Goal: Task Accomplishment & Management: Complete application form

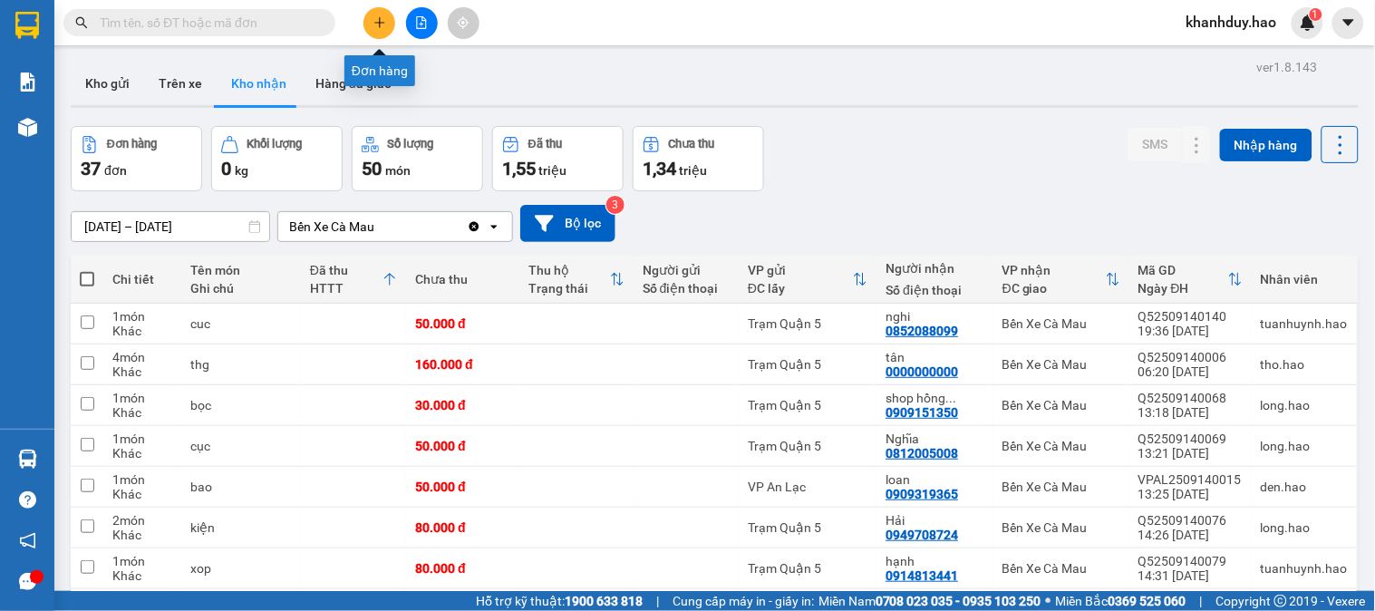
click at [387, 21] on button at bounding box center [379, 23] width 32 height 32
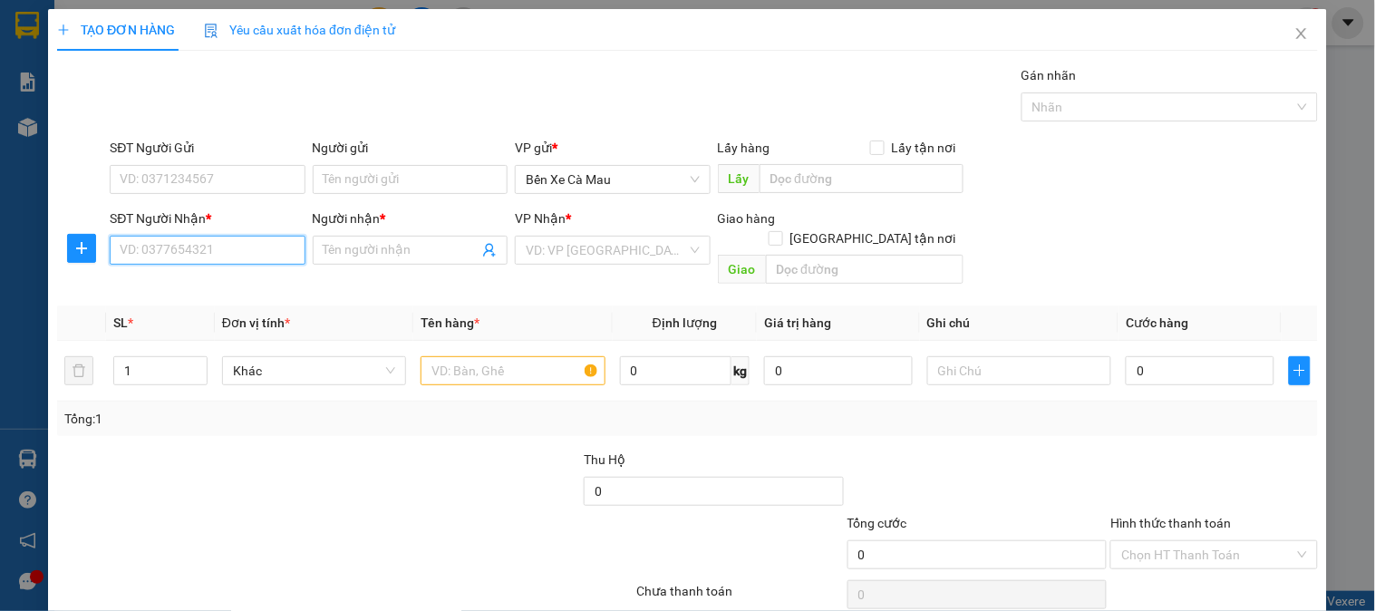
click at [265, 249] on input "SĐT Người Nhận *" at bounding box center [207, 250] width 195 height 29
type input "Đ"
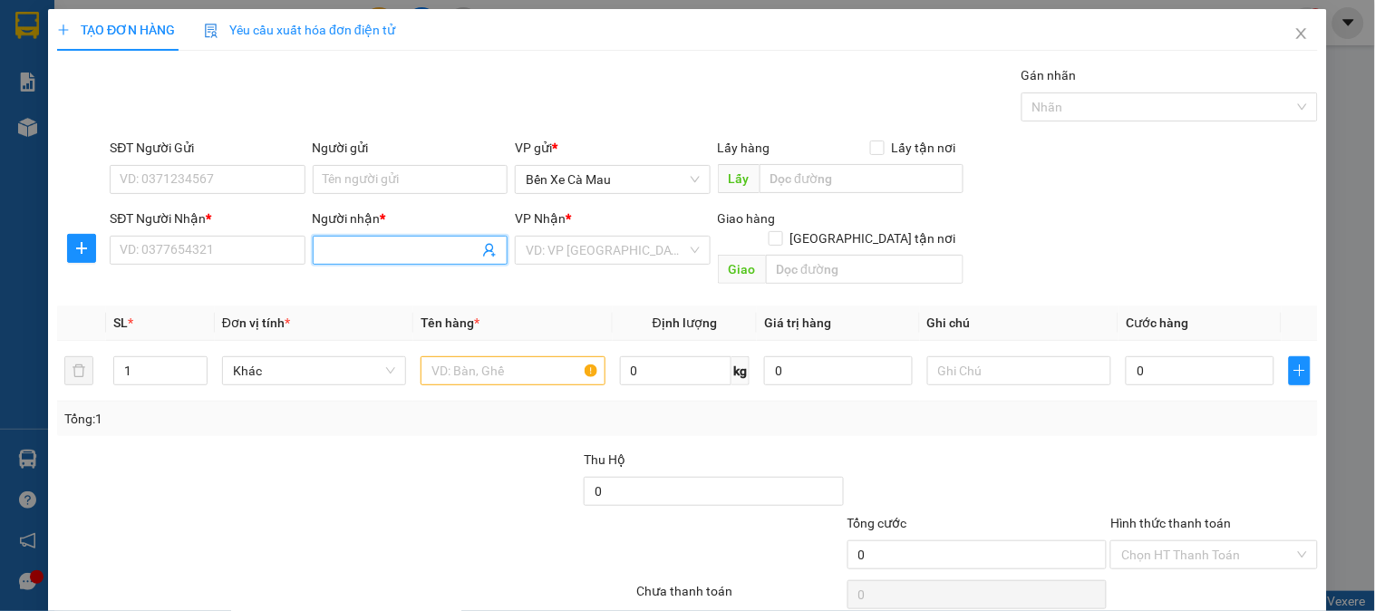
click at [381, 254] on input "Người nhận *" at bounding box center [400, 250] width 155 height 20
type input "ĐỒ NHÀ BÀ KIỂM QUẬN 5"
click at [175, 241] on input "SĐT Người Nhận *" at bounding box center [207, 250] width 195 height 29
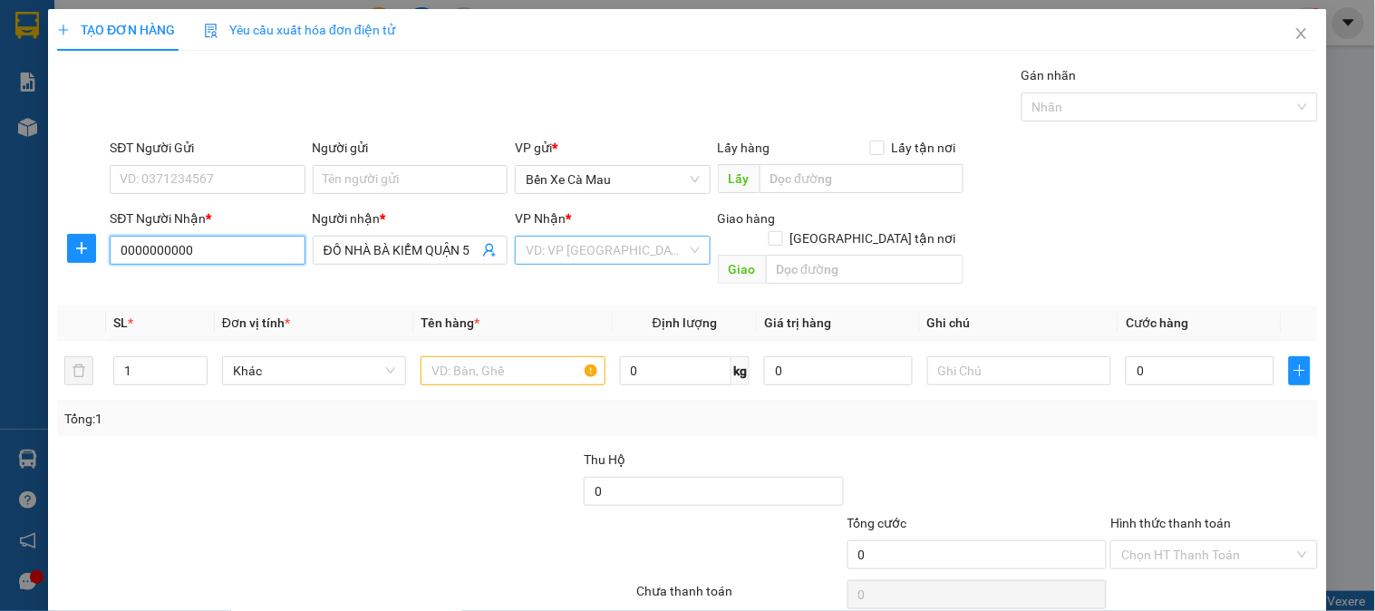
type input "0000000000"
click at [618, 260] on input "search" at bounding box center [606, 249] width 160 height 27
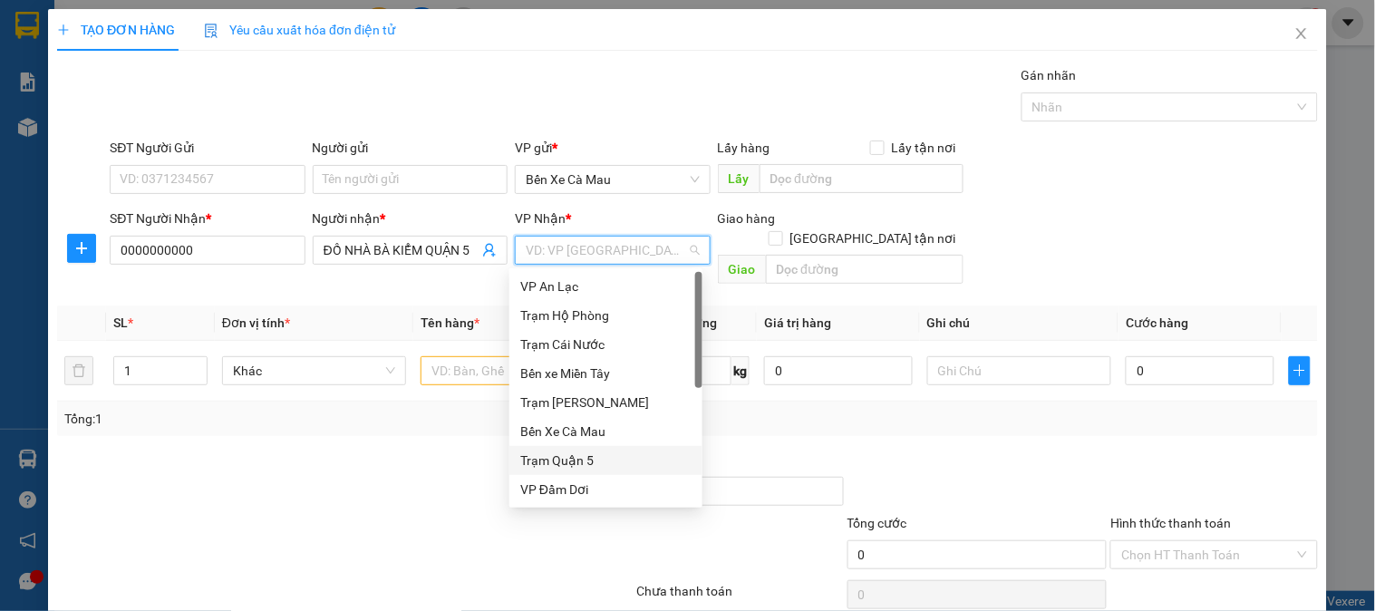
click at [609, 463] on div "Trạm Quận 5" at bounding box center [605, 460] width 171 height 20
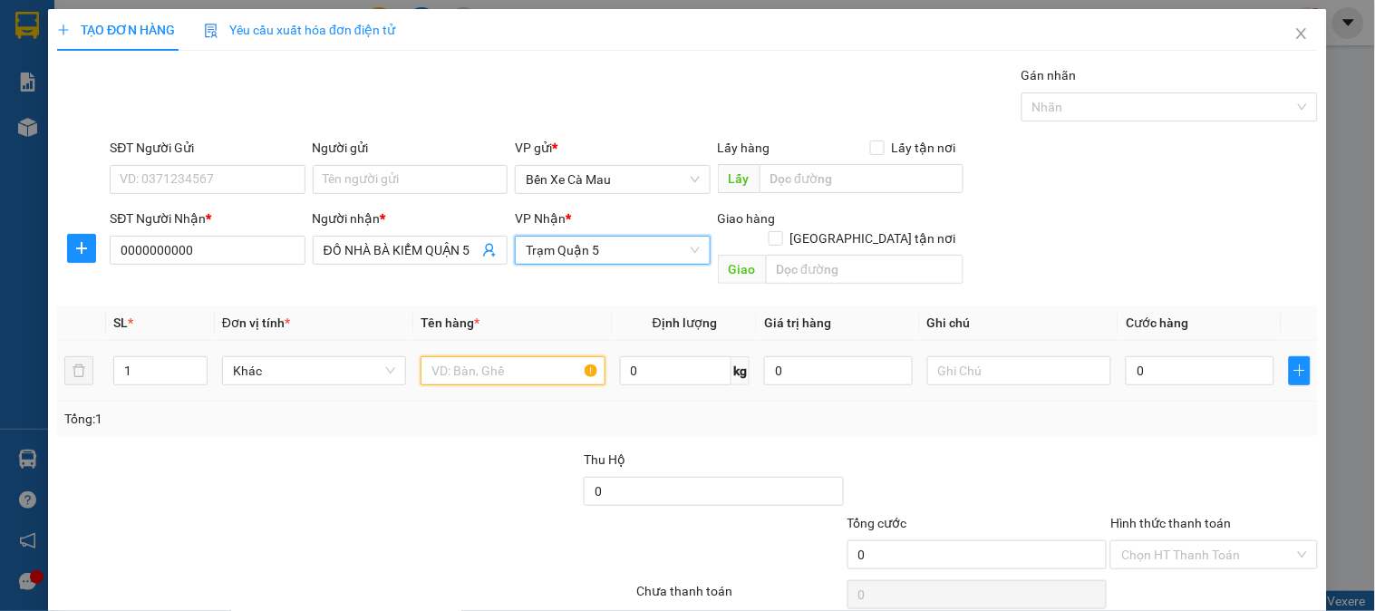
click at [520, 356] on input "text" at bounding box center [512, 370] width 184 height 29
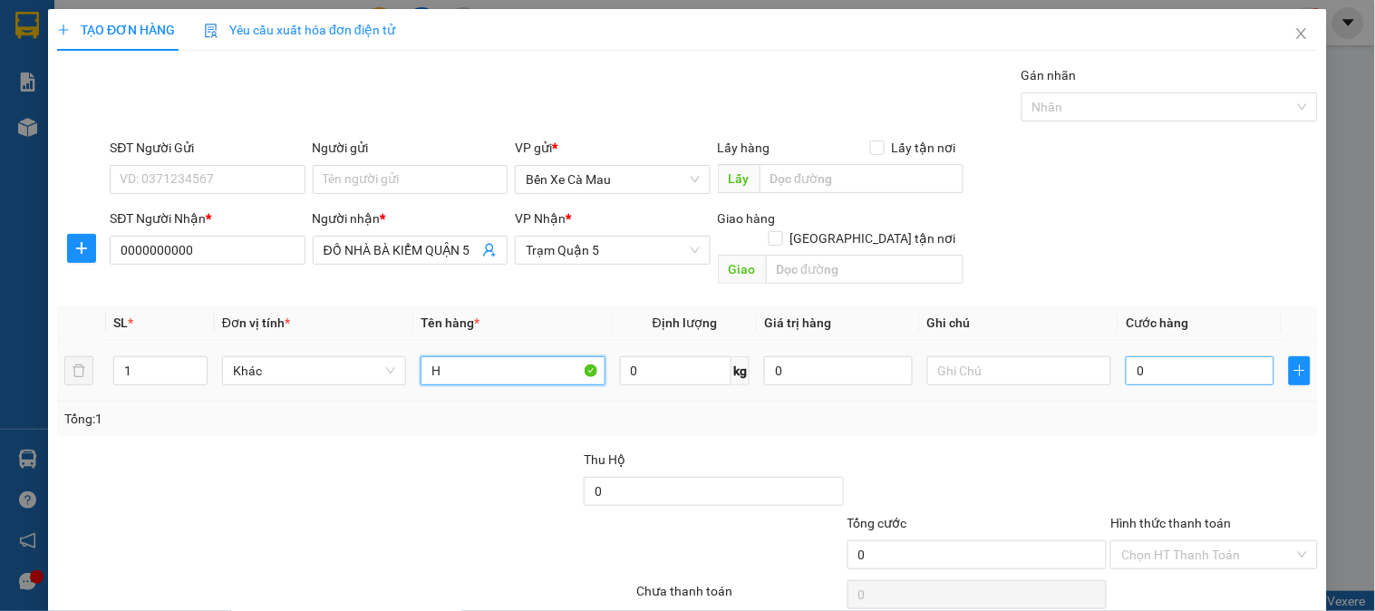
type input "H"
click at [1167, 356] on input "text" at bounding box center [1199, 370] width 149 height 29
type input "1"
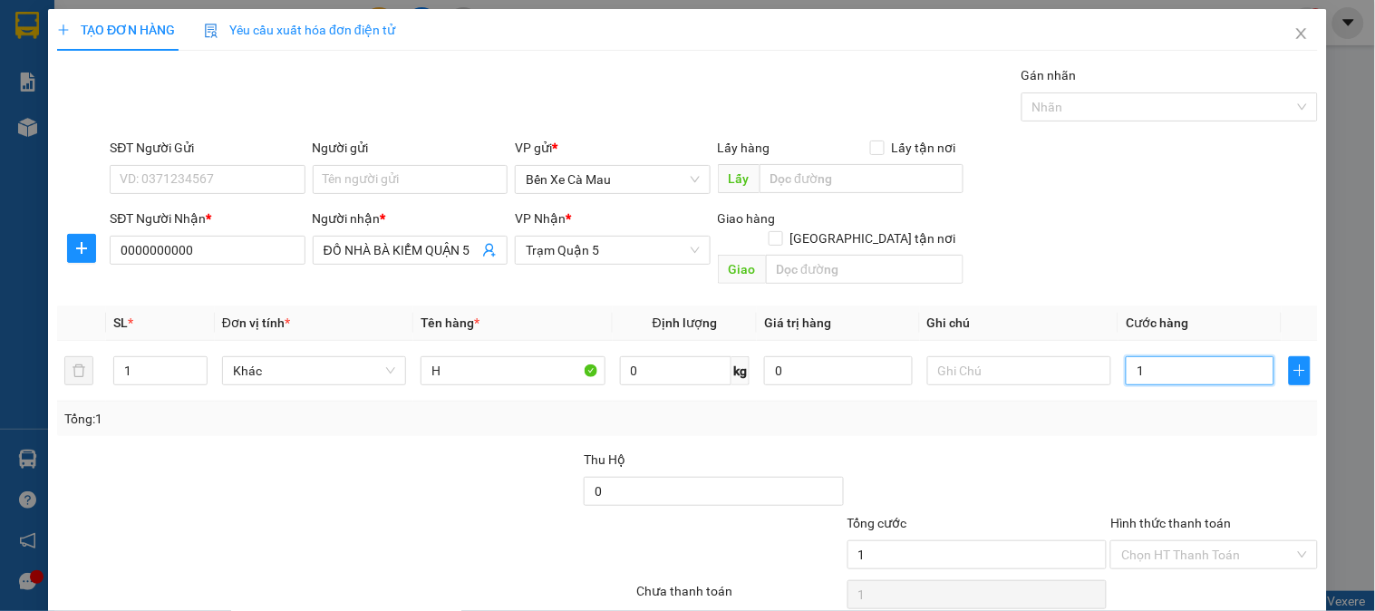
type input "11"
type input "1"
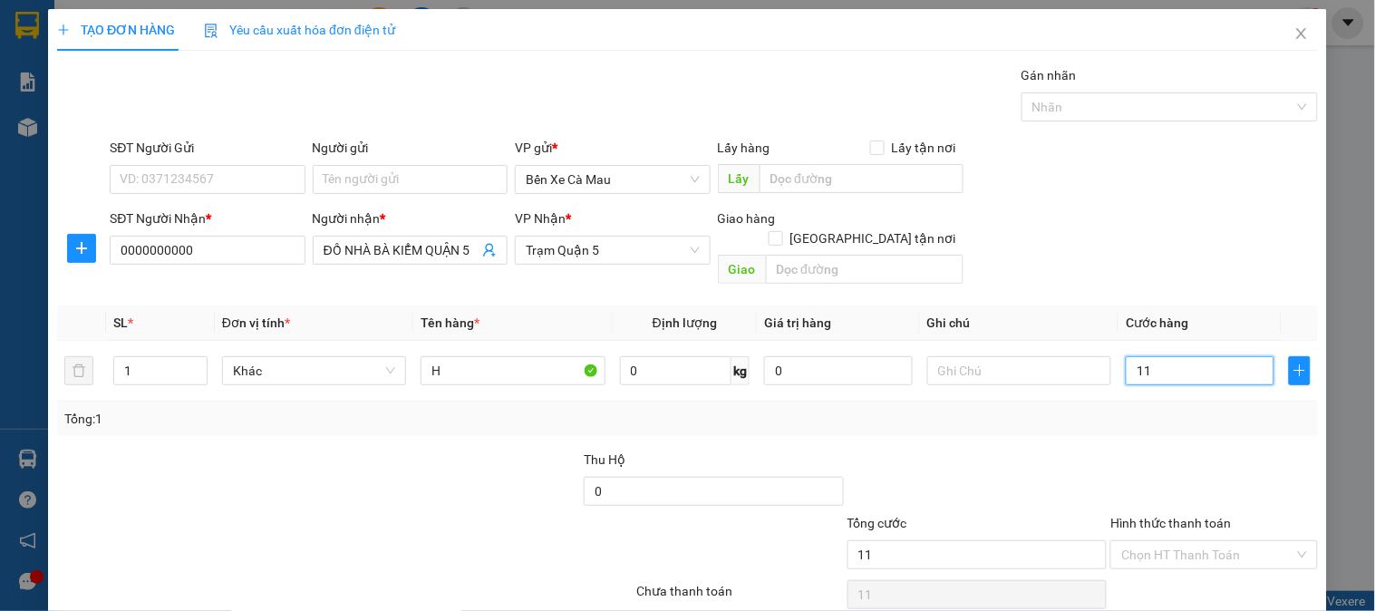
type input "1"
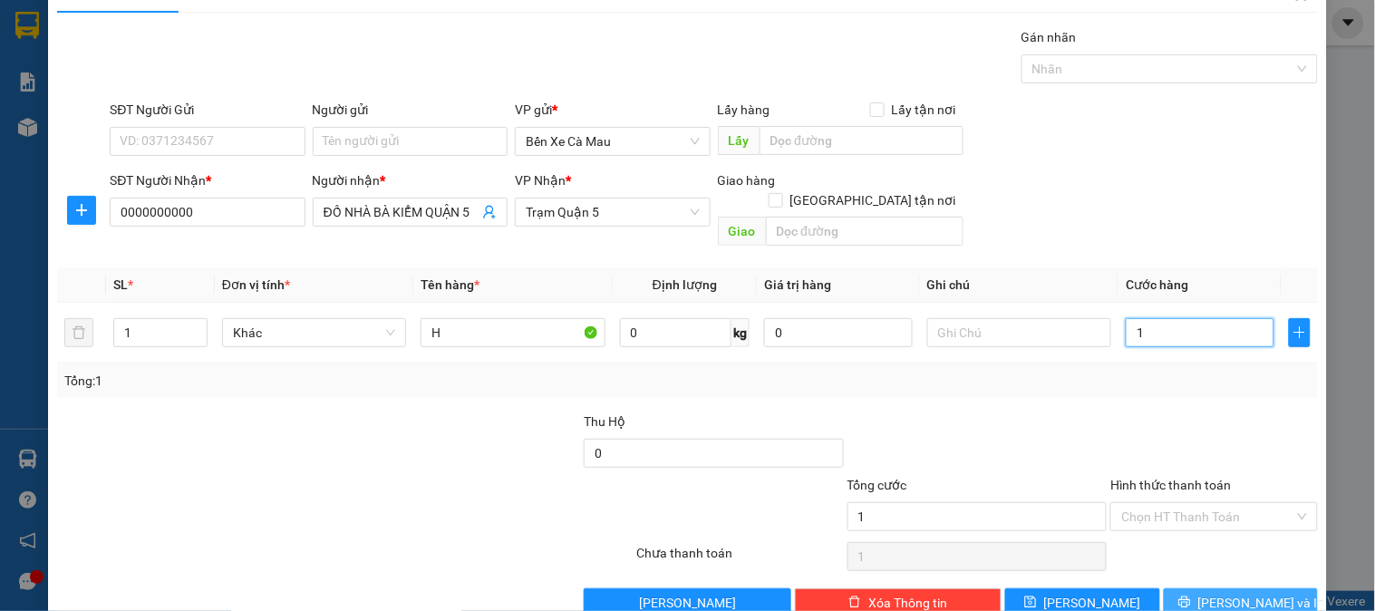
scroll to position [59, 0]
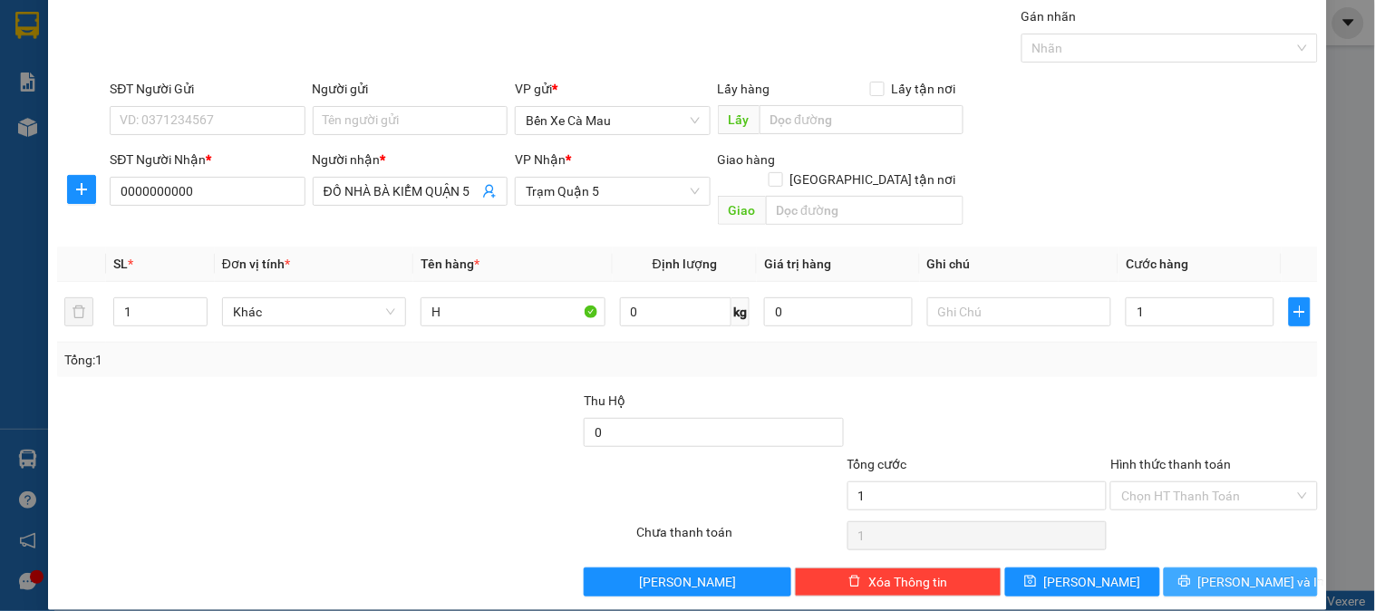
click at [1219, 575] on button "[PERSON_NAME] và In" at bounding box center [1240, 581] width 154 height 29
type input "1.000"
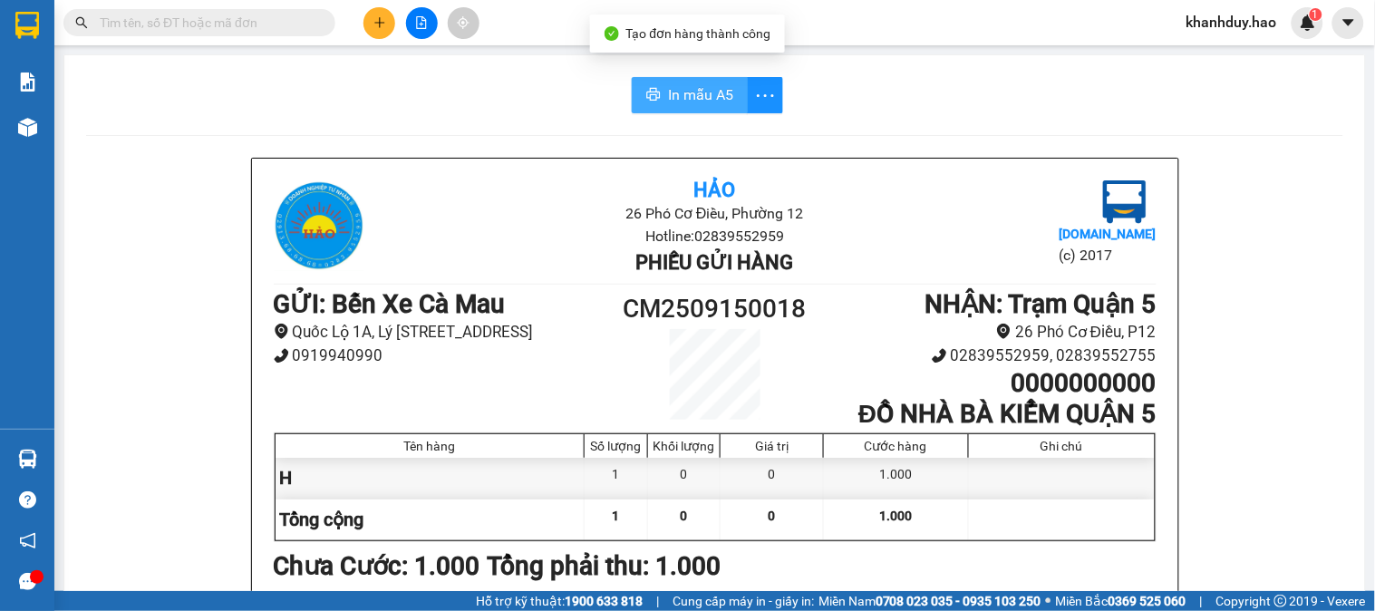
click at [668, 84] on span "In mẫu A5" at bounding box center [700, 94] width 65 height 23
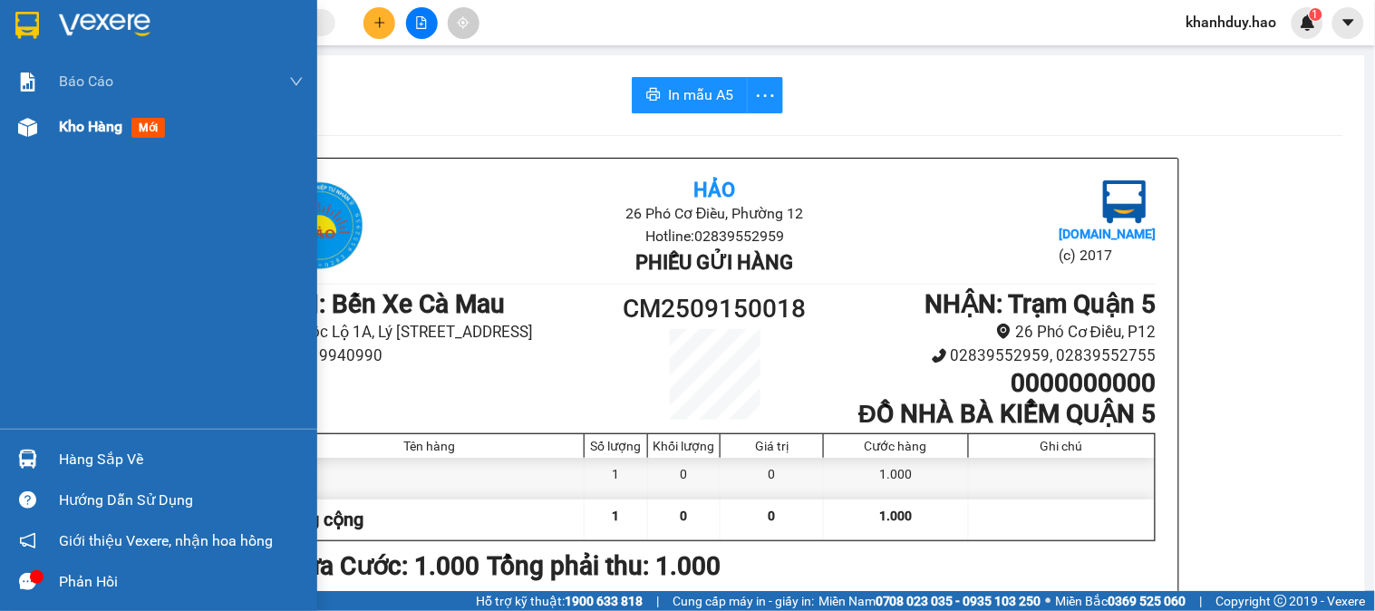
click at [88, 131] on span "Kho hàng" at bounding box center [90, 126] width 63 height 17
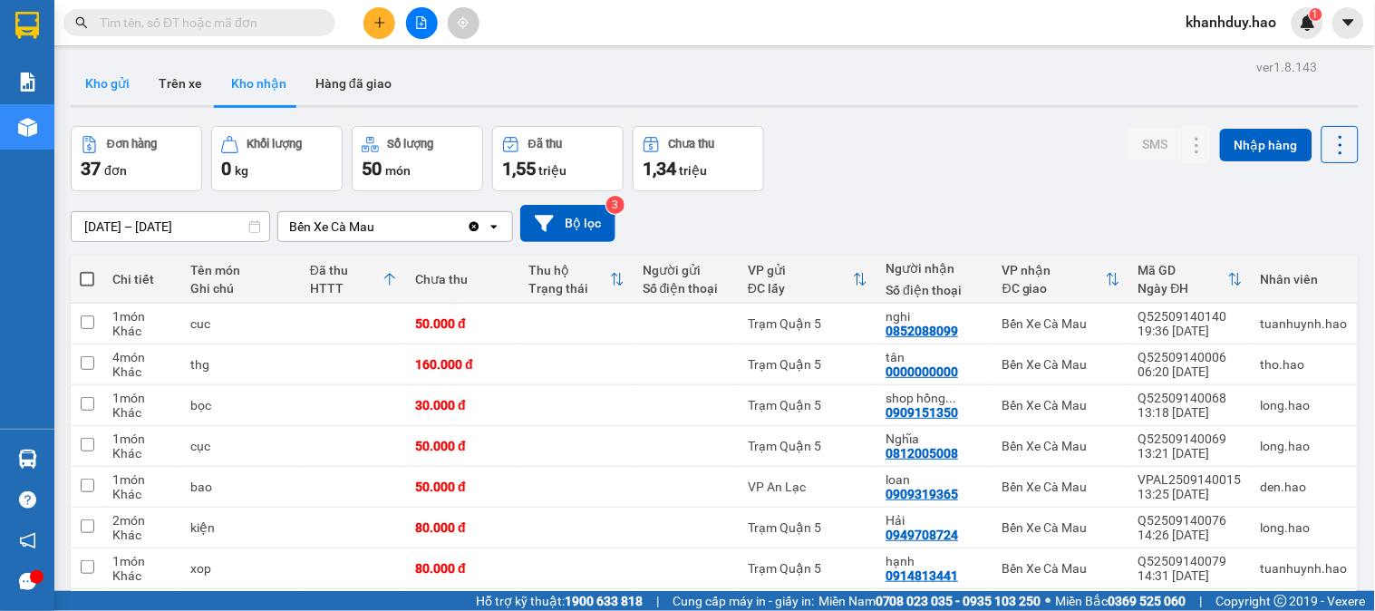
click at [85, 72] on button "Kho gửi" at bounding box center [107, 83] width 73 height 43
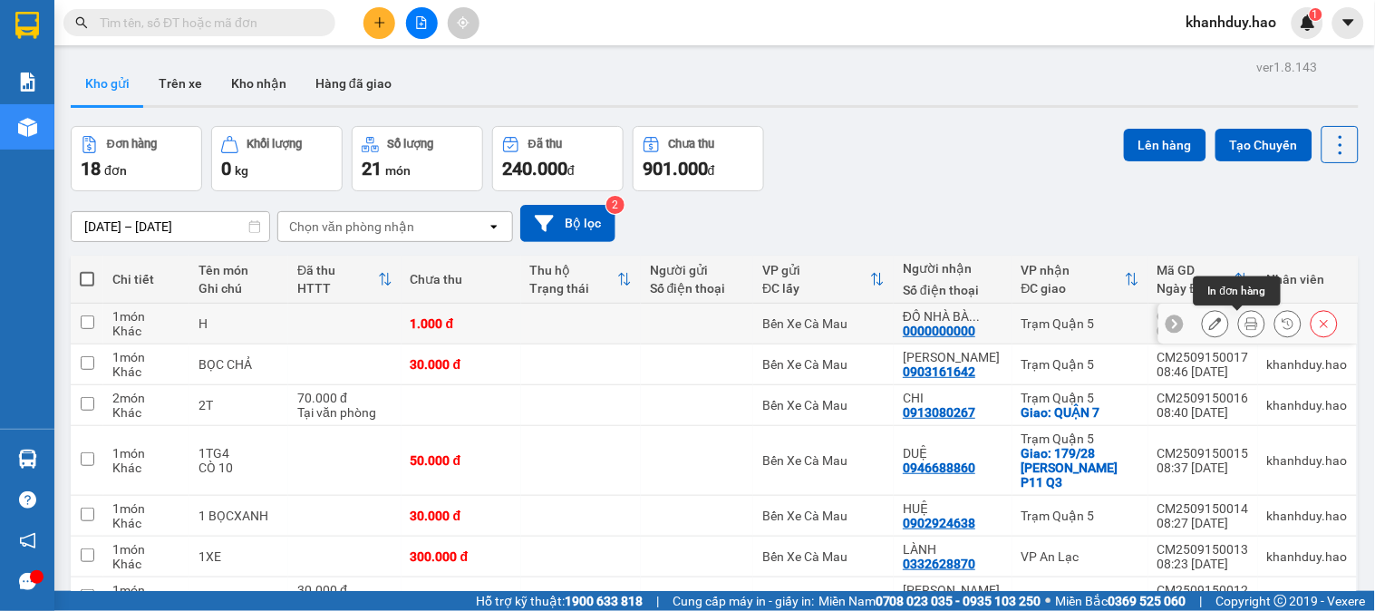
click at [1245, 320] on icon at bounding box center [1251, 323] width 13 height 13
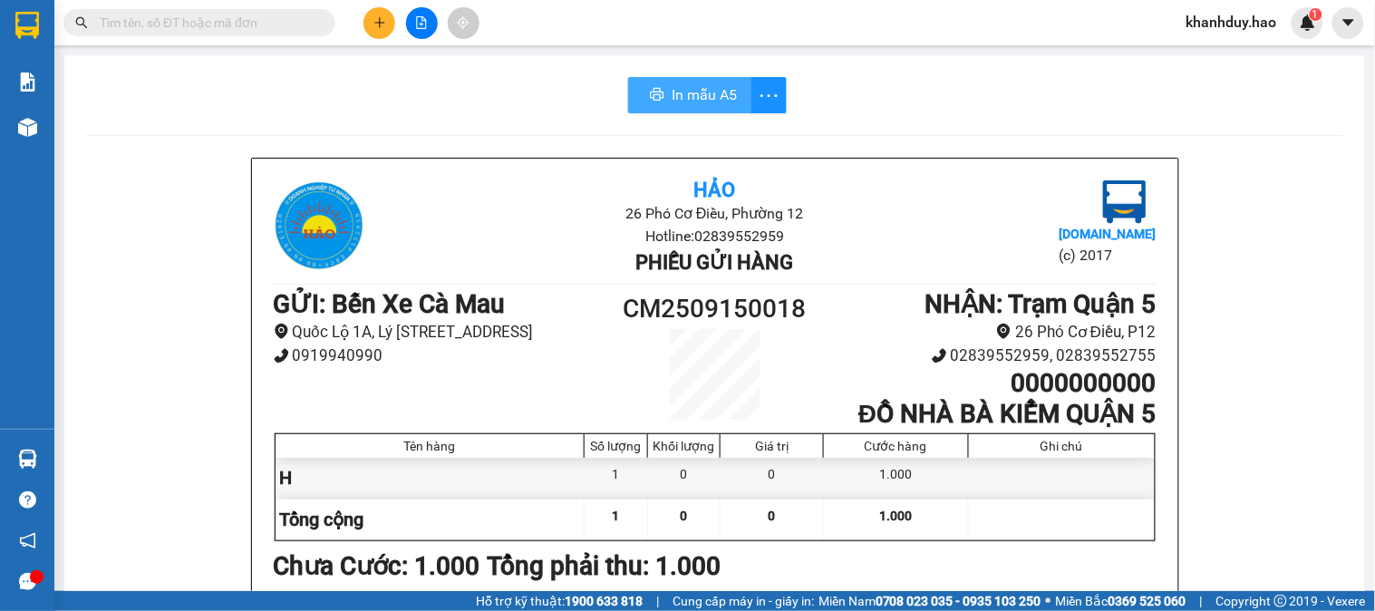
click at [704, 86] on span "In mẫu A5" at bounding box center [703, 94] width 65 height 23
click at [704, 89] on span "In mẫu A5" at bounding box center [700, 94] width 65 height 23
click at [373, 16] on icon "plus" at bounding box center [379, 22] width 13 height 13
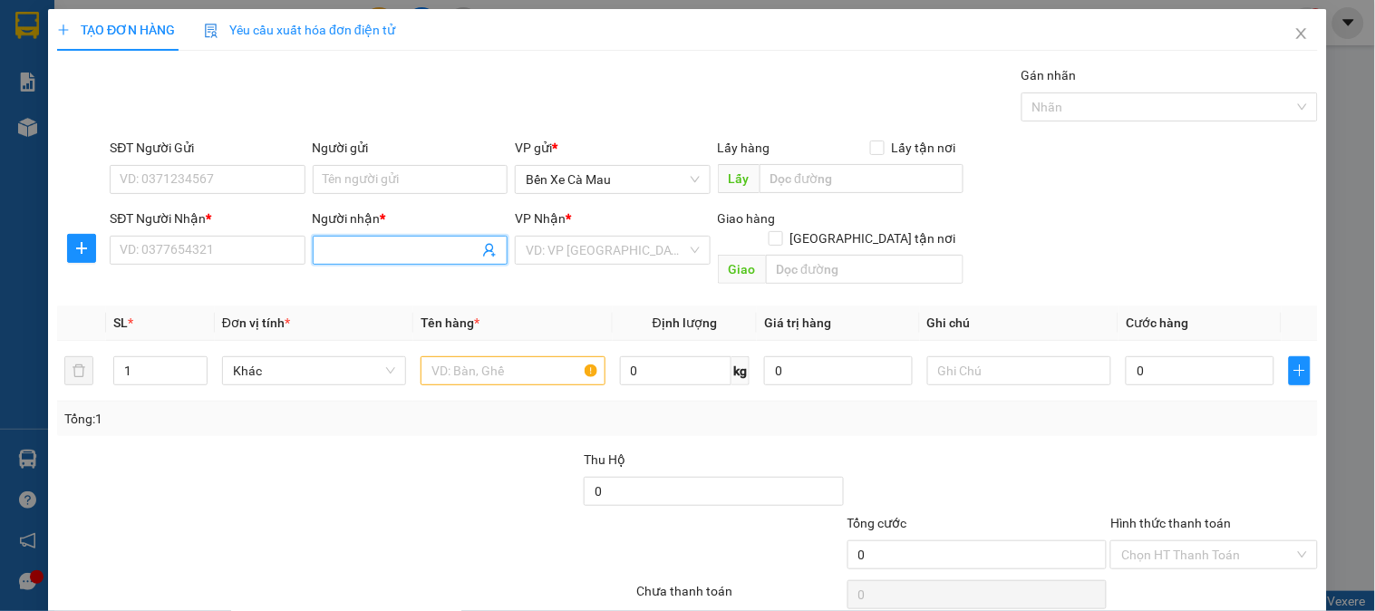
click at [390, 256] on input "Người nhận *" at bounding box center [400, 250] width 155 height 20
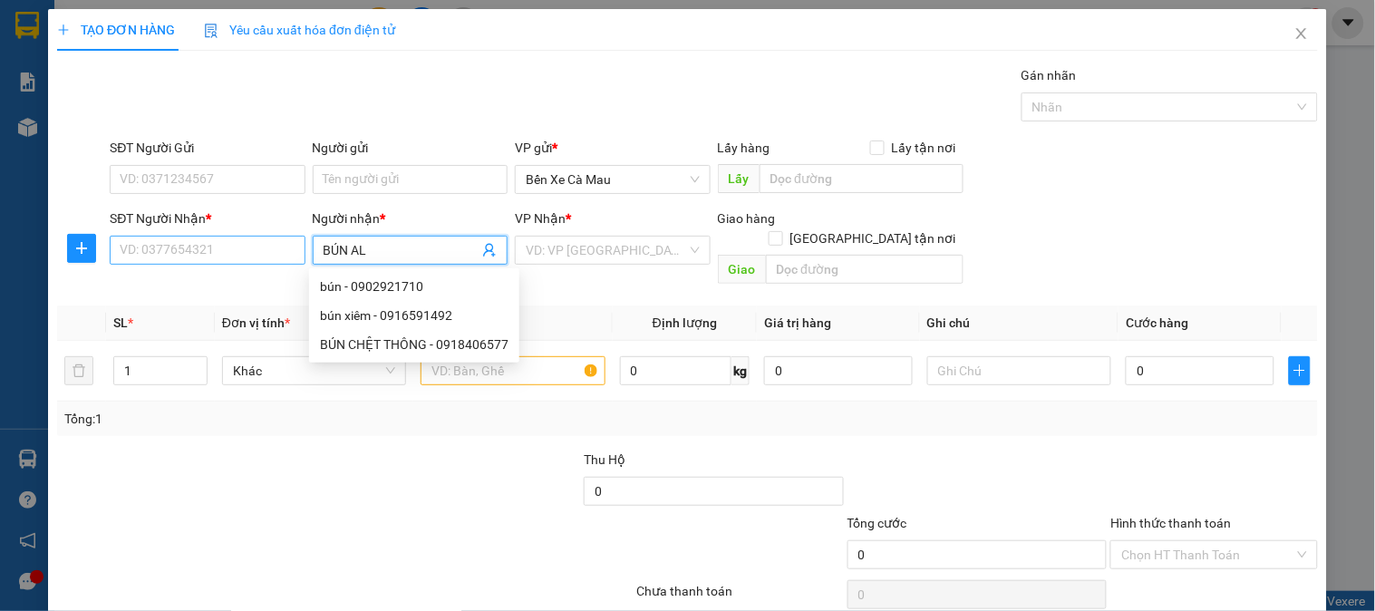
type input "BÚN AL"
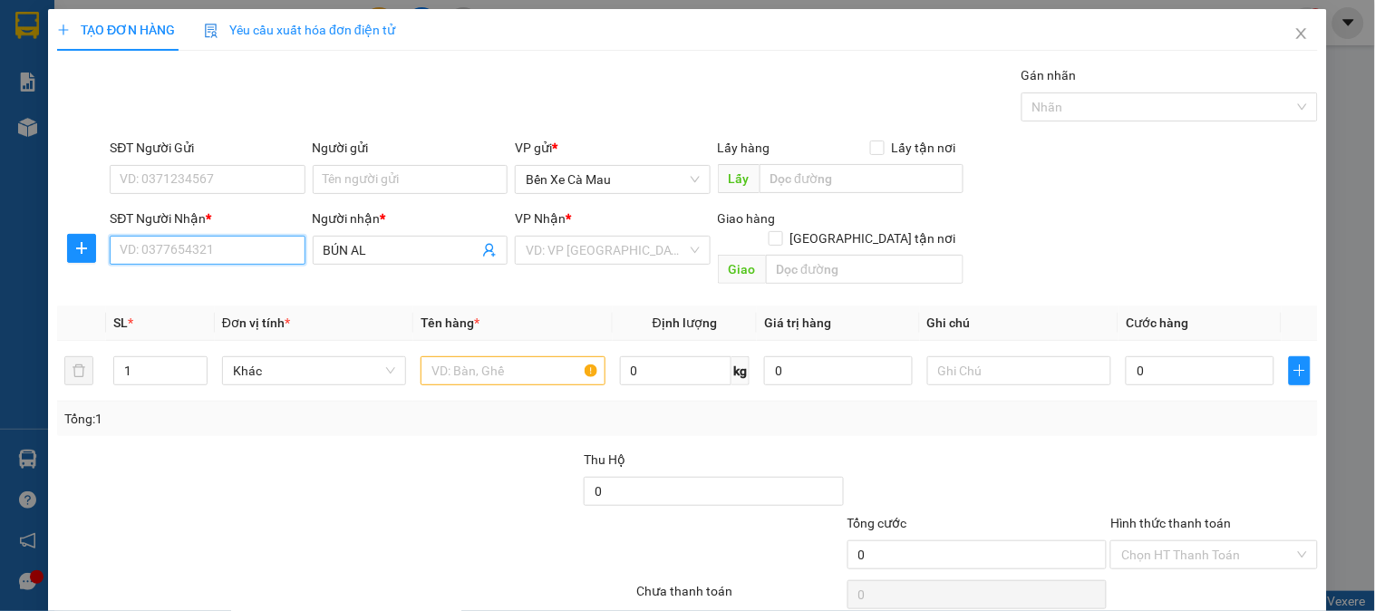
click at [140, 246] on input "SĐT Người Nhận *" at bounding box center [207, 250] width 195 height 29
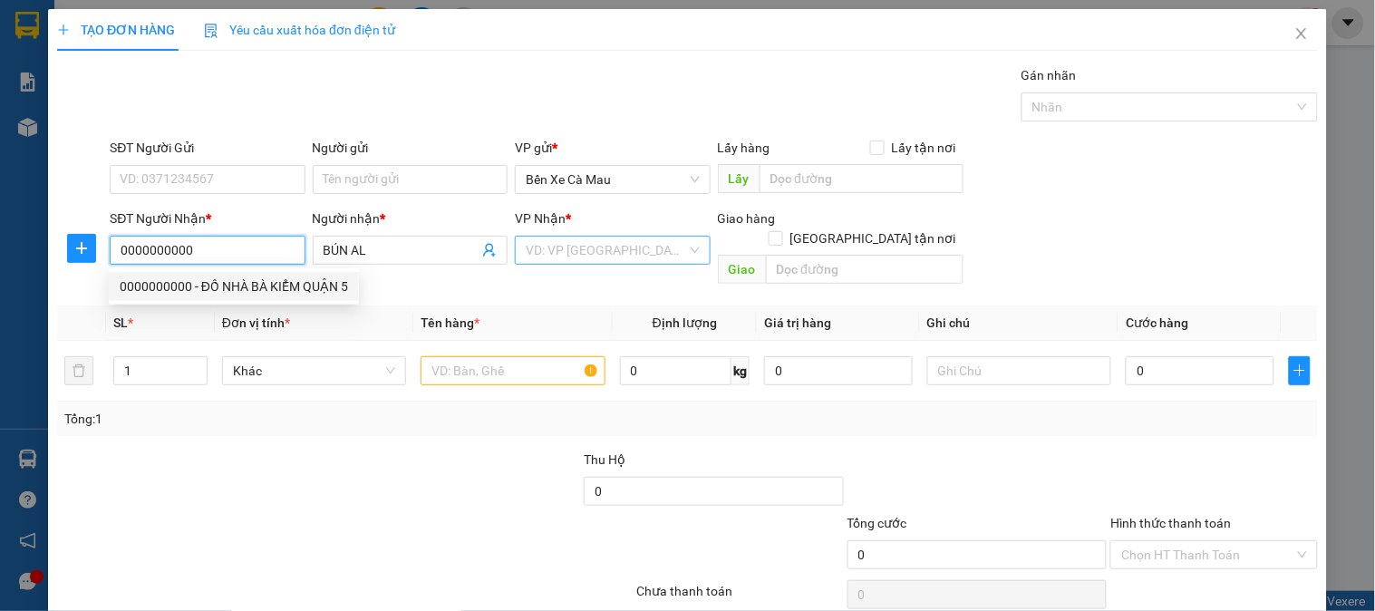
type input "0000000000"
click at [582, 264] on input "search" at bounding box center [606, 249] width 160 height 27
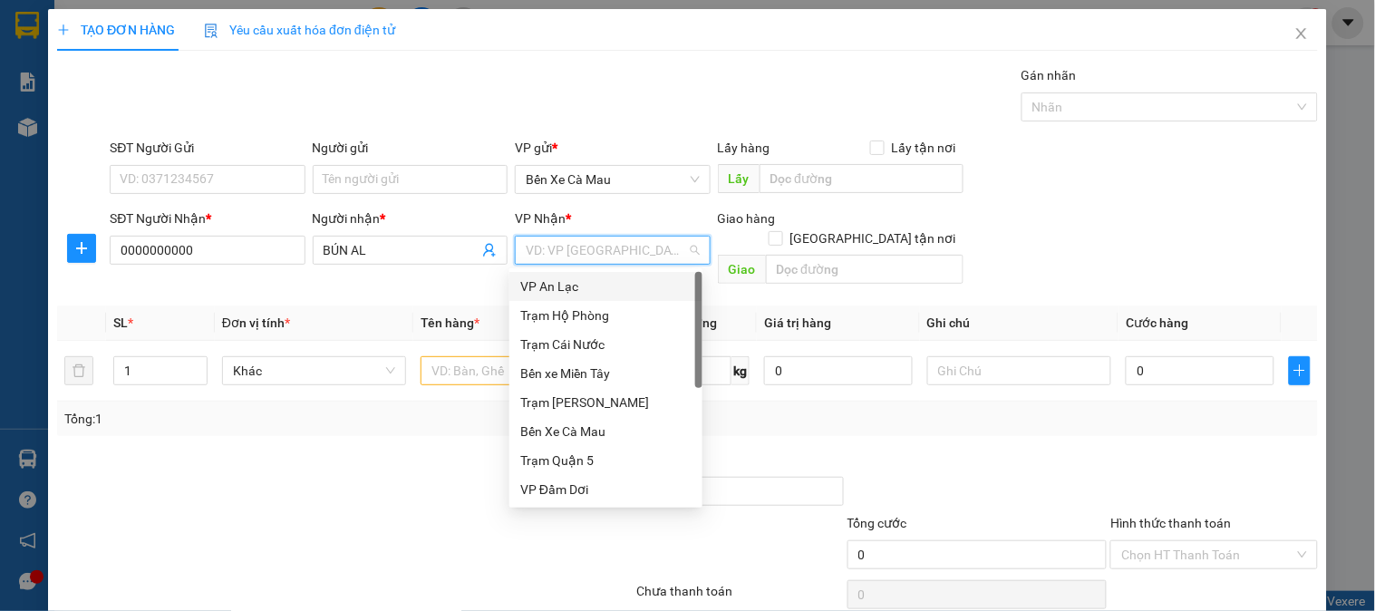
drag, startPoint x: 590, startPoint y: 288, endPoint x: 473, endPoint y: 327, distance: 123.2
click at [589, 288] on div "VP An Lạc" at bounding box center [605, 286] width 171 height 20
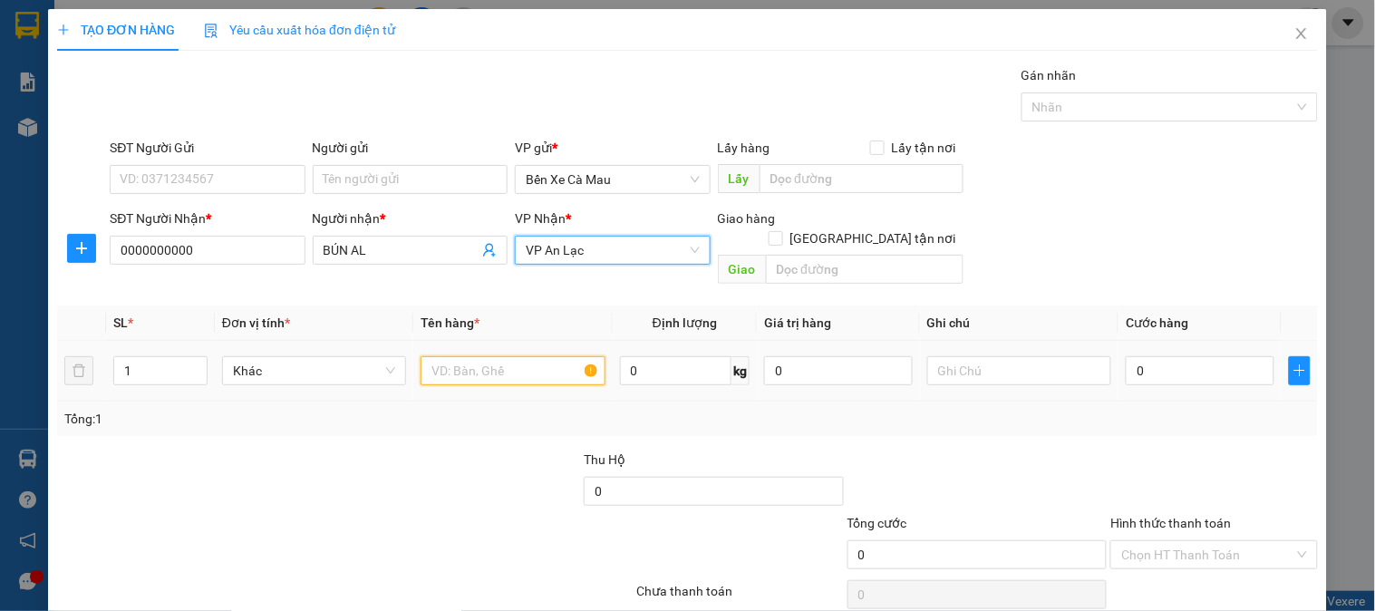
click at [469, 356] on input "text" at bounding box center [512, 370] width 184 height 29
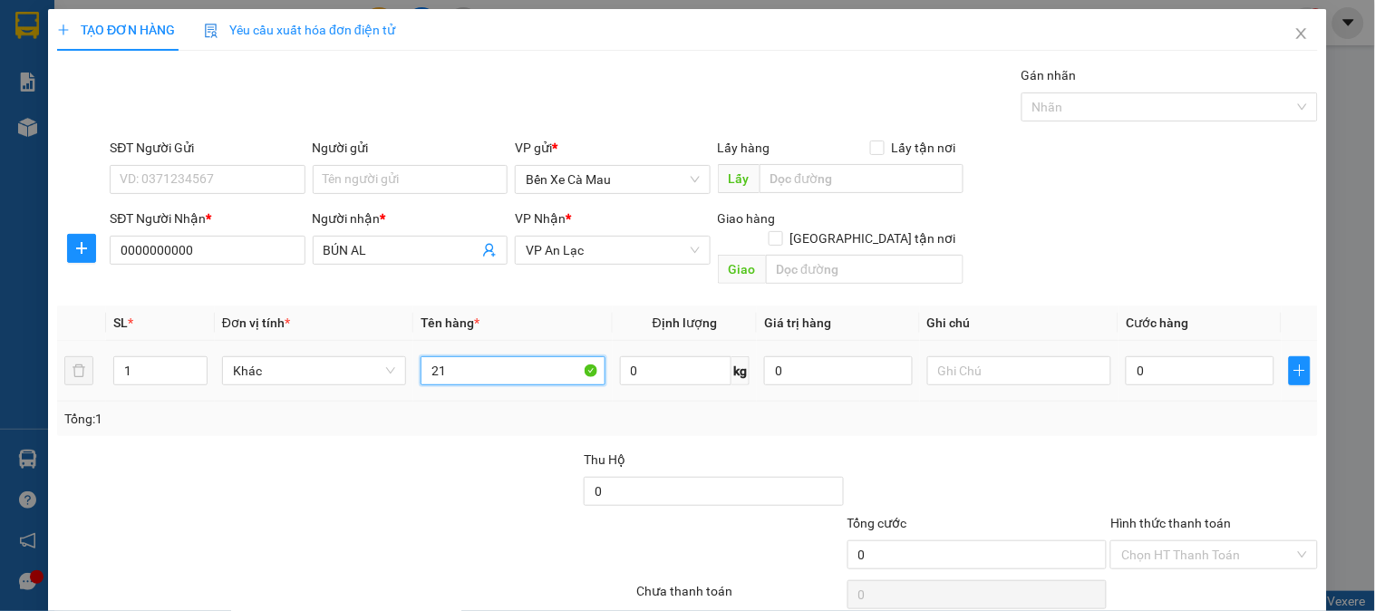
type input "2"
type input "1T"
click at [1199, 358] on input "0" at bounding box center [1199, 370] width 149 height 29
type input "1"
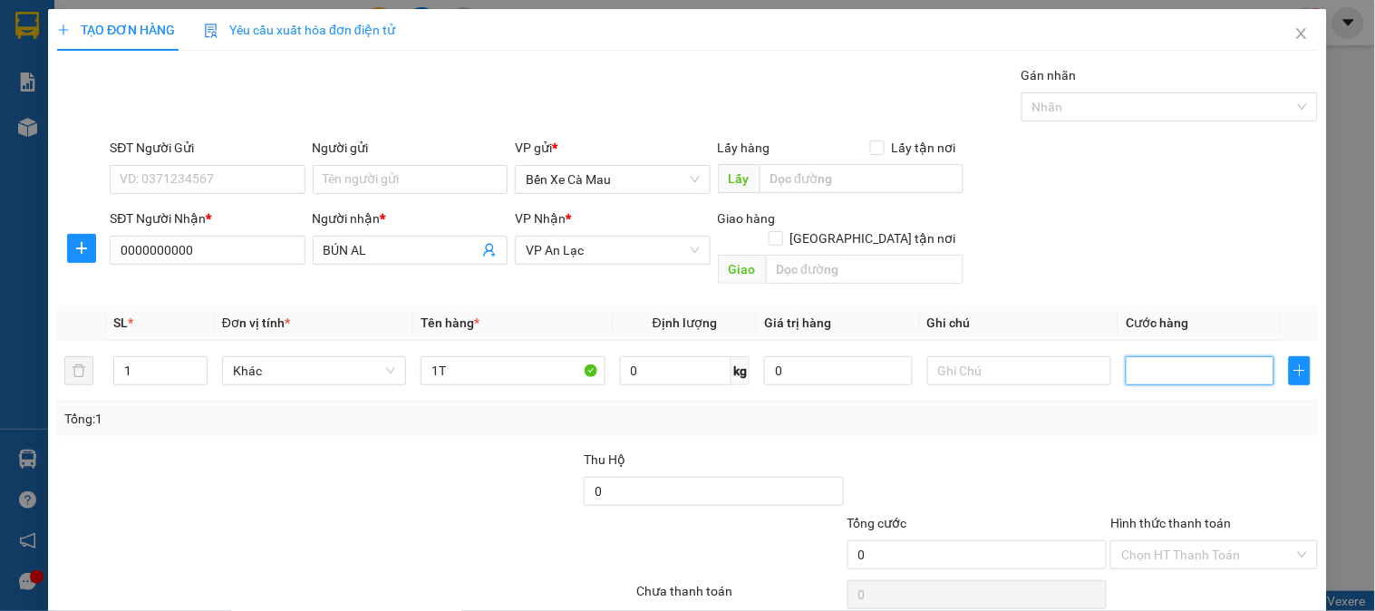
type input "1"
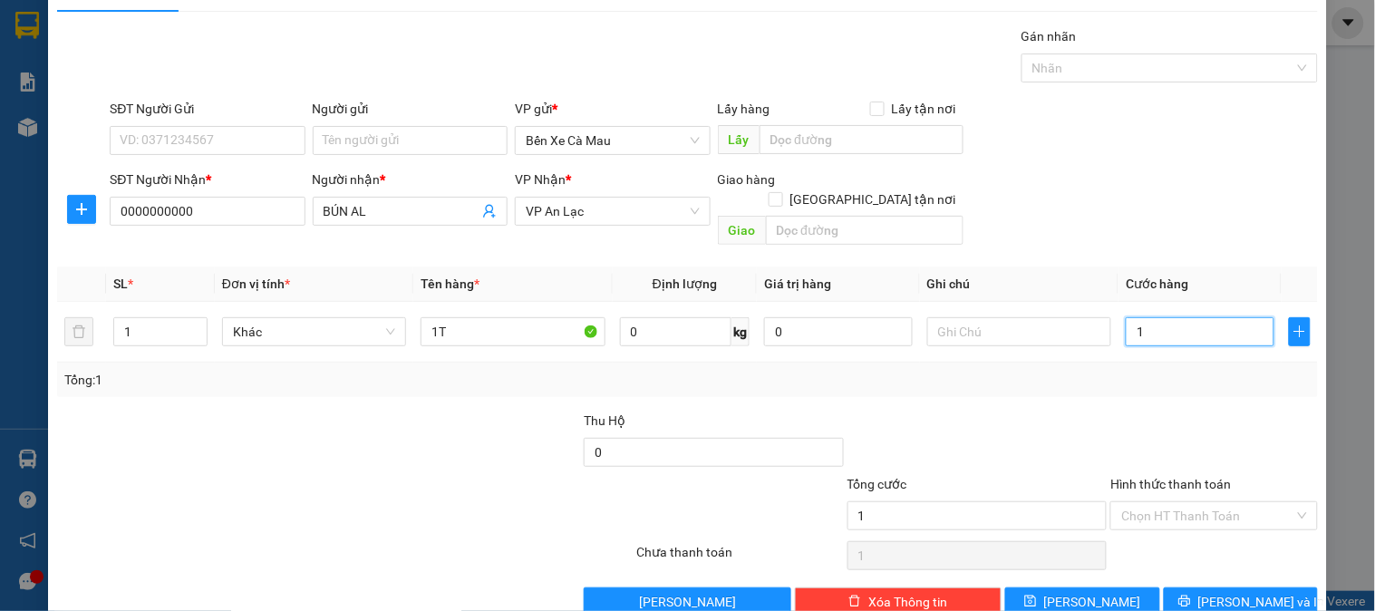
scroll to position [59, 0]
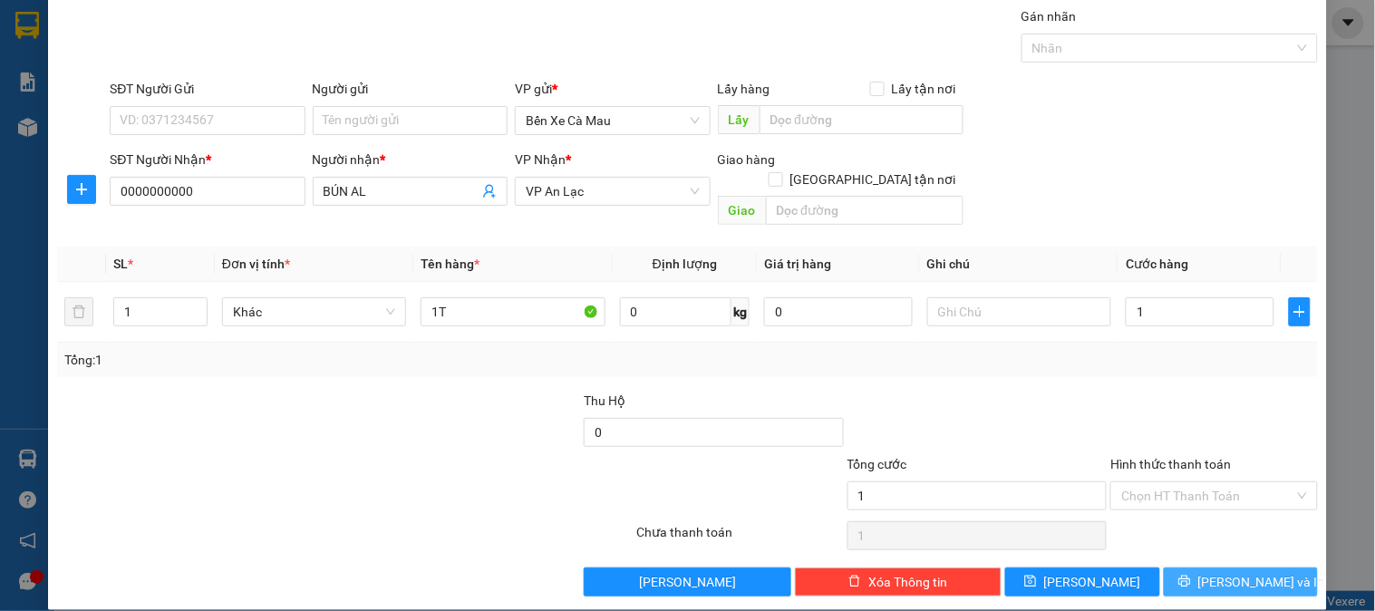
click at [1243, 572] on span "[PERSON_NAME] và In" at bounding box center [1261, 582] width 127 height 20
type input "1.000"
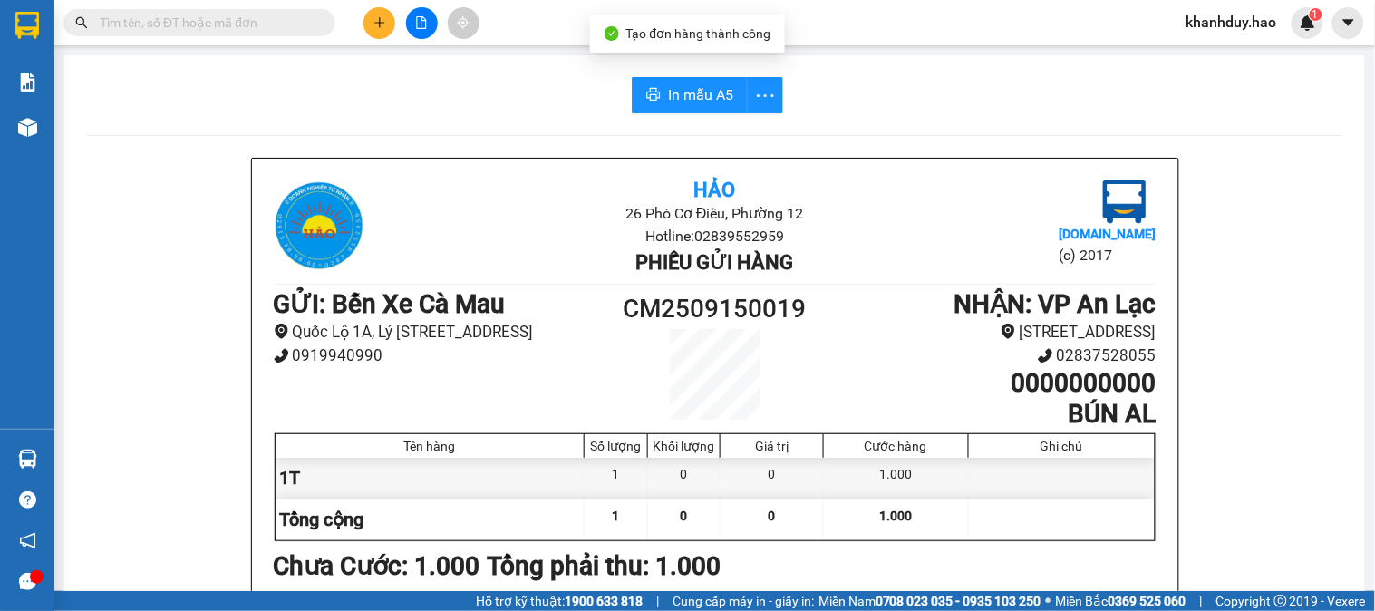
click at [682, 84] on span "In mẫu A5" at bounding box center [700, 94] width 65 height 23
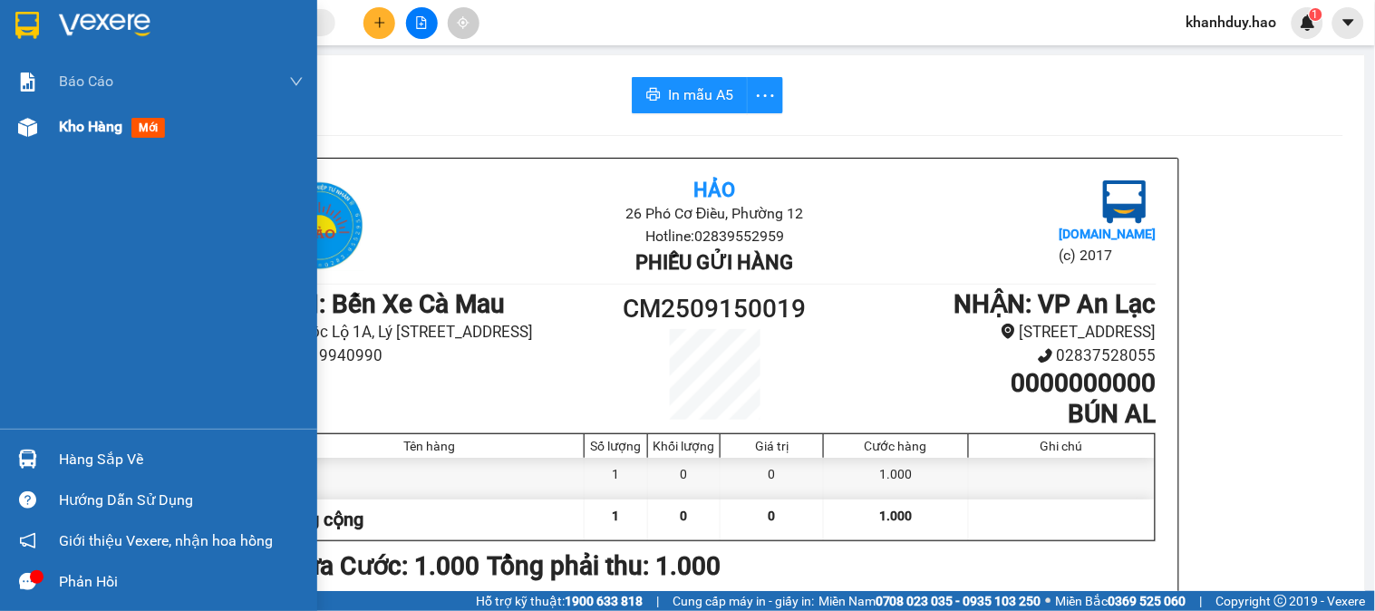
click at [71, 130] on span "Kho hàng" at bounding box center [90, 126] width 63 height 17
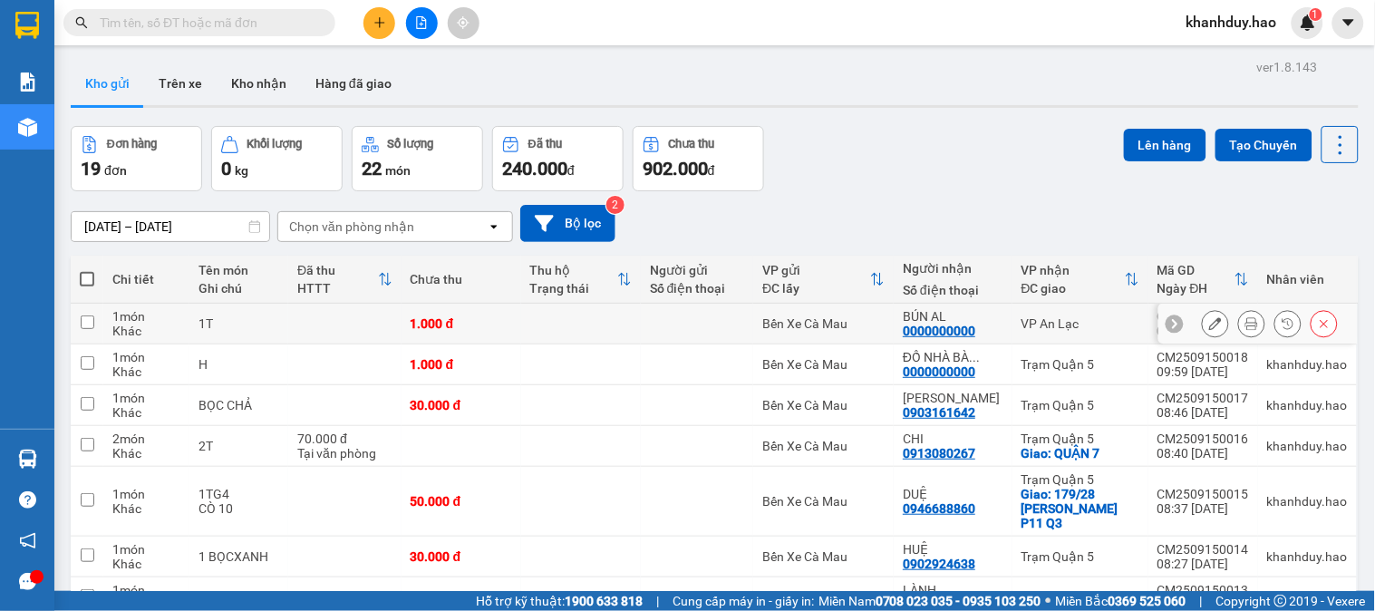
click at [1318, 326] on button at bounding box center [1323, 324] width 25 height 32
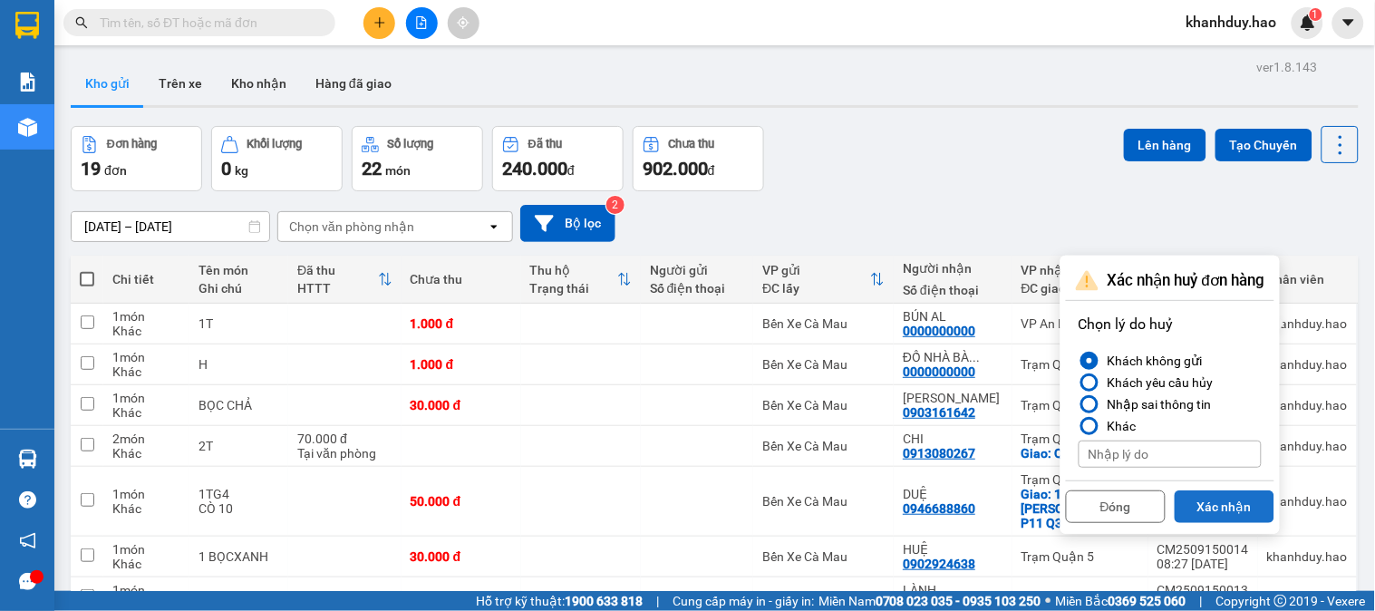
click at [1250, 502] on button "Xác nhận" at bounding box center [1224, 506] width 100 height 33
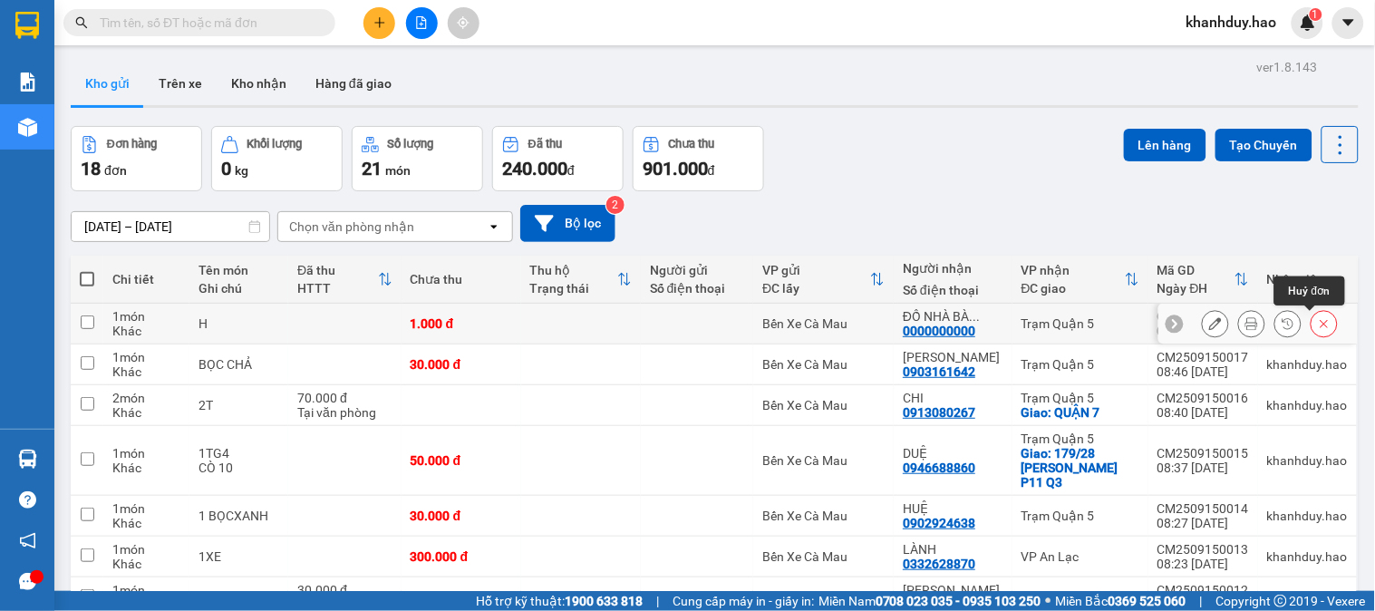
click at [1318, 330] on icon at bounding box center [1324, 323] width 13 height 13
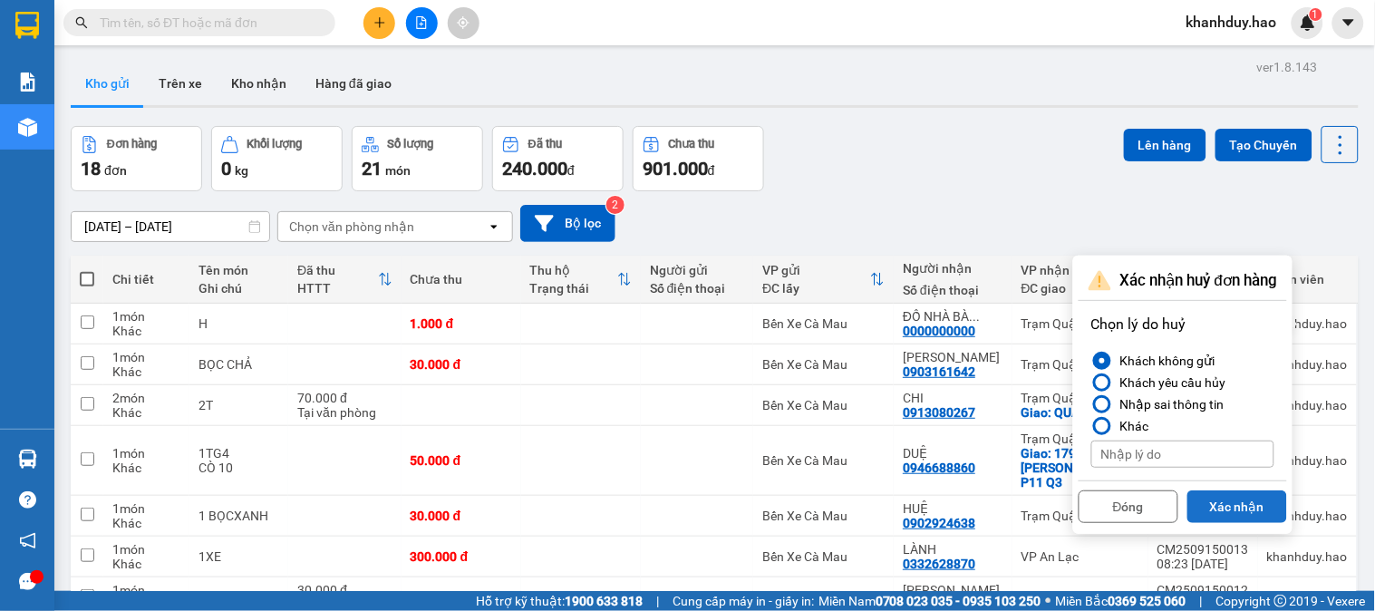
click at [1247, 512] on button "Xác nhận" at bounding box center [1237, 506] width 100 height 33
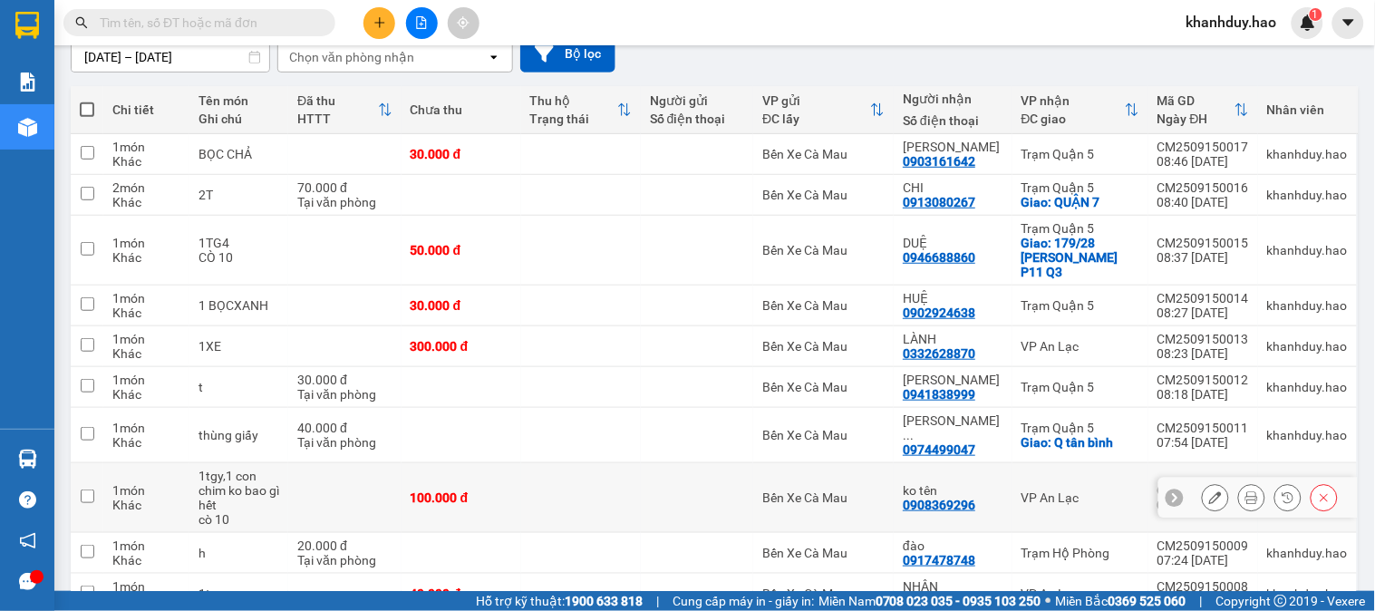
scroll to position [239, 0]
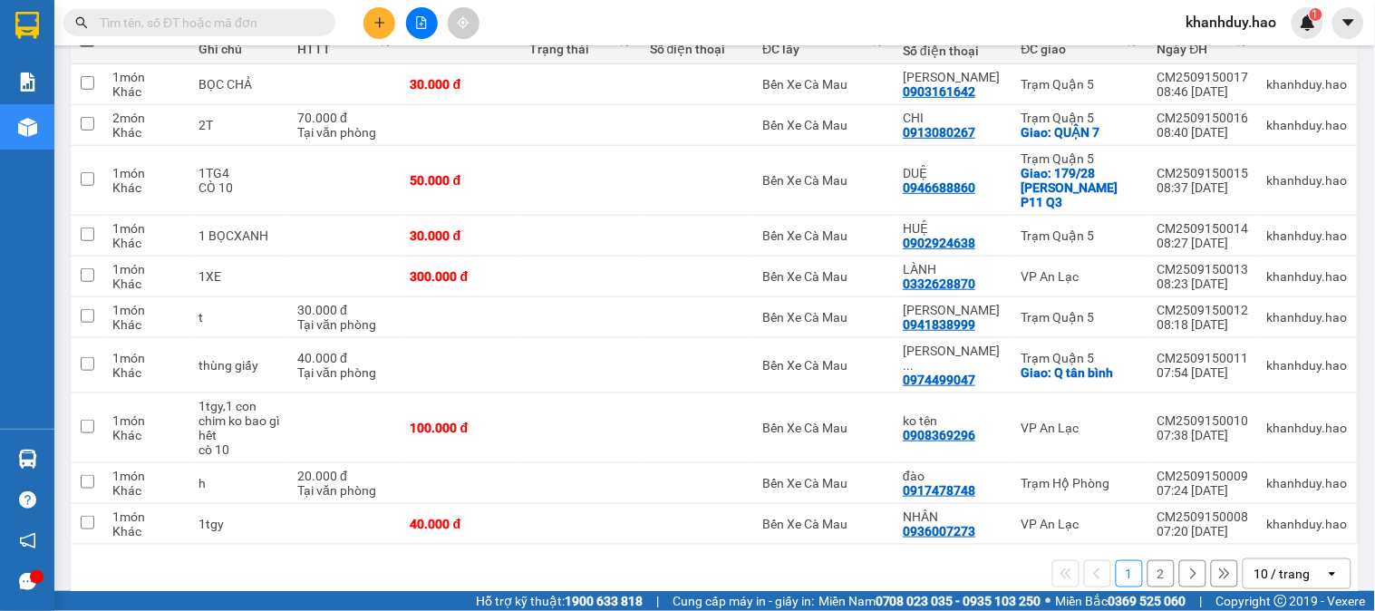
click at [1296, 559] on div "10 / trang" at bounding box center [1284, 573] width 82 height 29
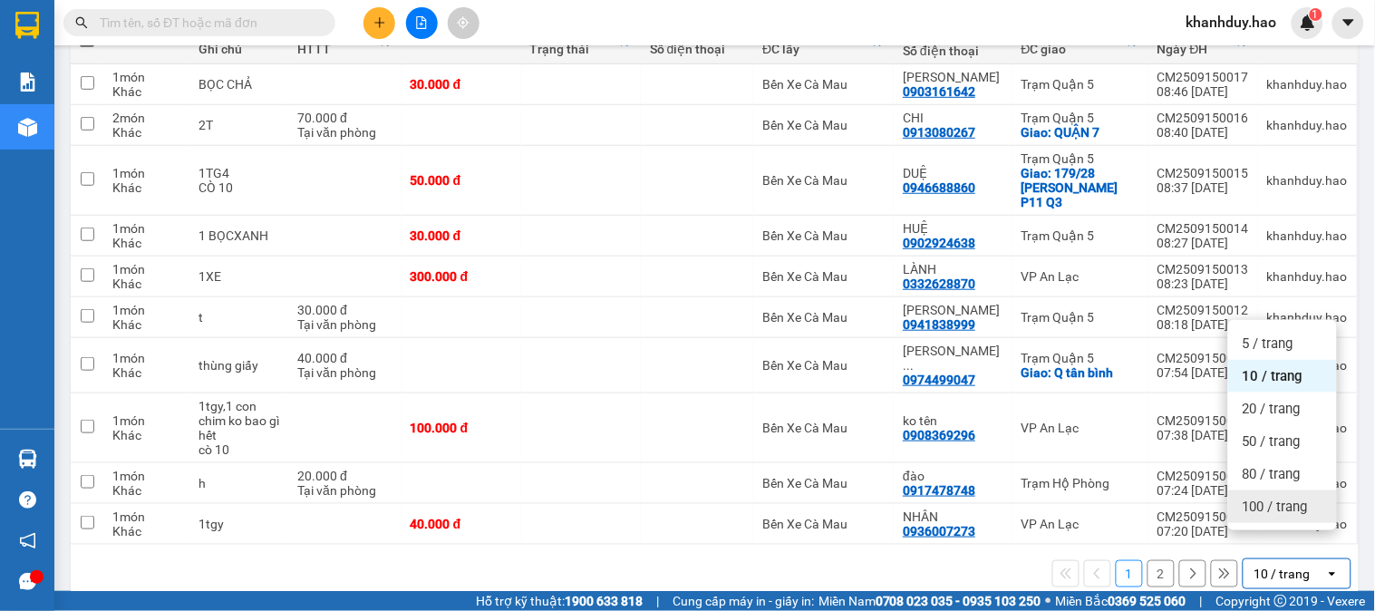
click at [1293, 504] on span "100 / trang" at bounding box center [1274, 506] width 65 height 18
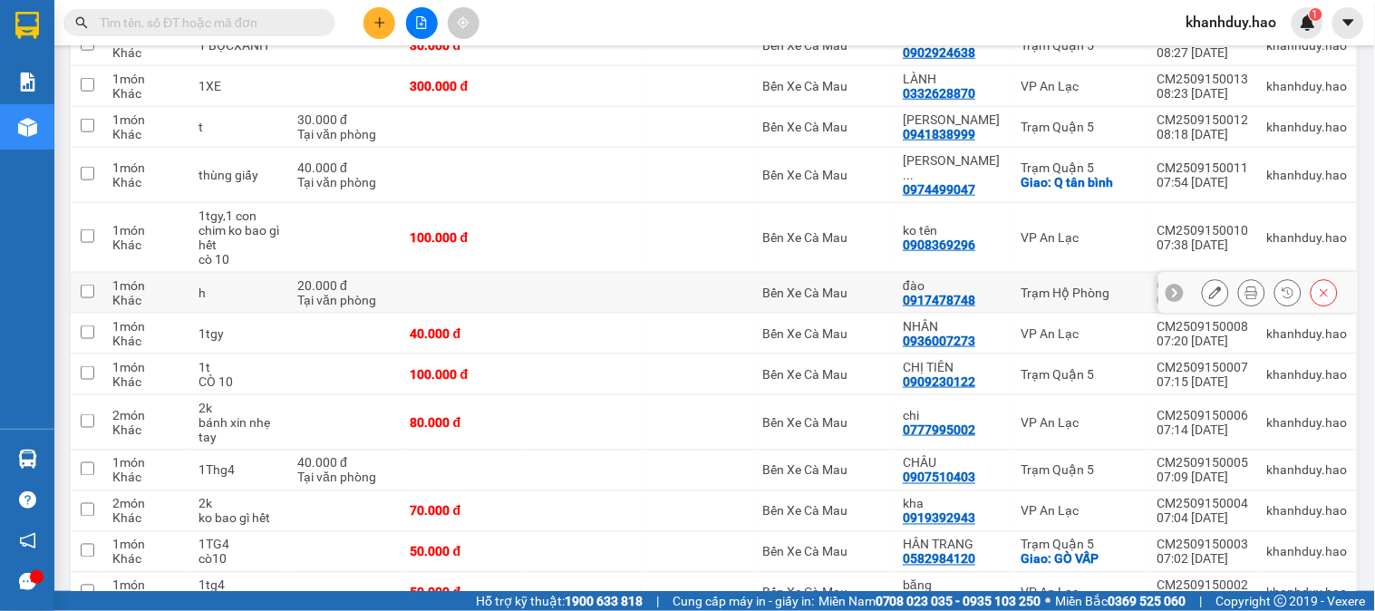
scroll to position [540, 0]
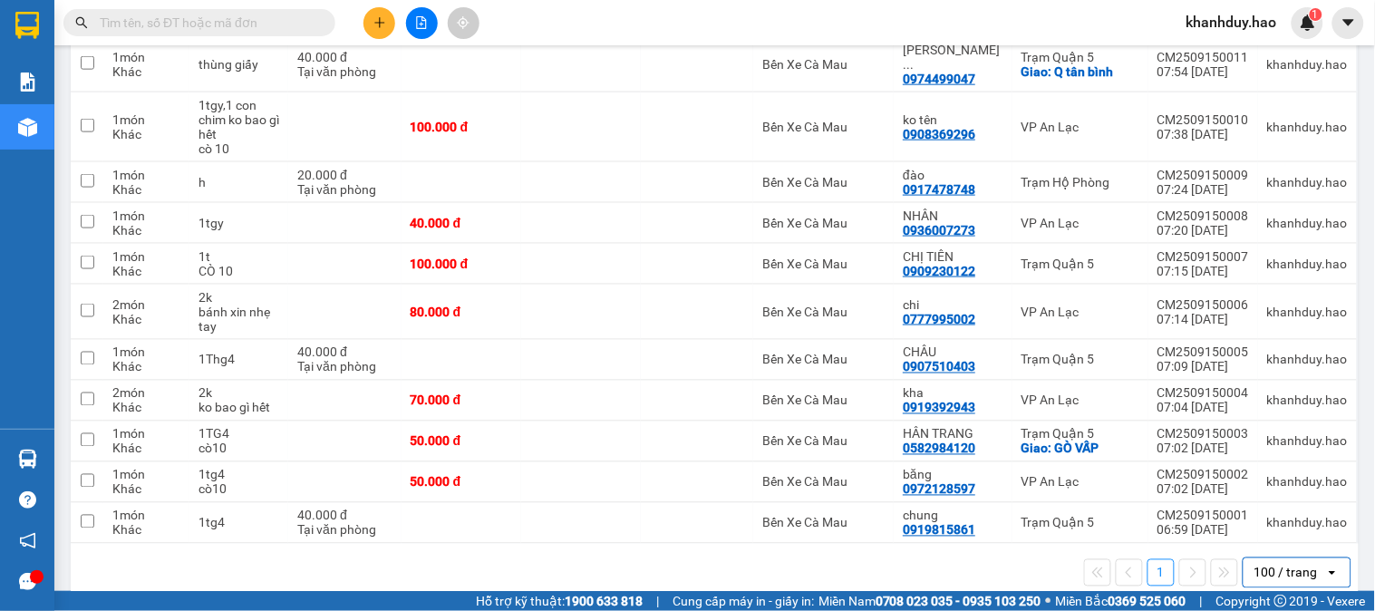
click at [387, 15] on button at bounding box center [379, 23] width 32 height 32
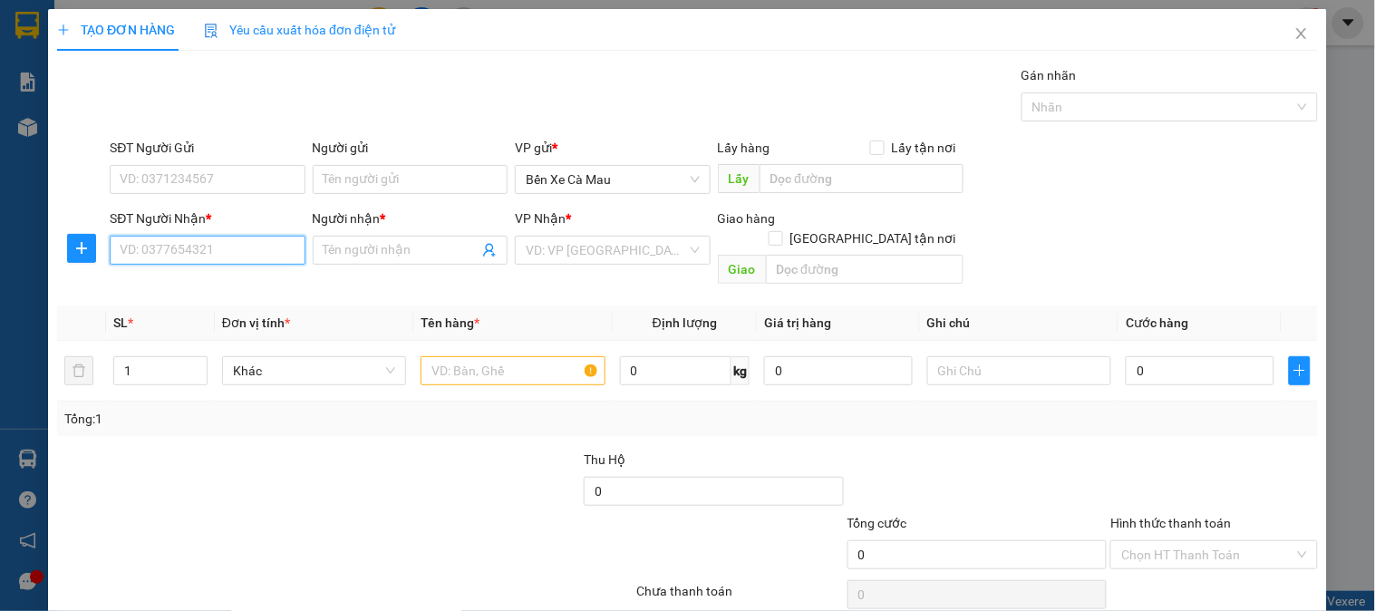
click at [198, 243] on input "SĐT Người Nhận *" at bounding box center [207, 250] width 195 height 29
type input "0945454749"
click at [366, 256] on input "Người nhận *" at bounding box center [400, 250] width 155 height 20
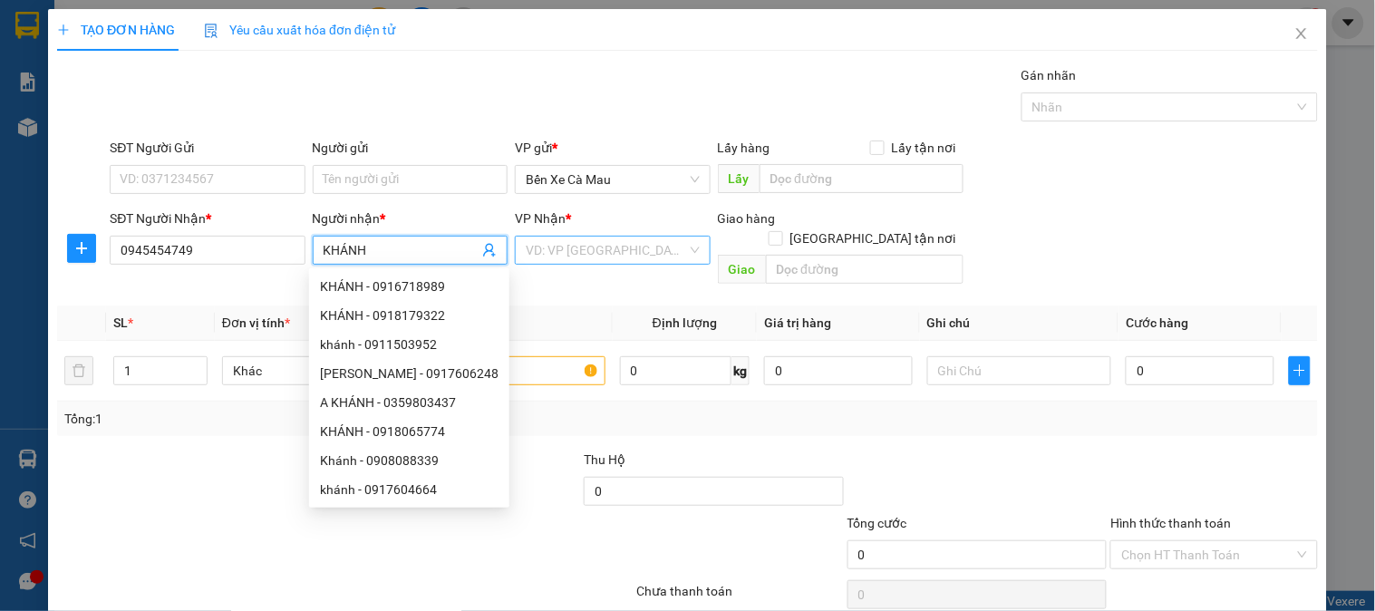
type input "KHÁNH"
click at [586, 249] on input "search" at bounding box center [606, 249] width 160 height 27
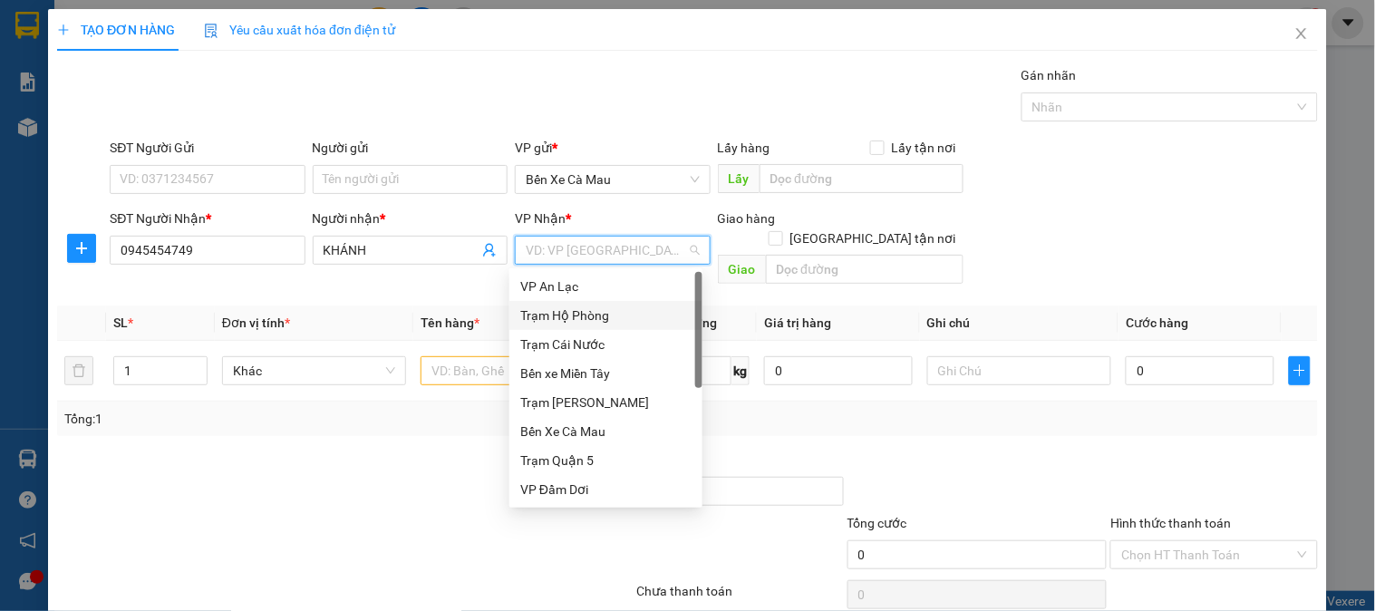
click at [598, 314] on div "Trạm Hộ Phòng" at bounding box center [605, 315] width 171 height 20
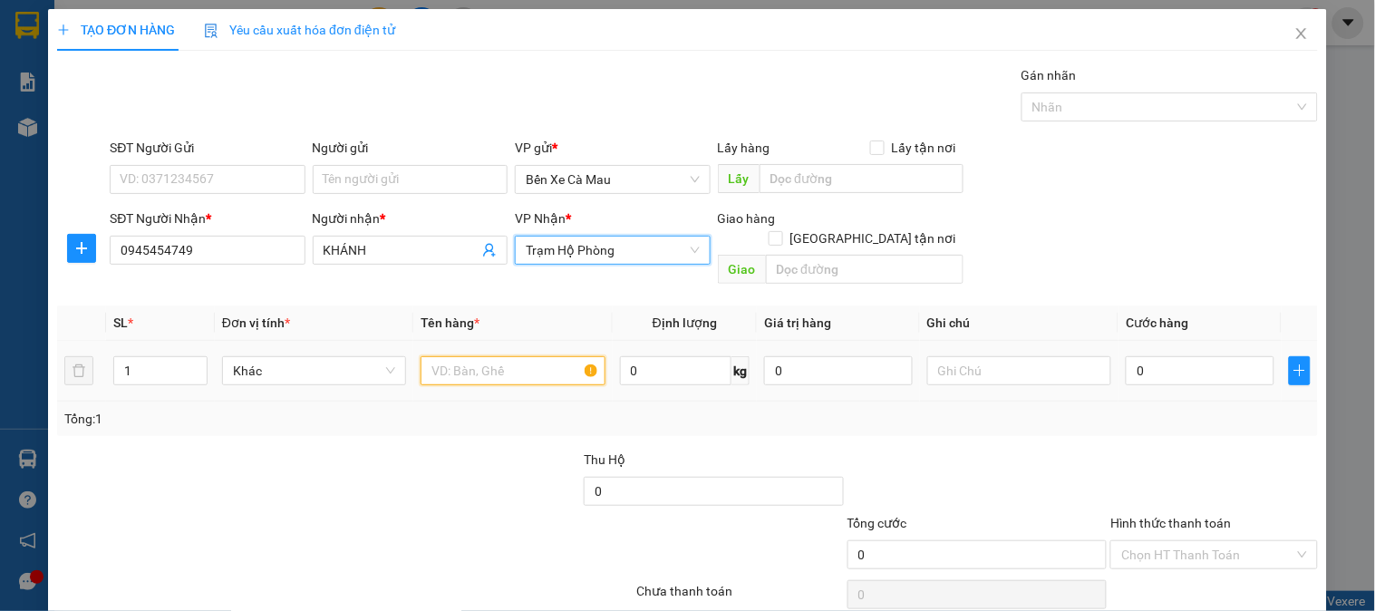
click at [512, 356] on input "text" at bounding box center [512, 370] width 184 height 29
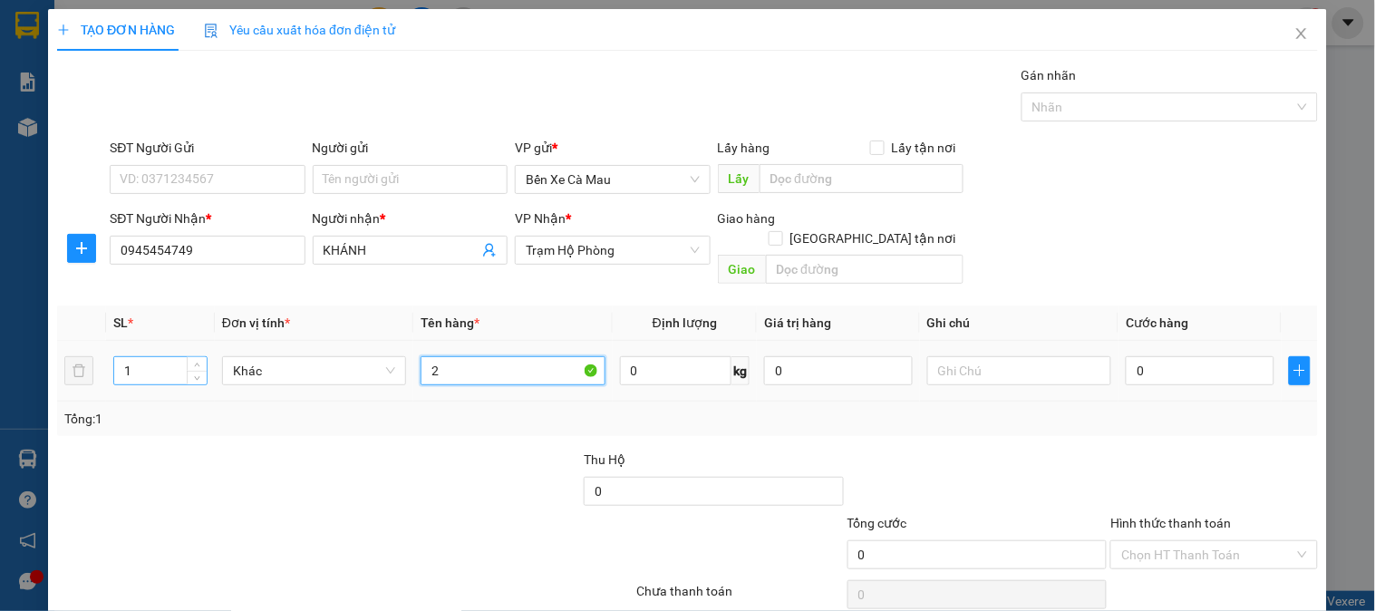
type input "2"
click at [159, 357] on input "1" at bounding box center [160, 370] width 92 height 27
type input "2"
click at [477, 356] on input "2" at bounding box center [512, 370] width 184 height 29
type input "2K"
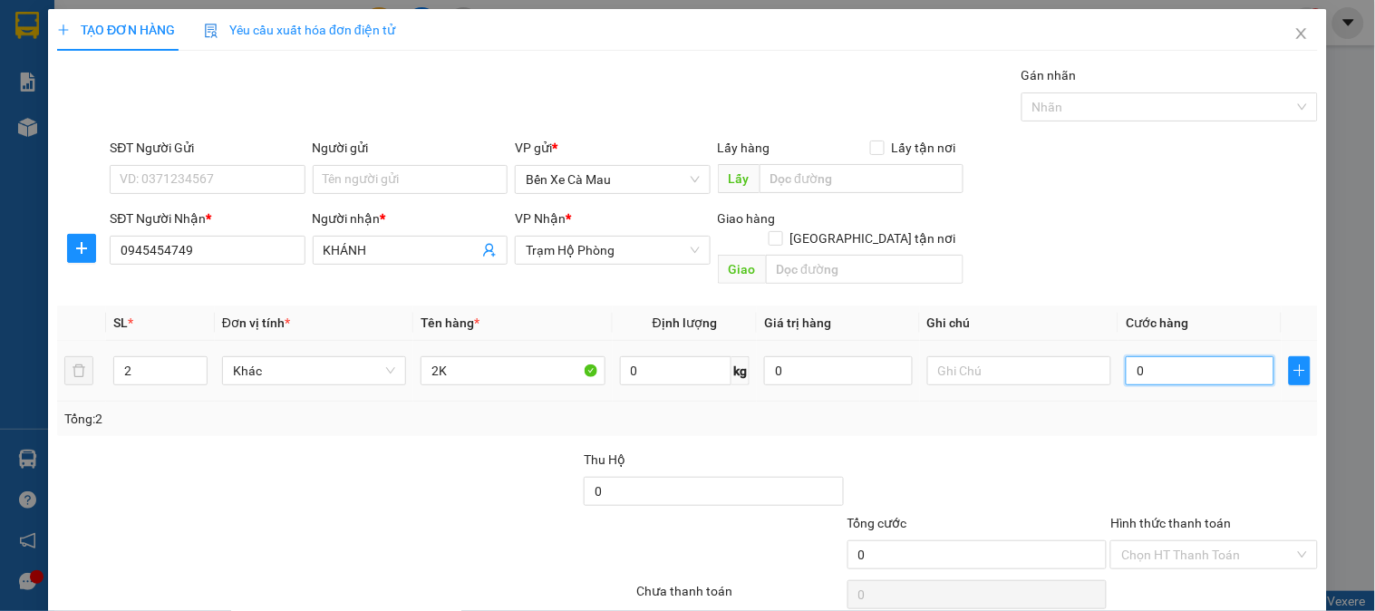
click at [1225, 356] on input "0" at bounding box center [1199, 370] width 149 height 29
type input "006"
type input "6"
type input "0.060"
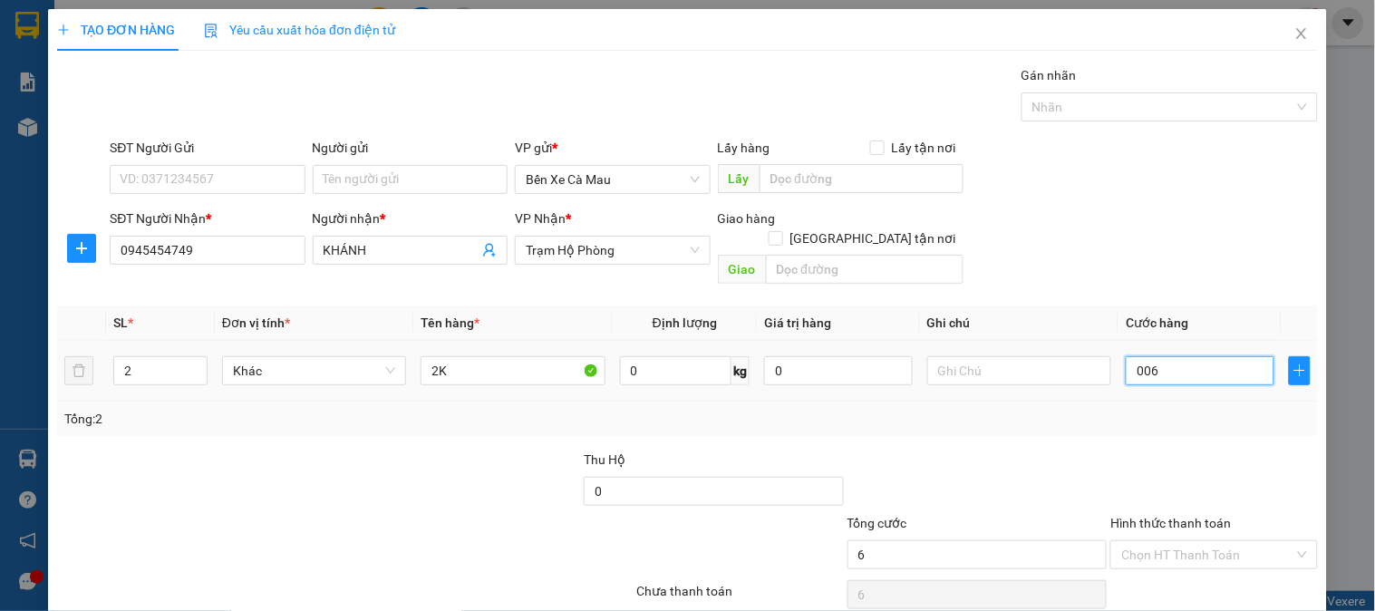
type input "60"
click at [1208, 214] on div "SĐT Người Nhận * 0945454749 Người nhận * KHÁNH VP Nhận * Trạm Hộ Phòng Giao hàn…" at bounding box center [713, 249] width 1215 height 83
type input "60.000"
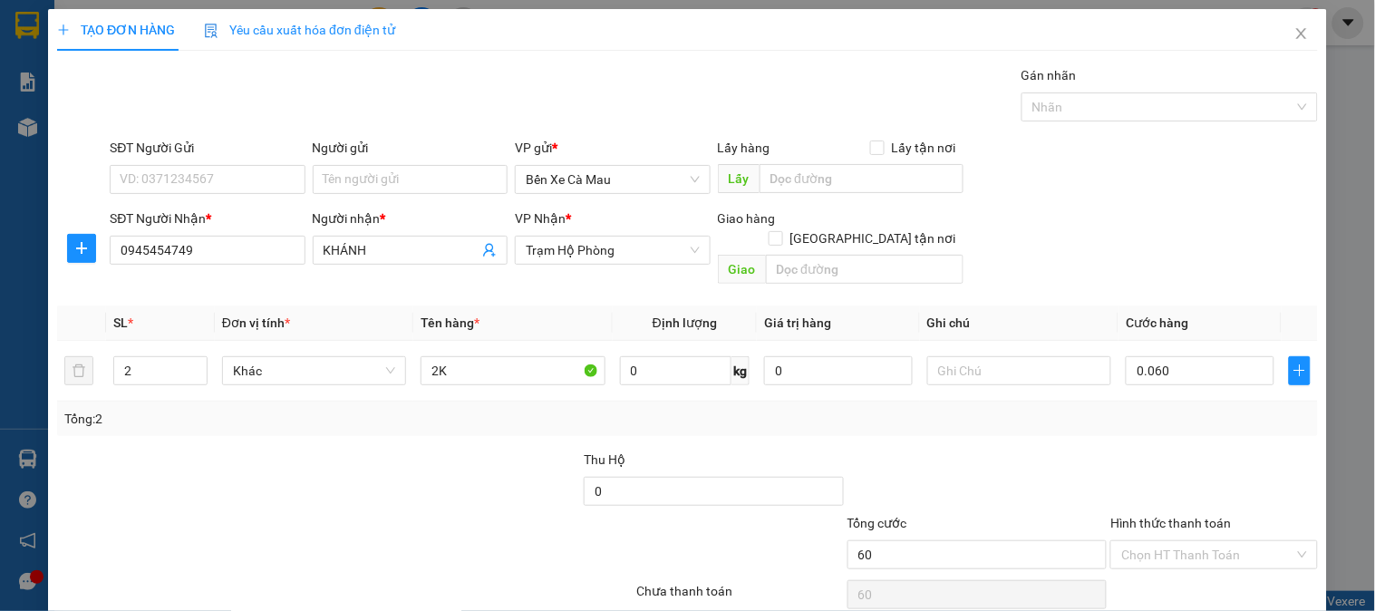
type input "60.000"
drag, startPoint x: 1012, startPoint y: 335, endPoint x: 1001, endPoint y: 352, distance: 19.6
click at [1009, 352] on div at bounding box center [1019, 370] width 184 height 36
click at [999, 356] on input "text" at bounding box center [1019, 370] width 184 height 29
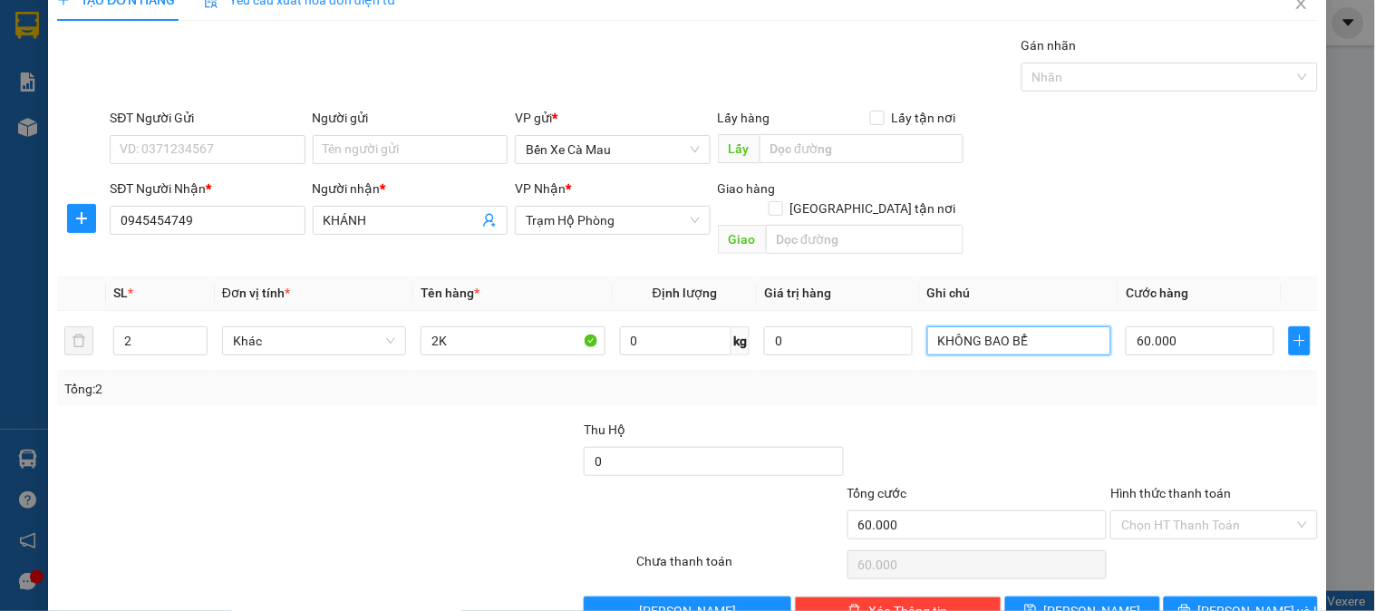
scroll to position [59, 0]
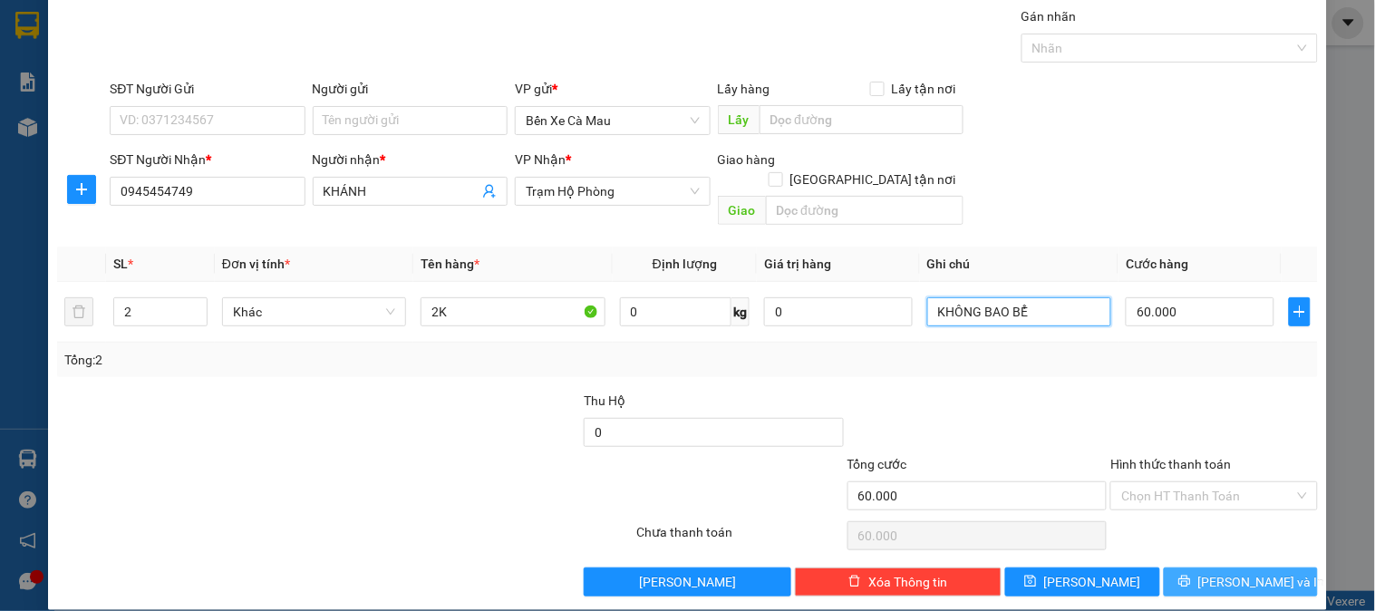
type input "KHÔNG BAO BỂ"
click at [1182, 567] on button "[PERSON_NAME] và In" at bounding box center [1240, 581] width 154 height 29
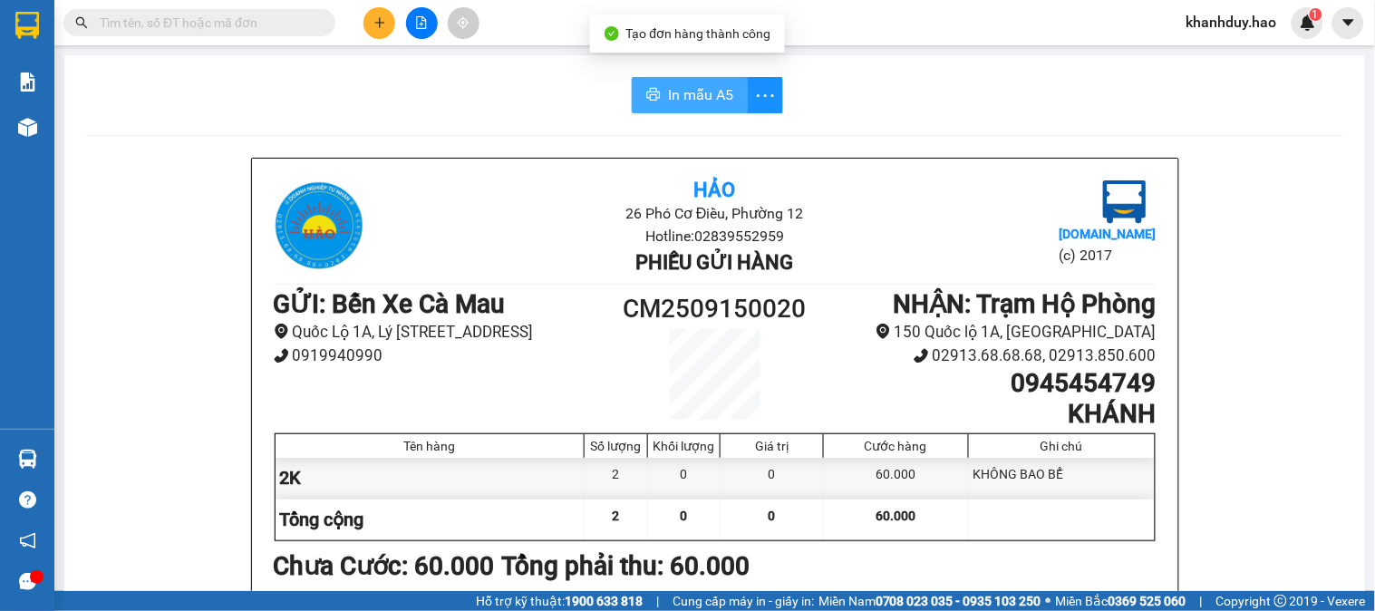
click at [690, 89] on span "In mẫu A5" at bounding box center [700, 94] width 65 height 23
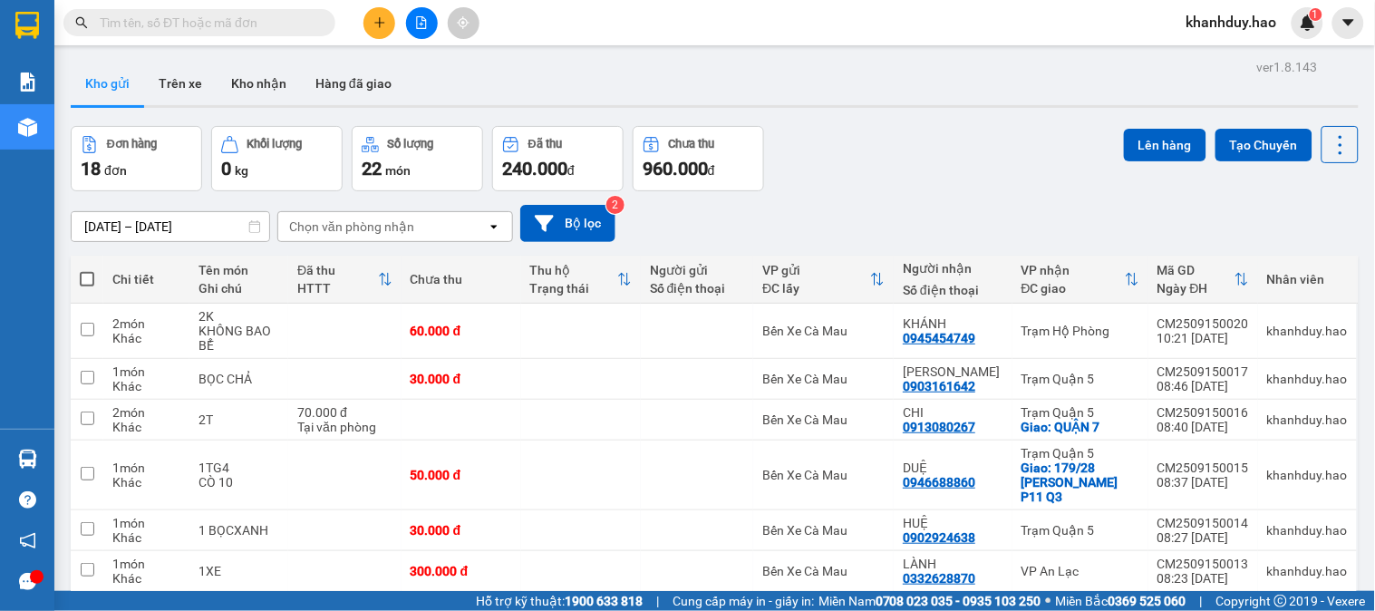
click at [375, 13] on button at bounding box center [379, 23] width 32 height 32
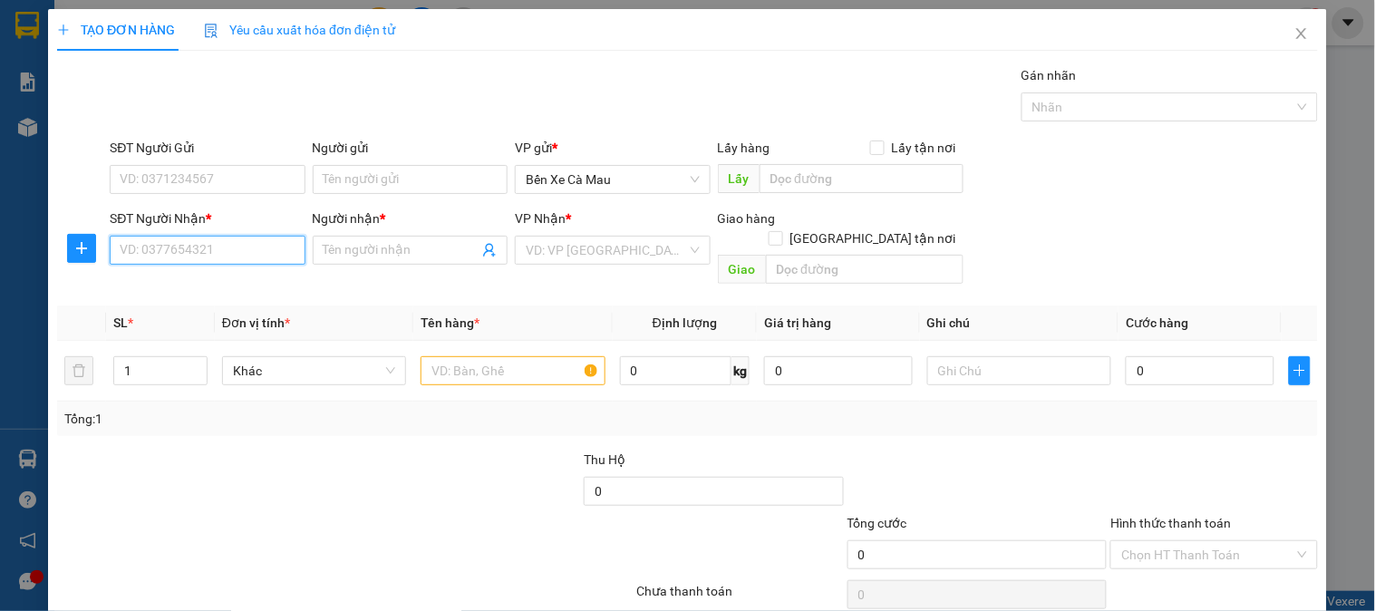
click at [159, 245] on input "SĐT Người Nhận *" at bounding box center [207, 250] width 195 height 29
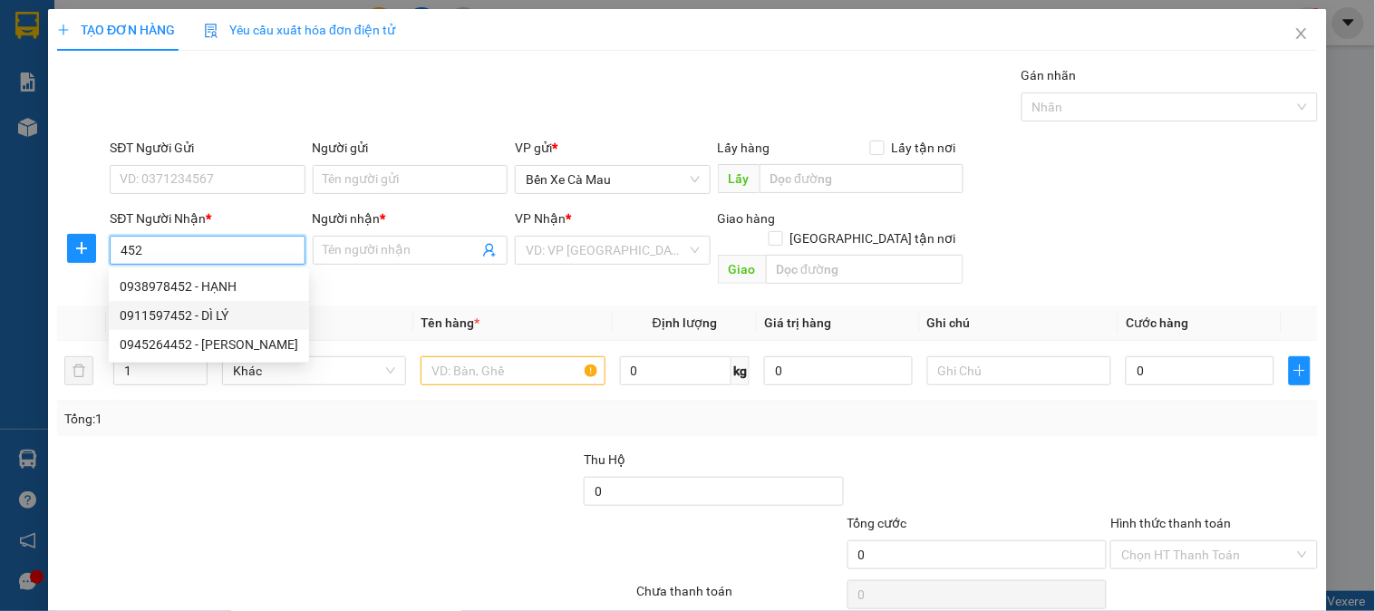
click at [232, 314] on div "0911597452 - DÌ LÝ" at bounding box center [209, 315] width 179 height 20
type input "0911597452"
type input "DÌ LÝ"
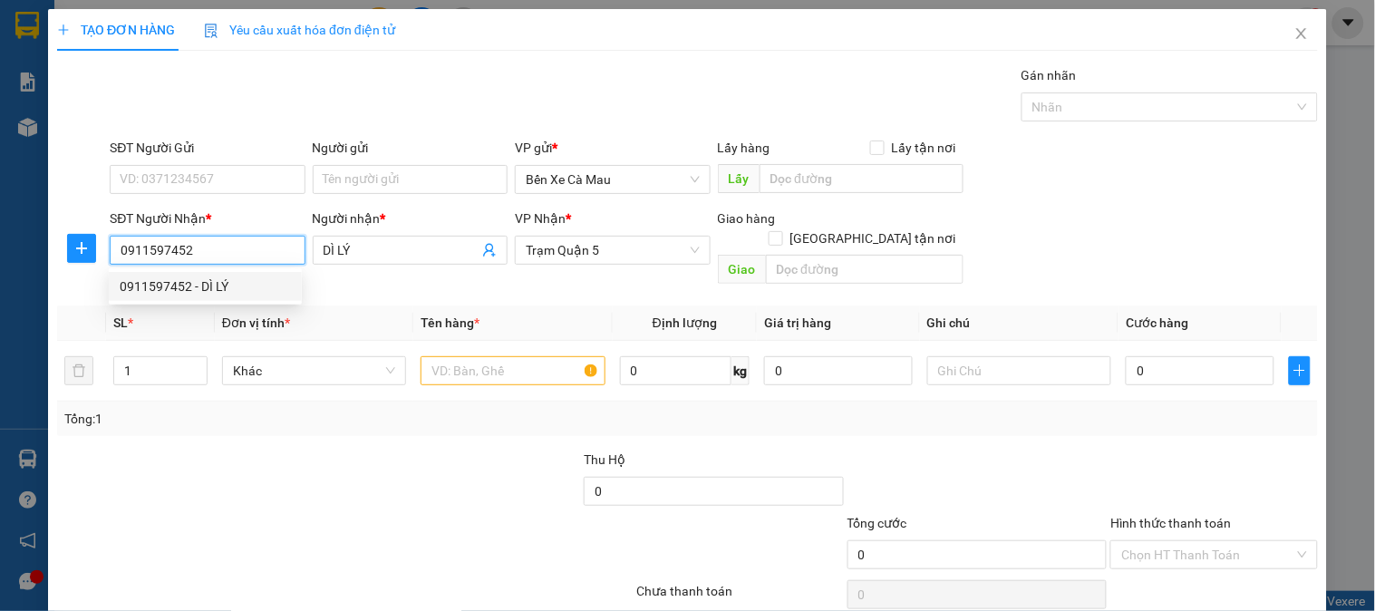
type input "40.000"
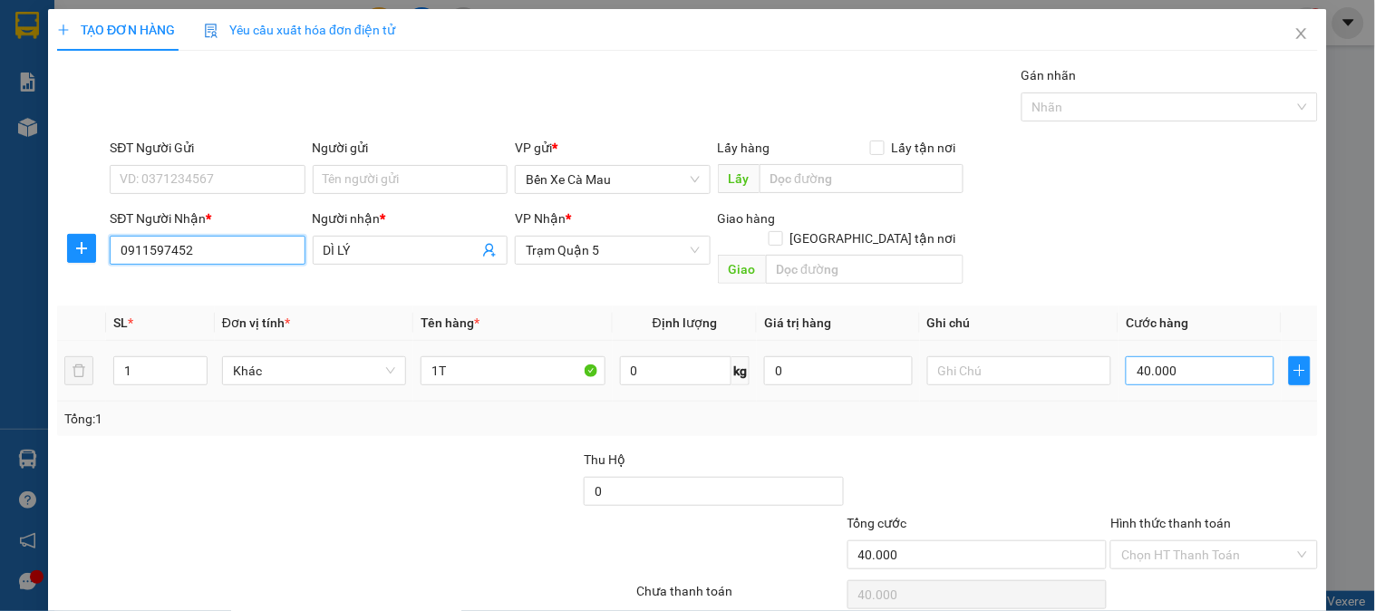
type input "0911597452"
click at [1200, 356] on input "40.000" at bounding box center [1199, 370] width 149 height 29
type input "0"
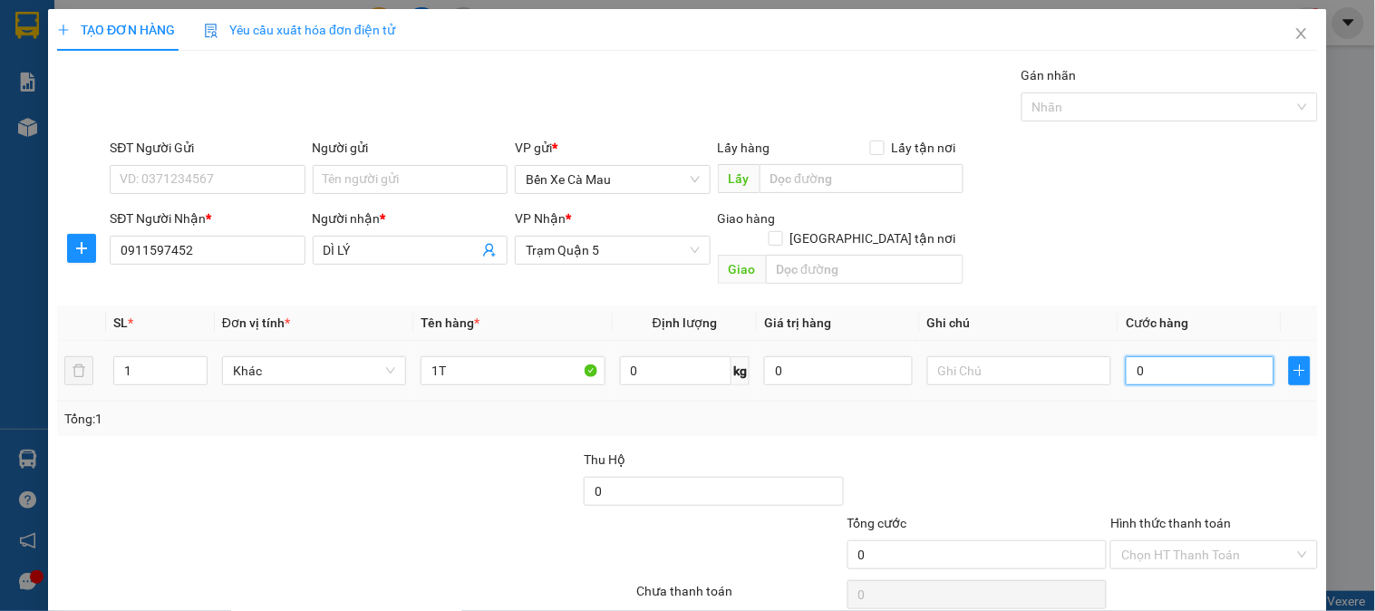
type input "7"
type input "007"
type input "70"
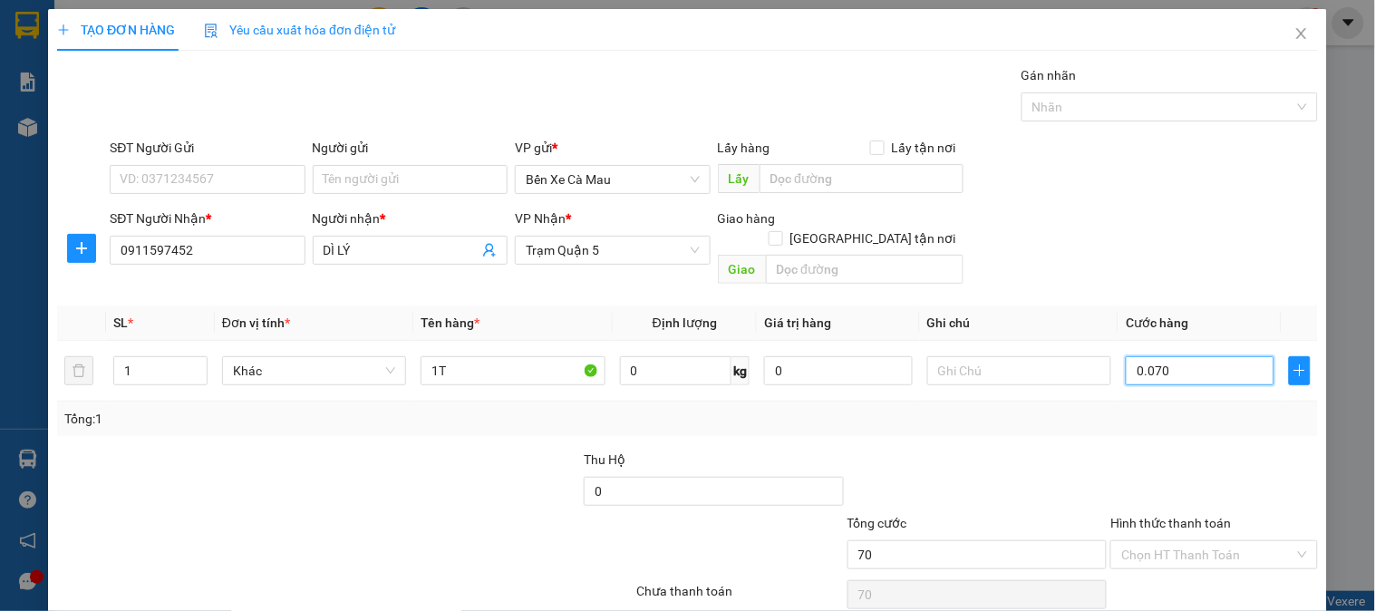
type input "0.070"
click at [1179, 228] on div "SĐT Người Nhận * 0911597452 Người nhận * DÌ LÝ VP Nhận * Trạm Quận 5 Giao hàng …" at bounding box center [713, 249] width 1215 height 83
type input "70.000"
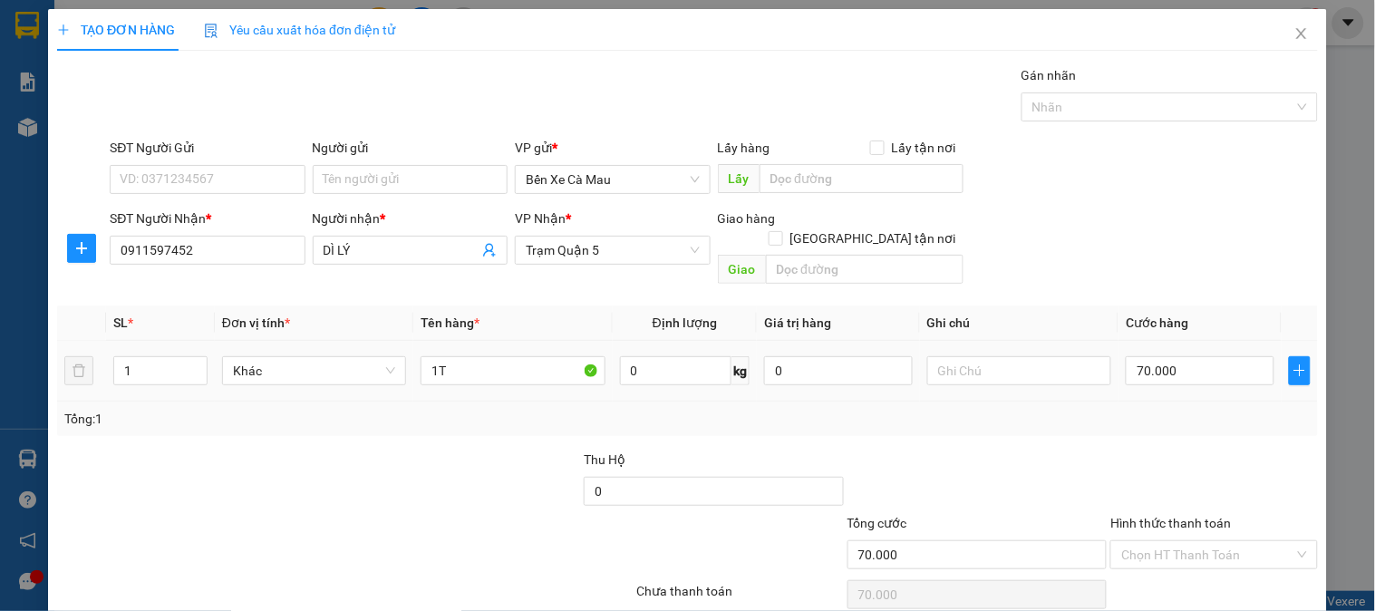
click at [163, 365] on div "1" at bounding box center [160, 370] width 94 height 36
click at [163, 357] on input "1" at bounding box center [160, 370] width 92 height 27
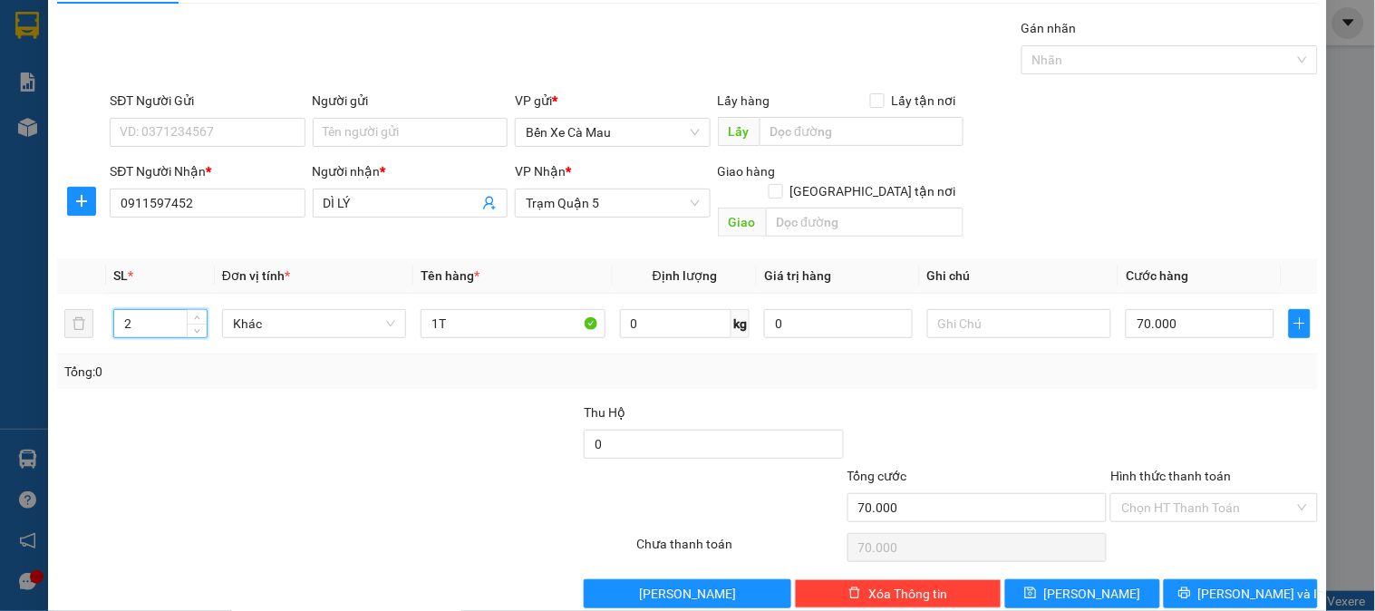
scroll to position [59, 0]
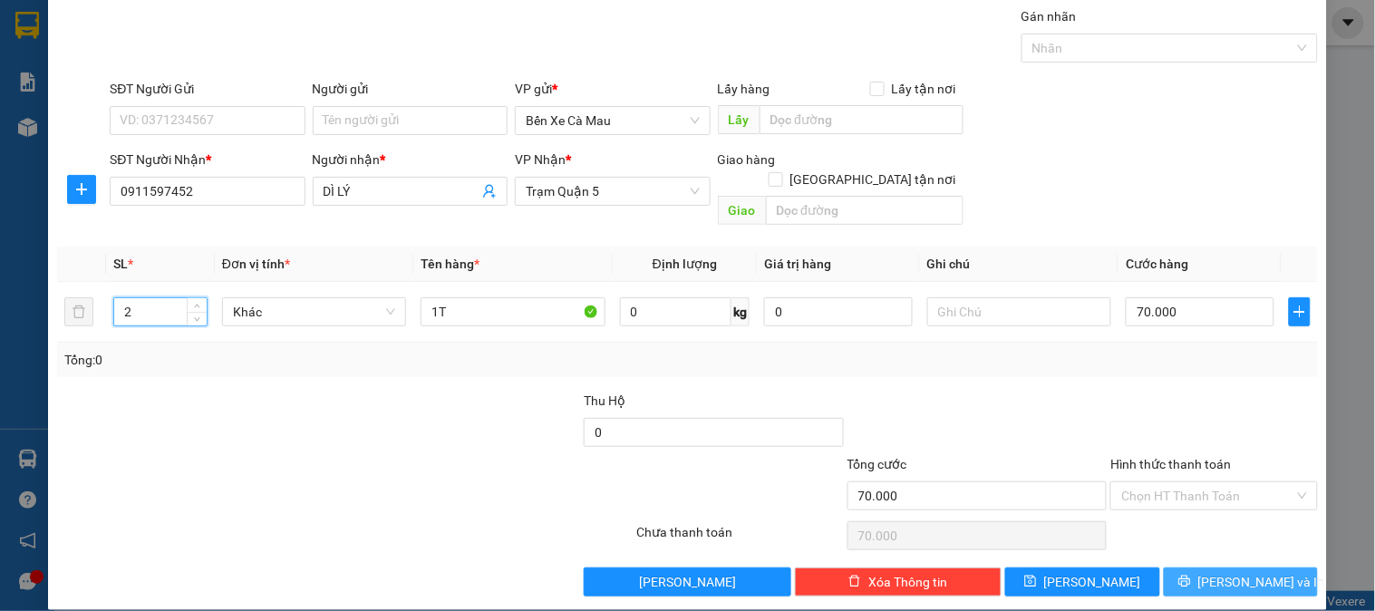
type input "2"
click at [1176, 567] on button "[PERSON_NAME] và In" at bounding box center [1240, 581] width 154 height 29
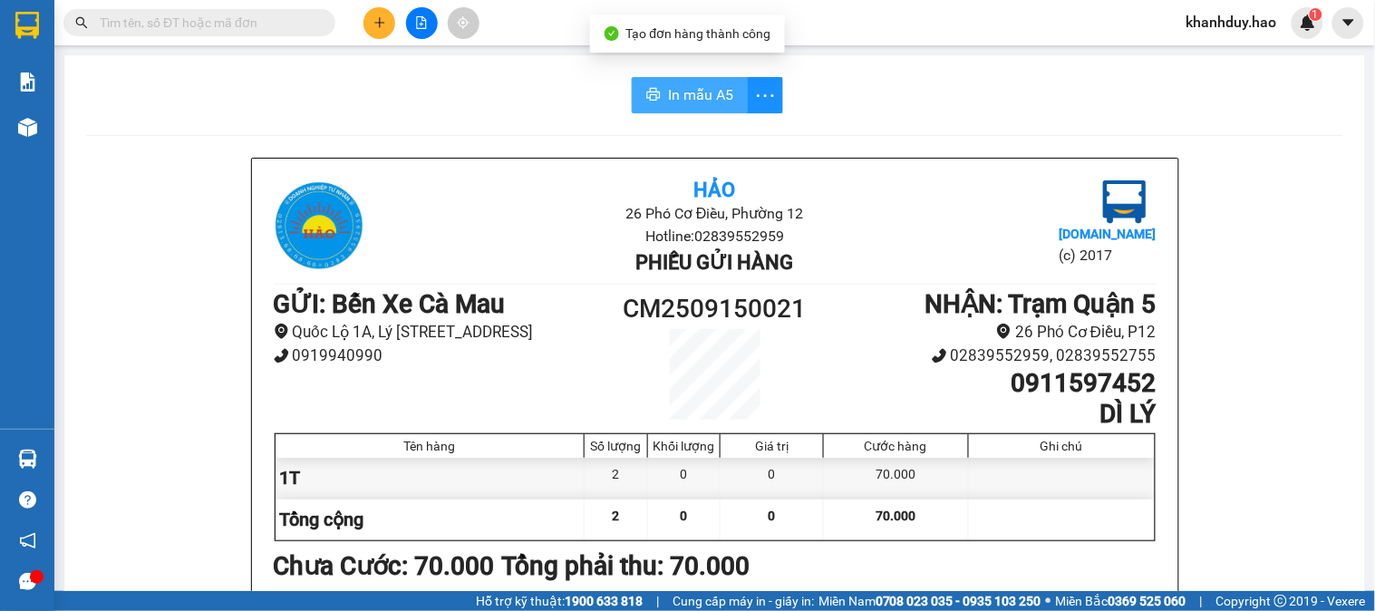
click at [684, 79] on button "In mẫu A5" at bounding box center [690, 95] width 116 height 36
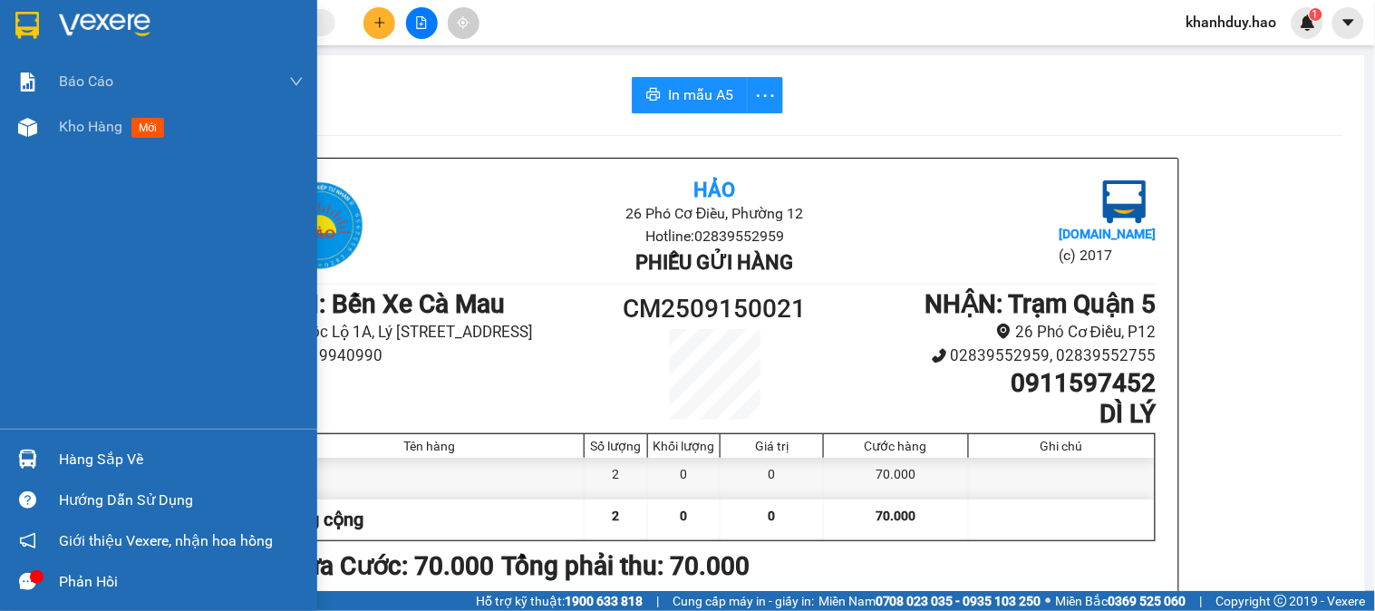
click at [51, 137] on div "Kho hàng mới" at bounding box center [158, 126] width 317 height 45
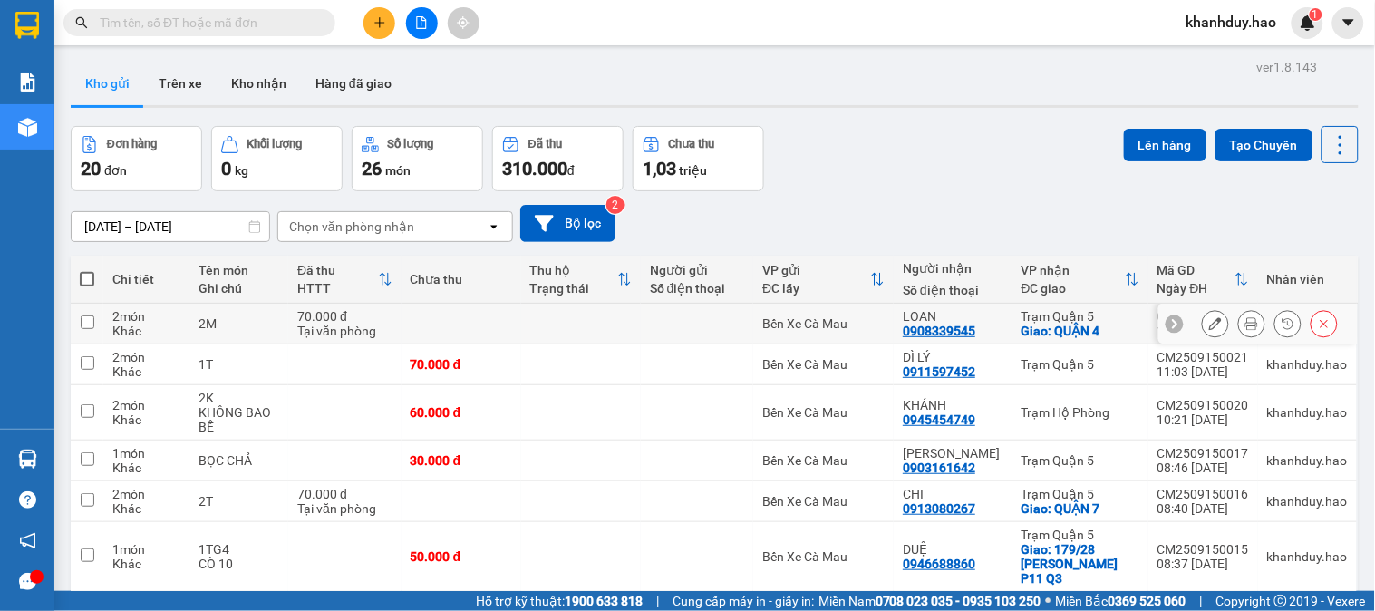
click at [1246, 324] on button at bounding box center [1251, 324] width 25 height 32
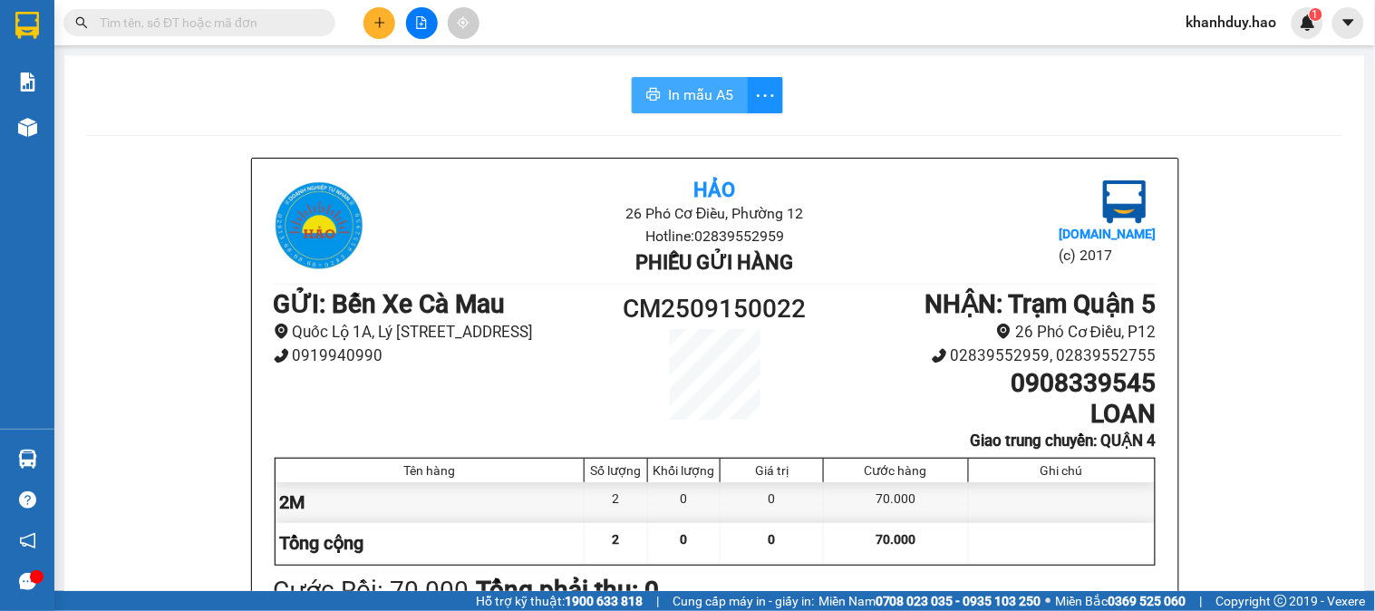
click at [668, 92] on span "In mẫu A5" at bounding box center [700, 94] width 65 height 23
click at [695, 102] on span "In mẫu A5" at bounding box center [700, 94] width 65 height 23
click at [170, 28] on input "text" at bounding box center [207, 23] width 214 height 20
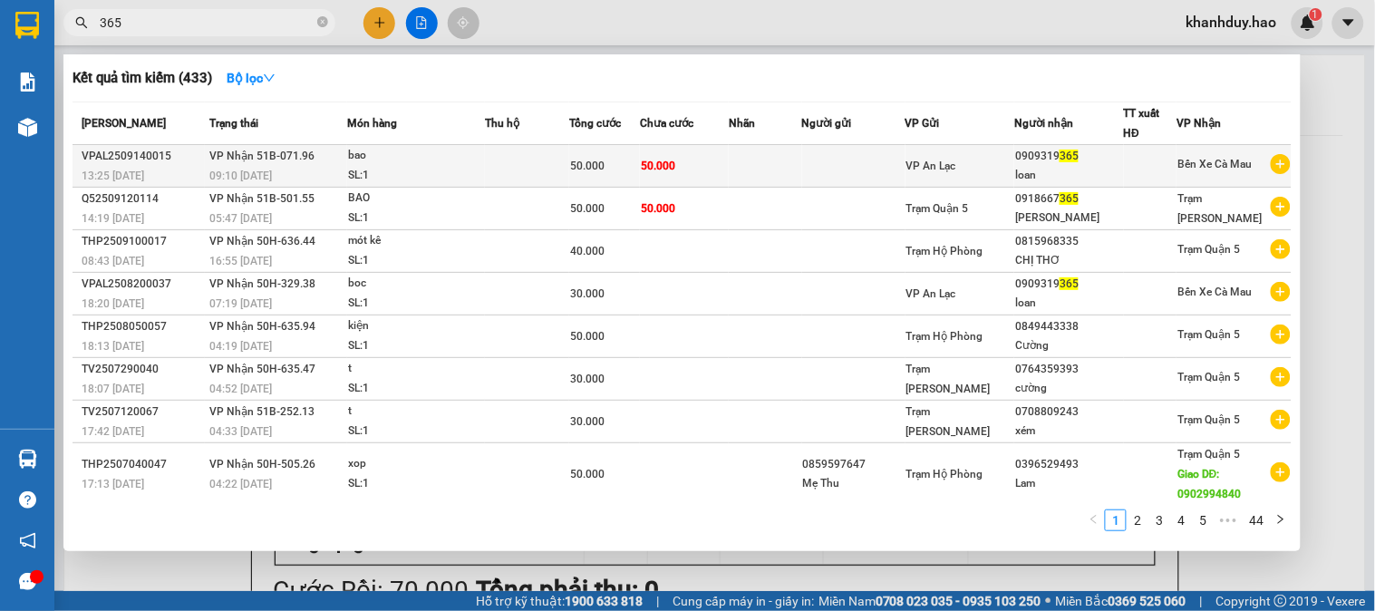
type input "365"
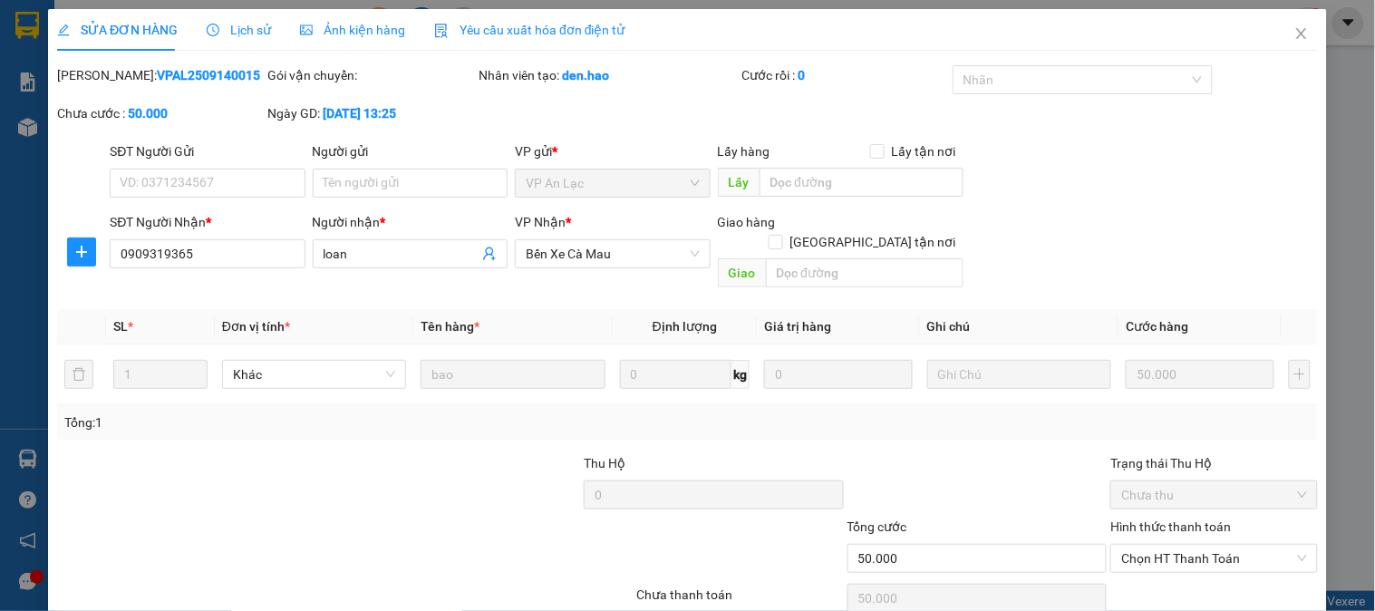
type input "0909319365"
type input "loan"
type input "50.000"
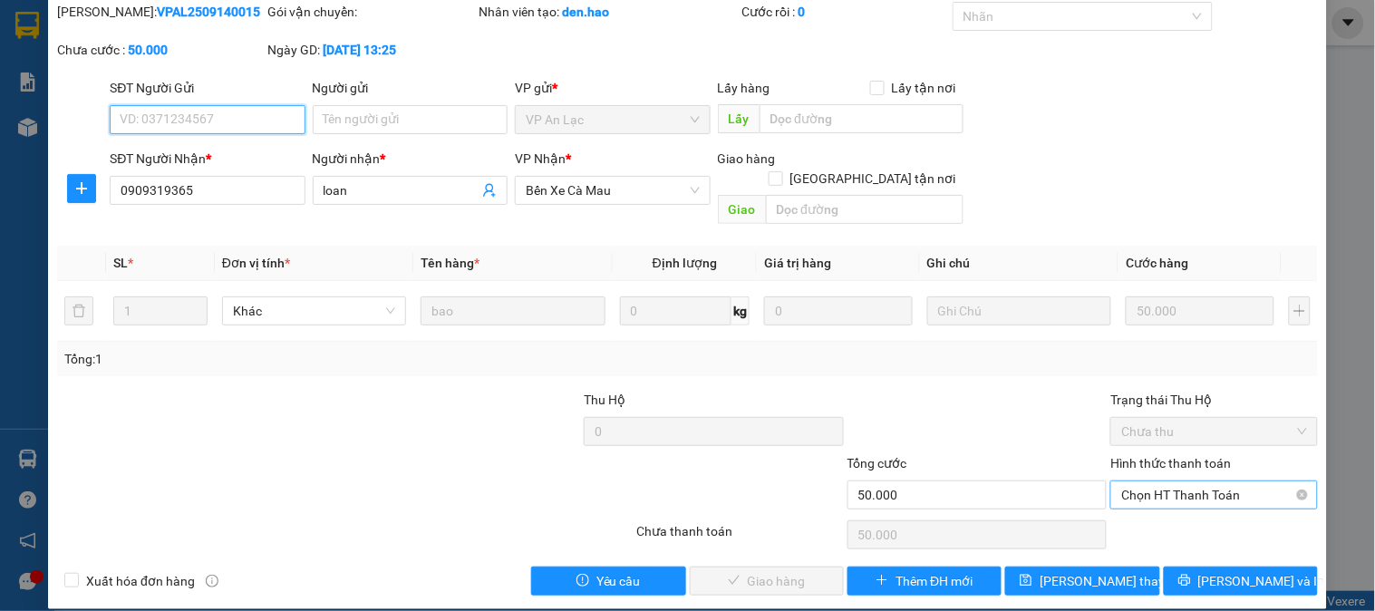
click at [1170, 481] on span "Chọn HT Thanh Toán" at bounding box center [1213, 494] width 185 height 27
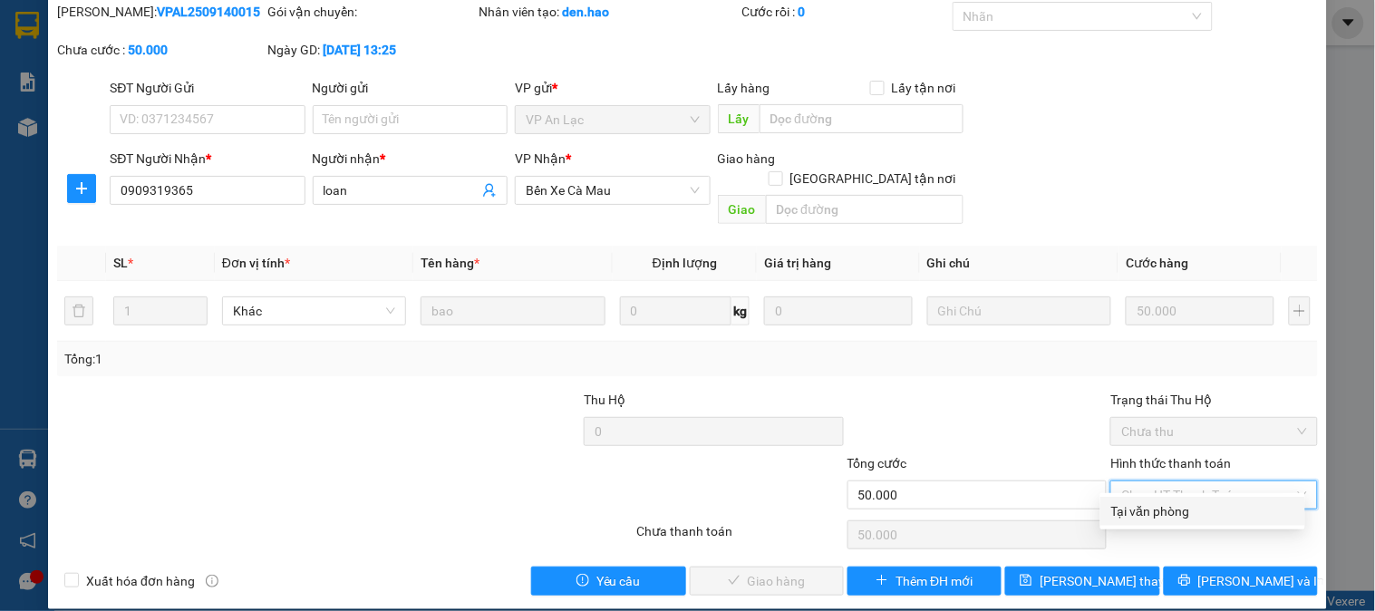
click at [1157, 520] on div "Tại văn phòng" at bounding box center [1202, 511] width 183 height 20
type input "0"
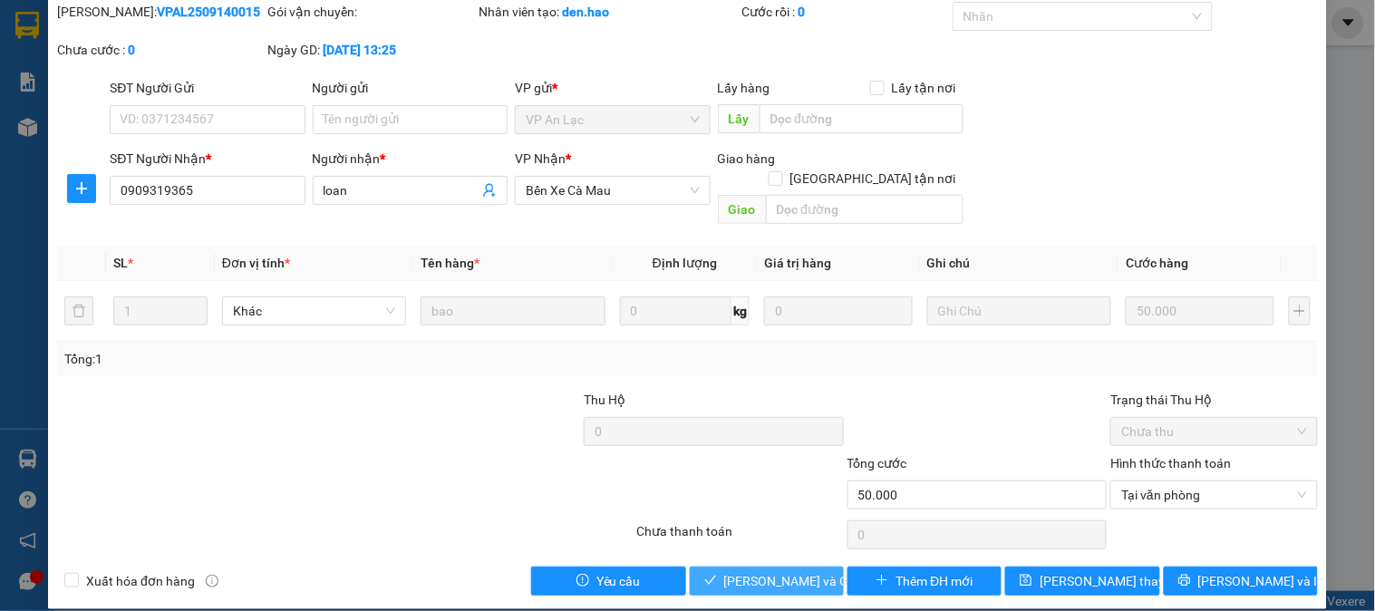
click at [758, 571] on span "Lưu và Giao hàng" at bounding box center [811, 581] width 174 height 20
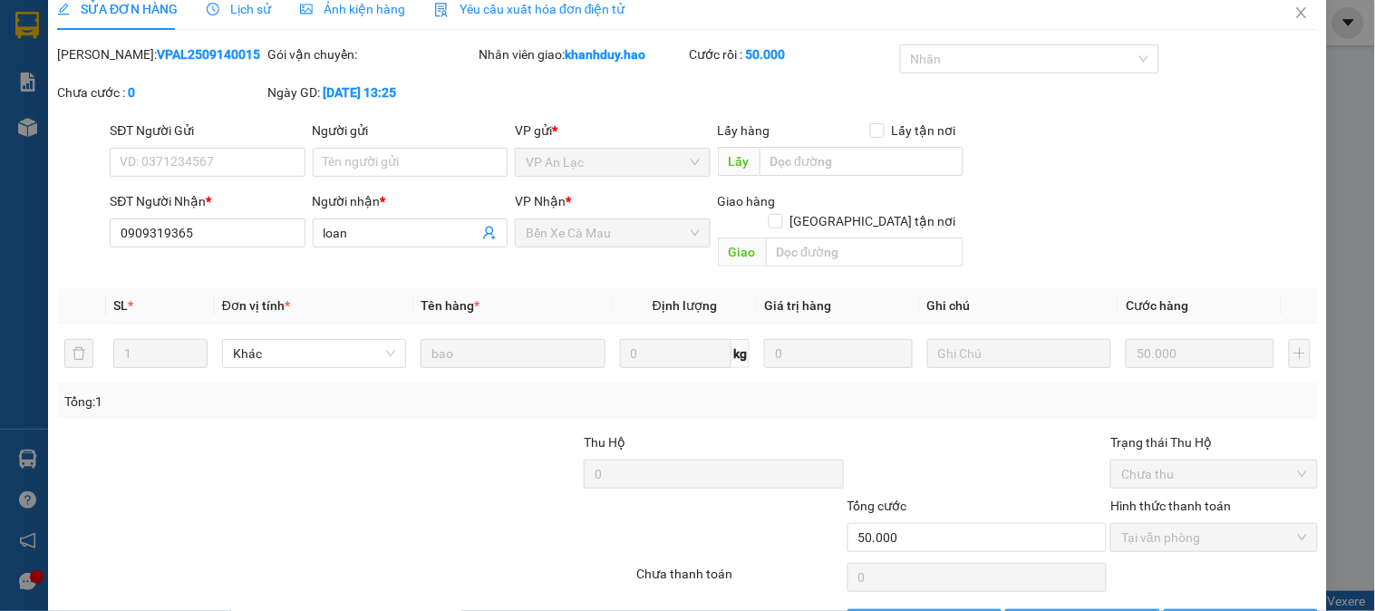
scroll to position [0, 0]
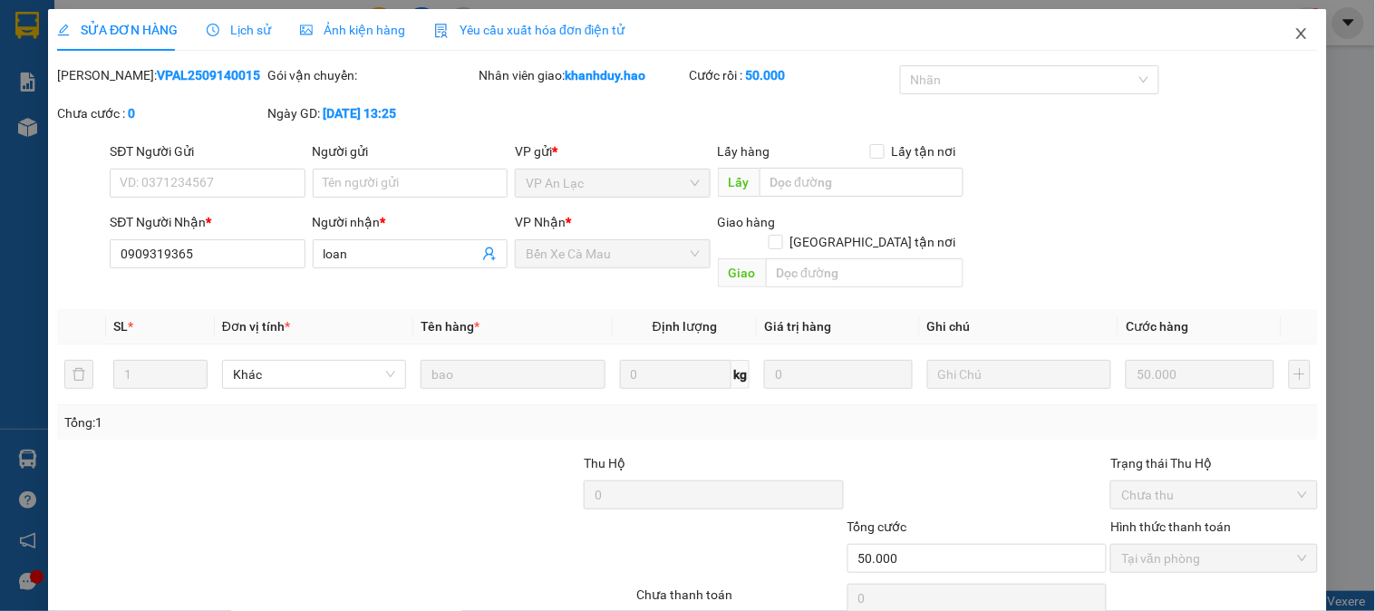
click at [1296, 42] on span "Close" at bounding box center [1301, 34] width 51 height 51
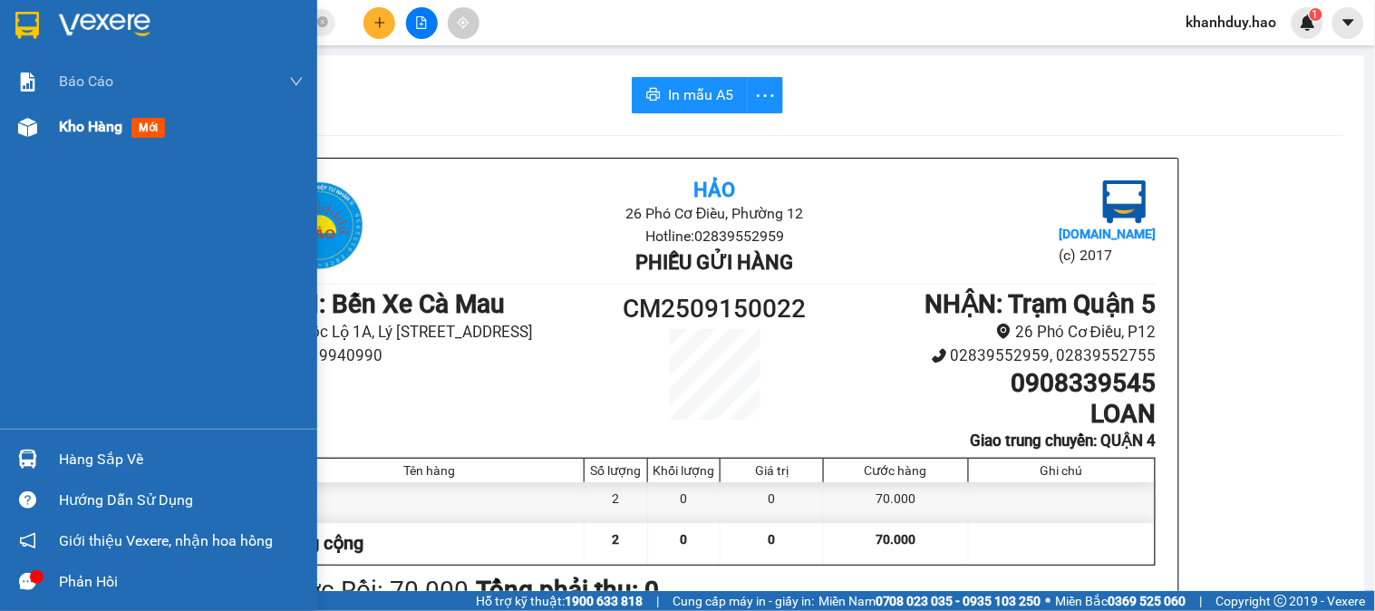
click at [32, 134] on img at bounding box center [27, 127] width 19 height 19
click at [43, 127] on div "Kho hàng mới" at bounding box center [158, 126] width 317 height 45
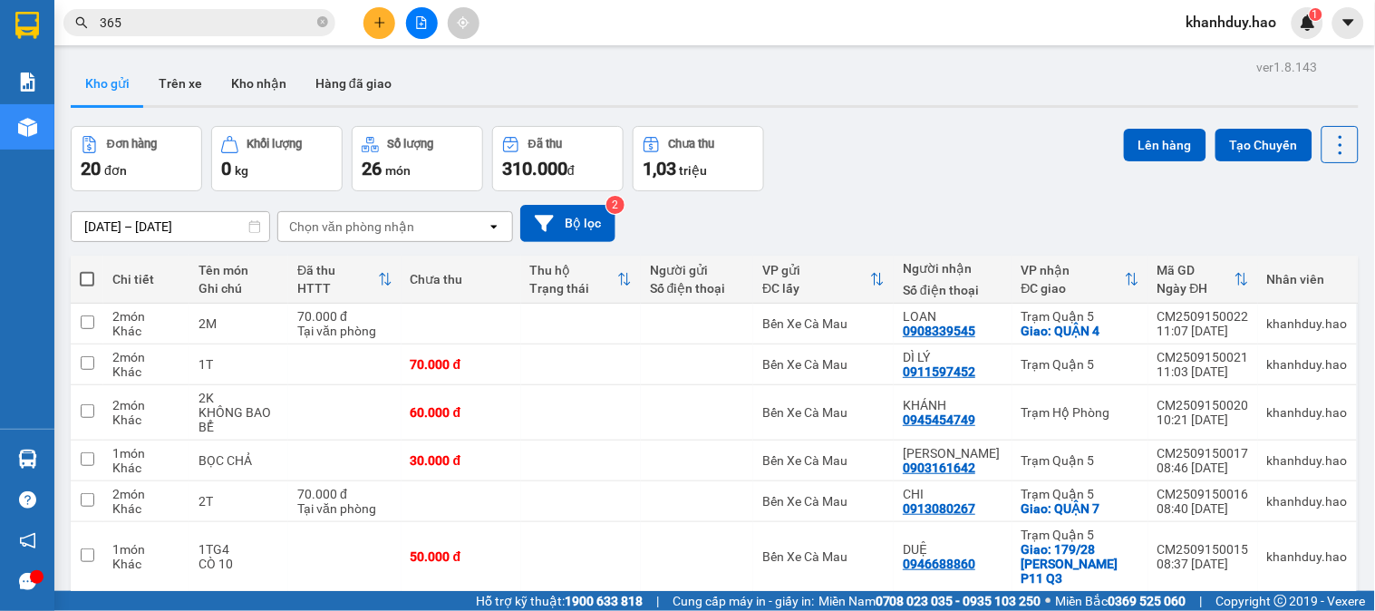
click at [387, 14] on button at bounding box center [379, 23] width 32 height 32
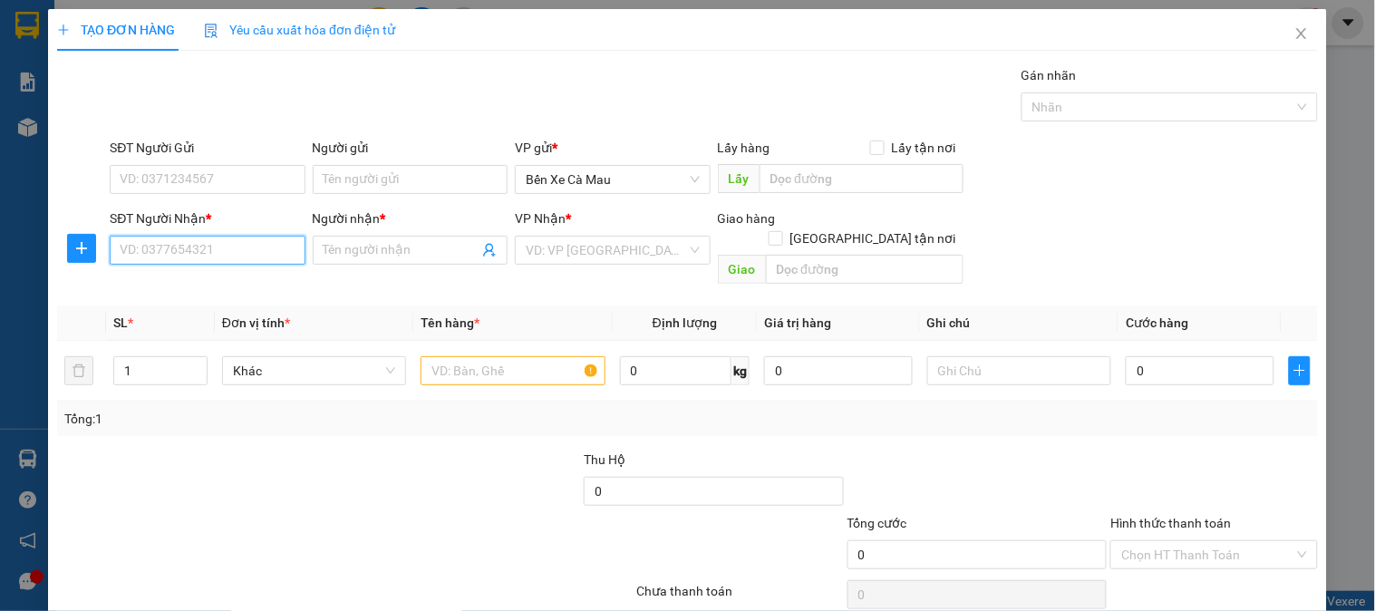
click at [246, 246] on input "SĐT Người Nhận *" at bounding box center [207, 250] width 195 height 29
type input "0815656577"
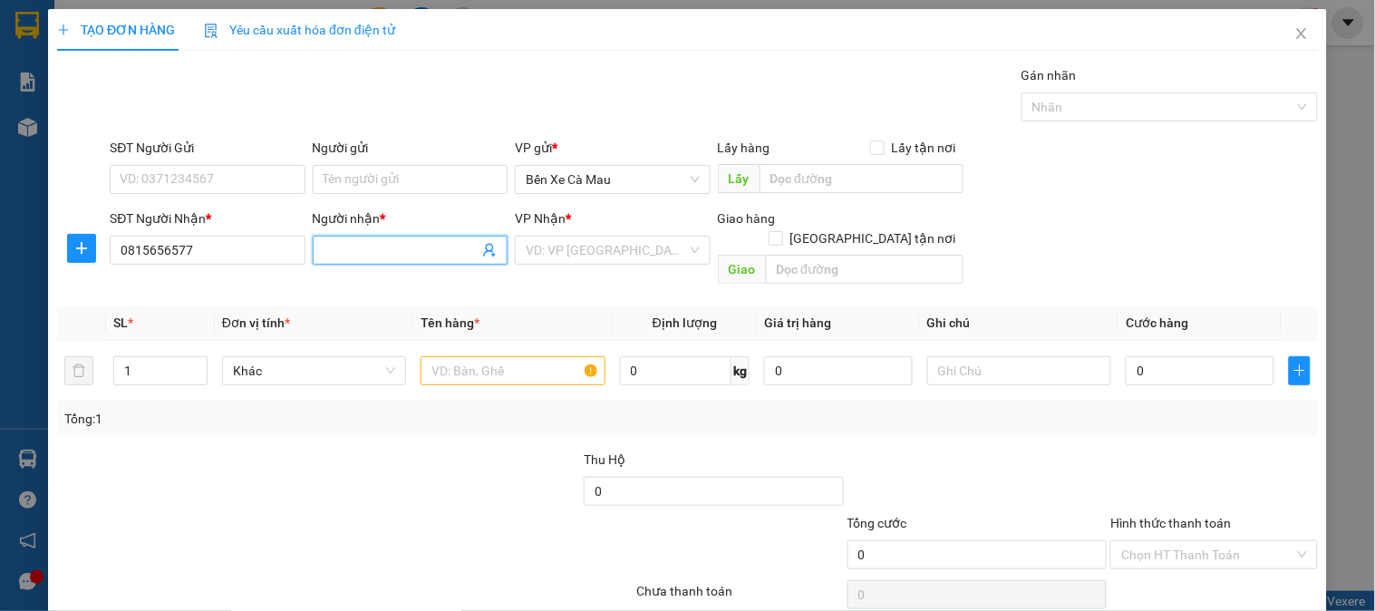
click at [374, 240] on input "Người nhận *" at bounding box center [400, 250] width 155 height 20
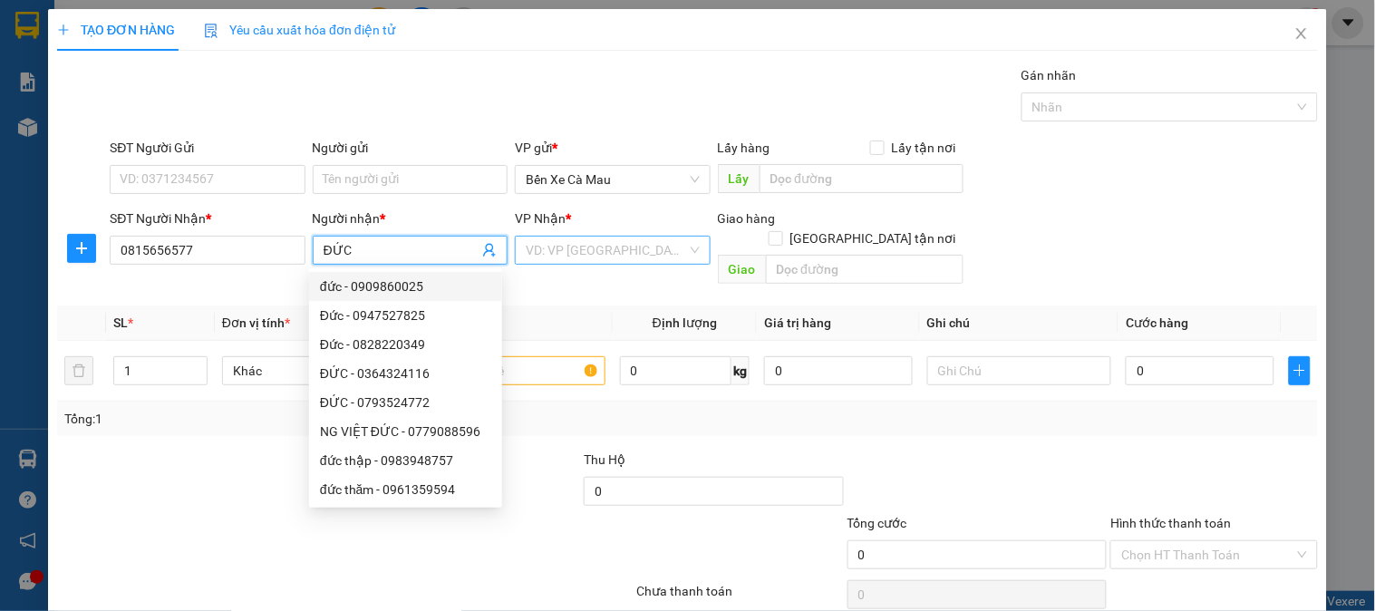
type input "ĐỨC"
click at [623, 257] on input "search" at bounding box center [606, 249] width 160 height 27
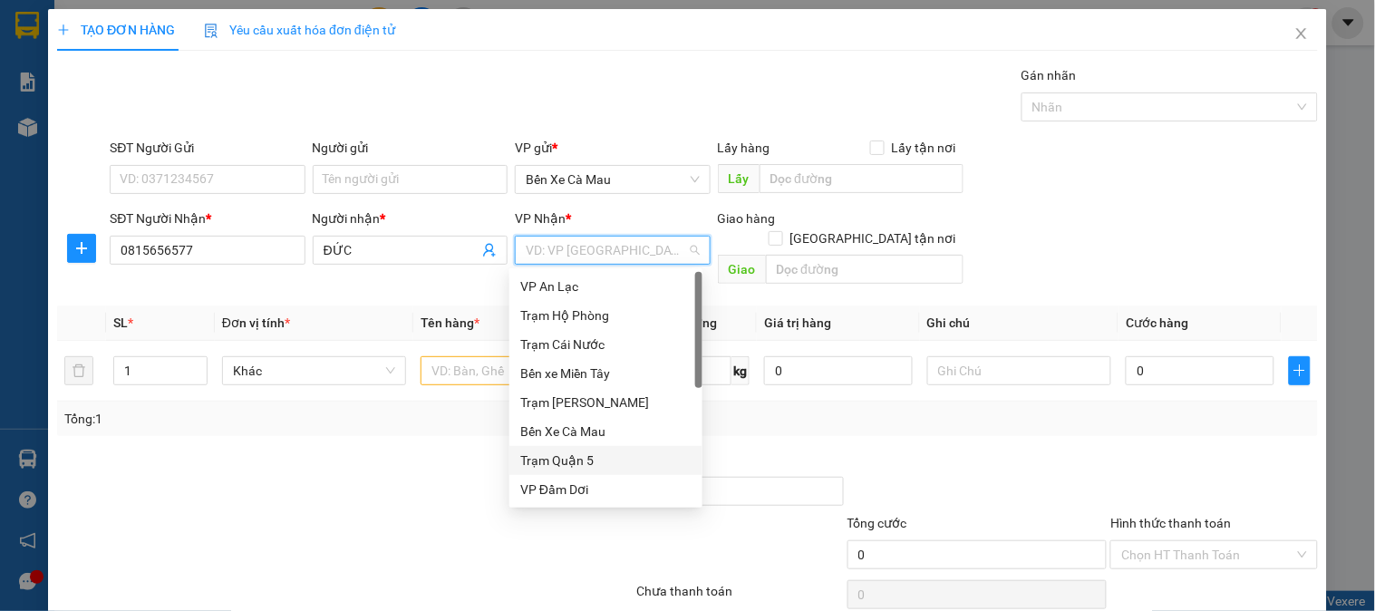
click at [566, 468] on div "Trạm Quận 5" at bounding box center [605, 460] width 171 height 20
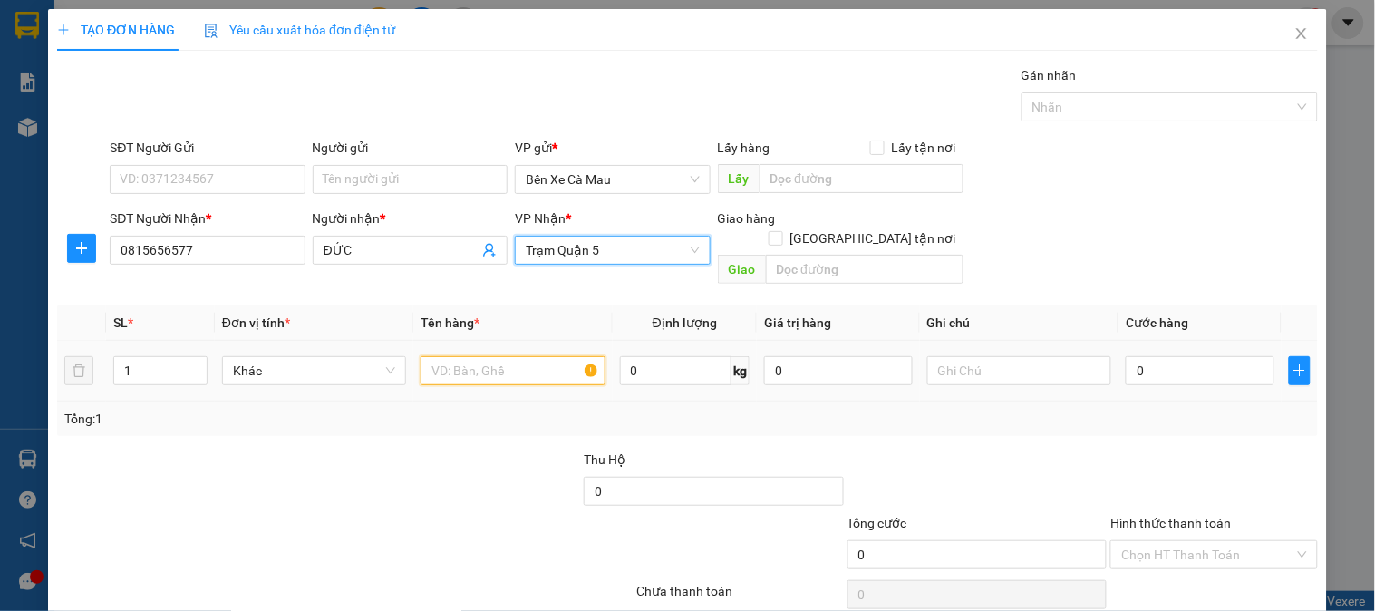
click at [524, 356] on input "text" at bounding box center [512, 370] width 184 height 29
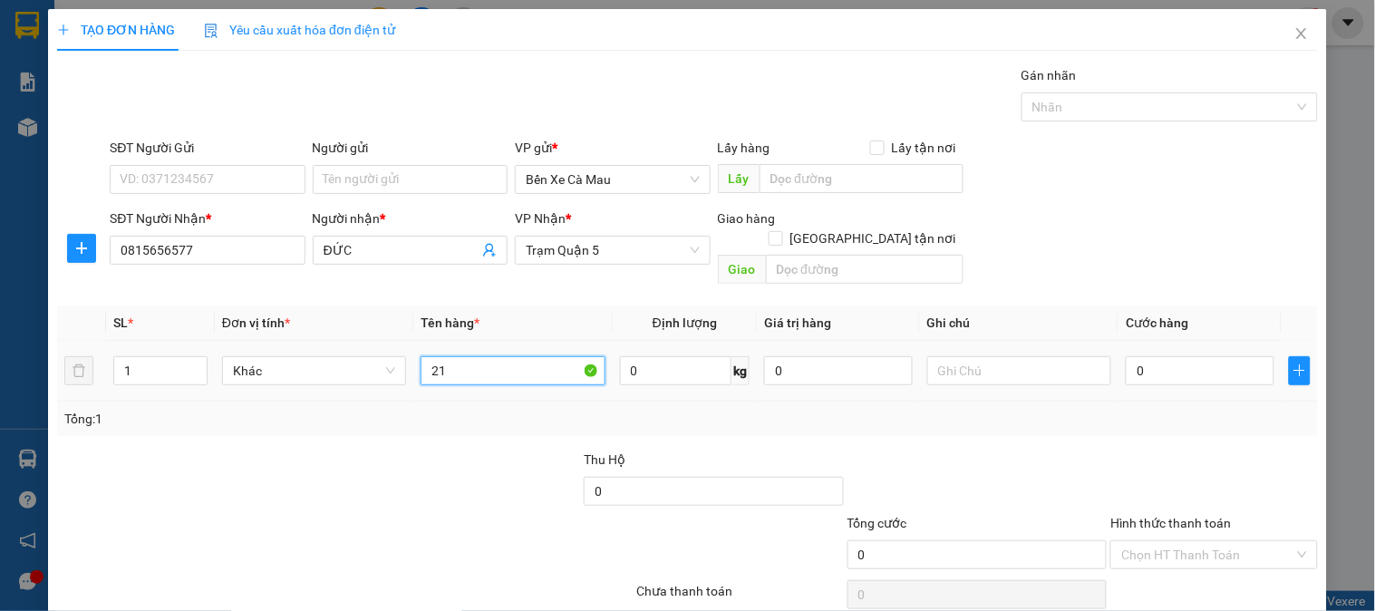
type input "2"
type input "1TGY"
click at [1173, 356] on input "0" at bounding box center [1199, 370] width 149 height 29
type input "3"
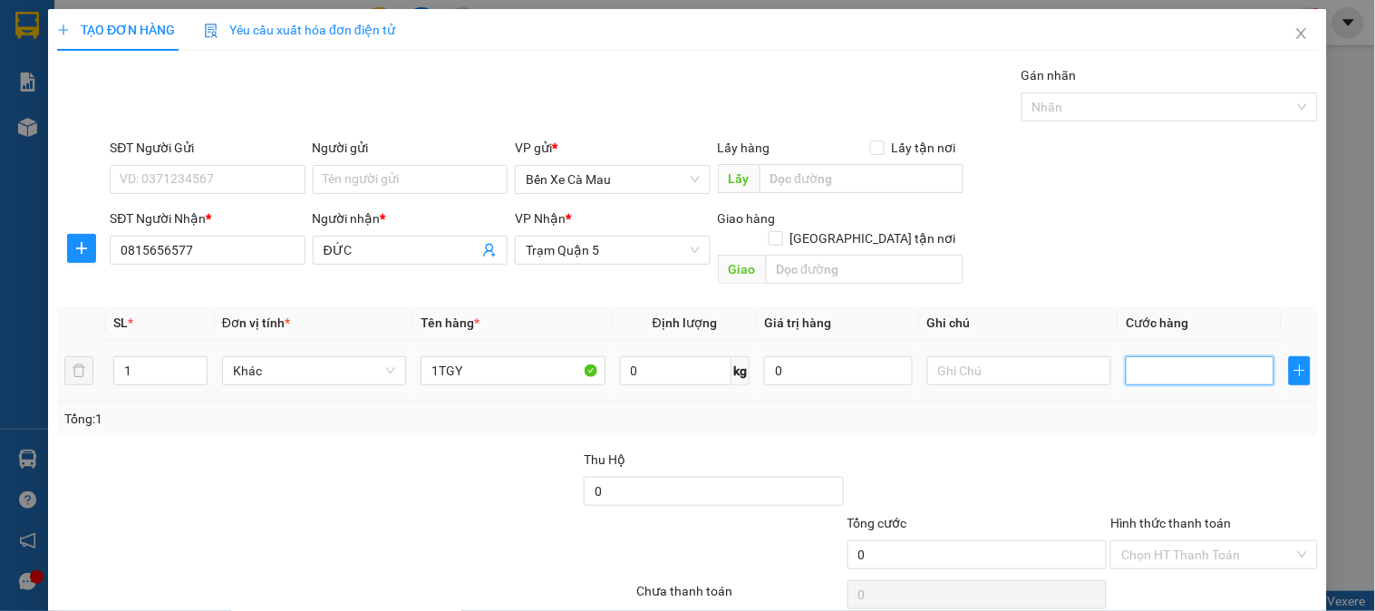
type input "3"
type input "30"
click at [1243, 246] on div "SĐT Người Nhận * 0815656577 Người nhận * ĐỨC VP Nhận * Trạm Quận 5 Giao hàng Gi…" at bounding box center [713, 249] width 1215 height 83
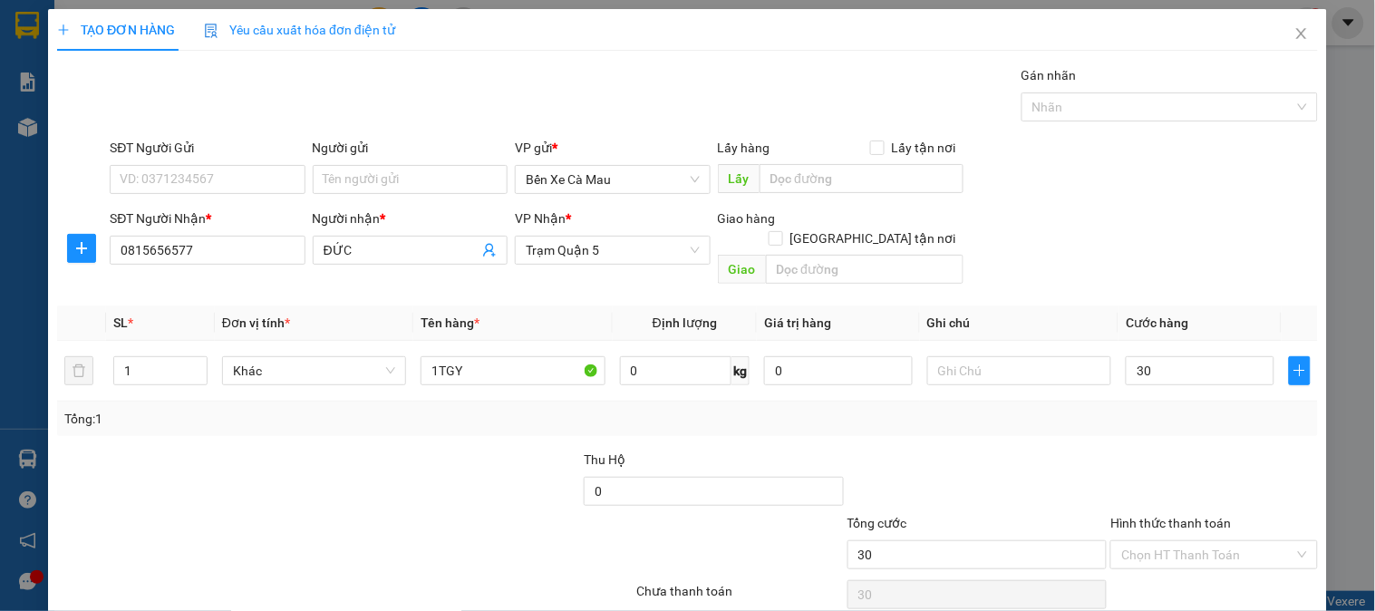
type input "30.000"
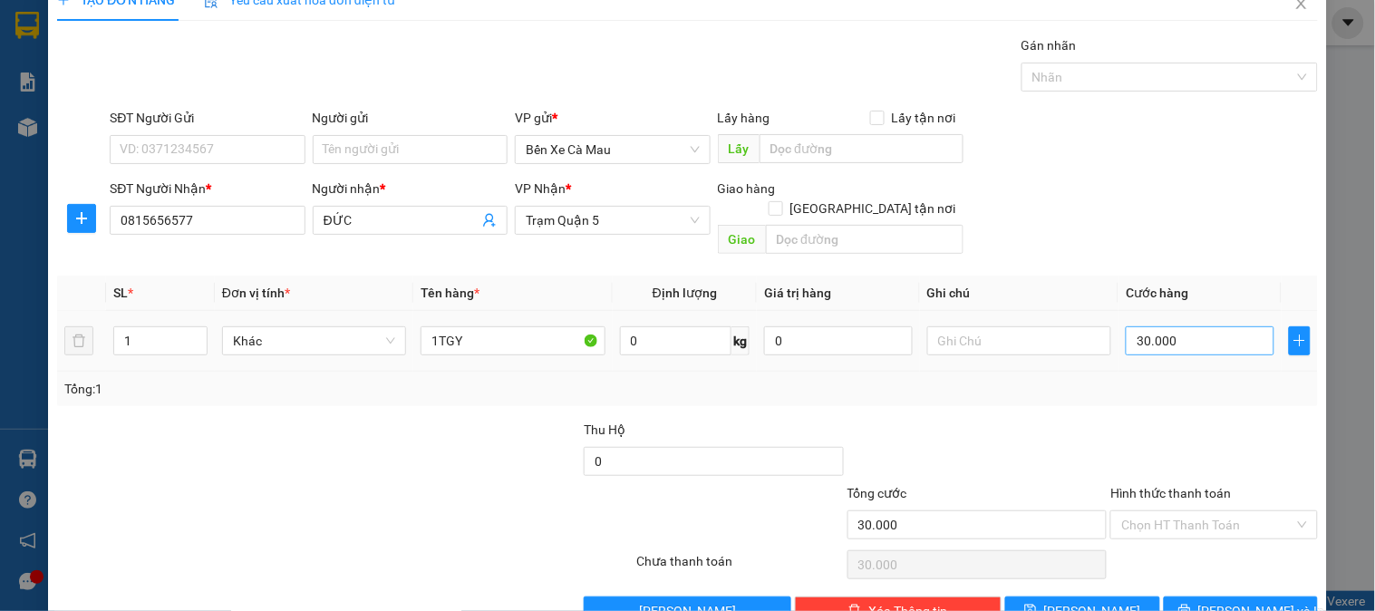
scroll to position [59, 0]
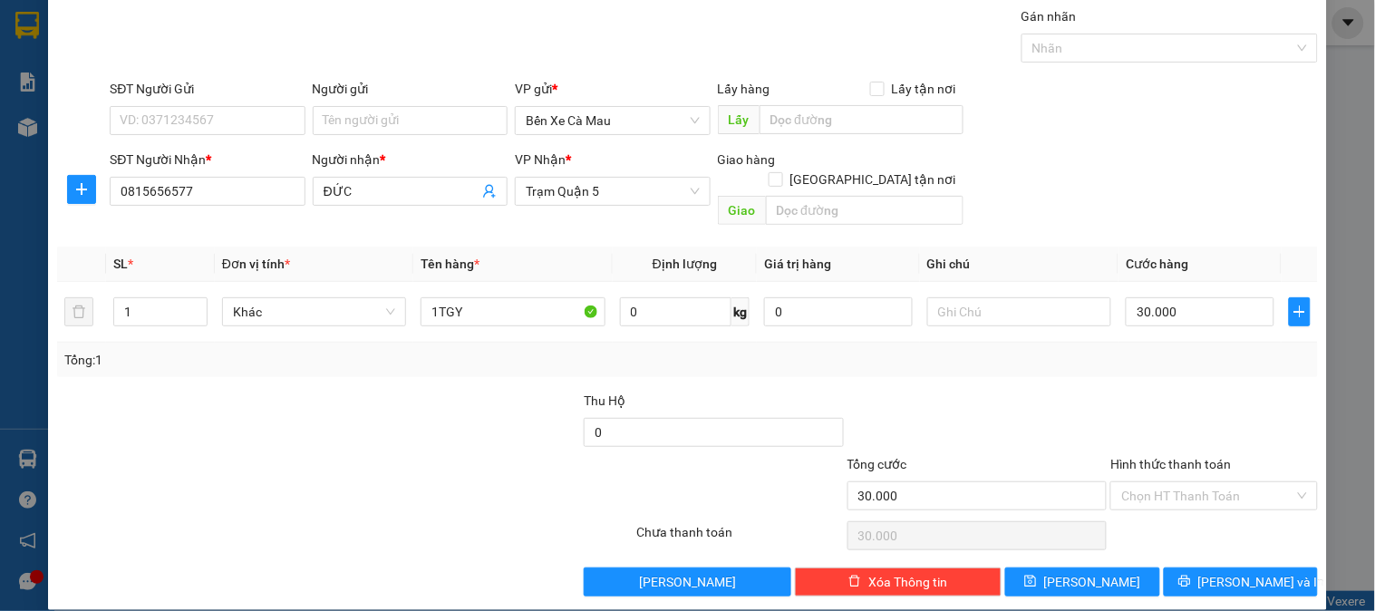
click at [1190, 491] on div "Hình thức thanh toán Chọn HT Thanh Toán" at bounding box center [1213, 485] width 207 height 63
click at [1190, 482] on input "Hình thức thanh toán" at bounding box center [1207, 495] width 172 height 27
drag, startPoint x: 1182, startPoint y: 367, endPoint x: 1182, endPoint y: 405, distance: 38.1
click at [1182, 368] on div "Transit Pickup Surcharge Ids Transit Deliver Surcharge Ids Transit Deliver Surc…" at bounding box center [687, 301] width 1260 height 590
click at [1225, 572] on span "[PERSON_NAME] và In" at bounding box center [1261, 582] width 127 height 20
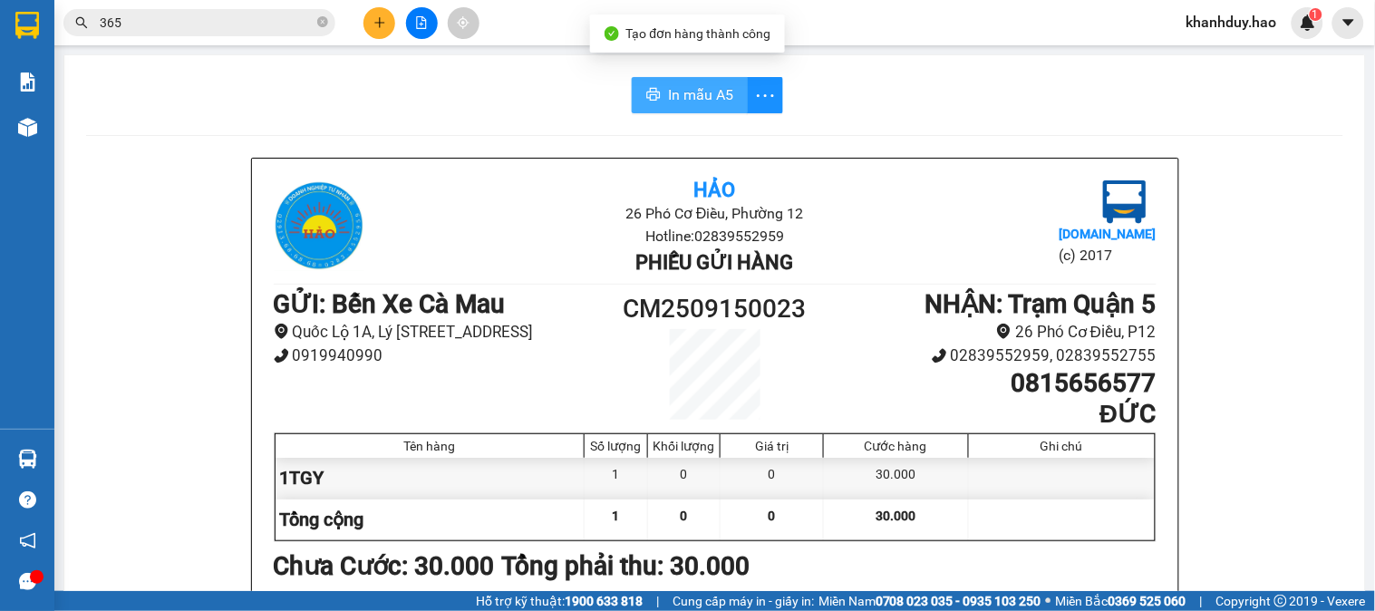
click at [702, 98] on span "In mẫu A5" at bounding box center [700, 94] width 65 height 23
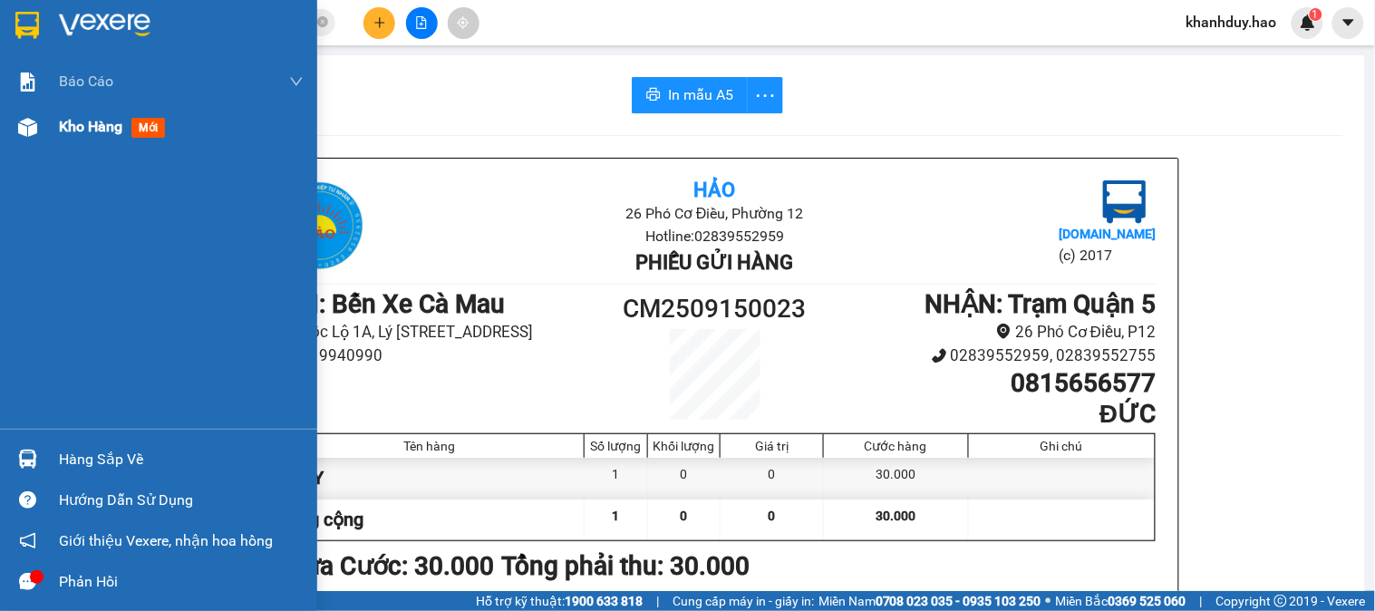
click at [71, 115] on div "Kho hàng mới" at bounding box center [115, 126] width 113 height 23
click at [71, 119] on span "Kho hàng" at bounding box center [90, 126] width 63 height 17
